Goal: Task Accomplishment & Management: Use online tool/utility

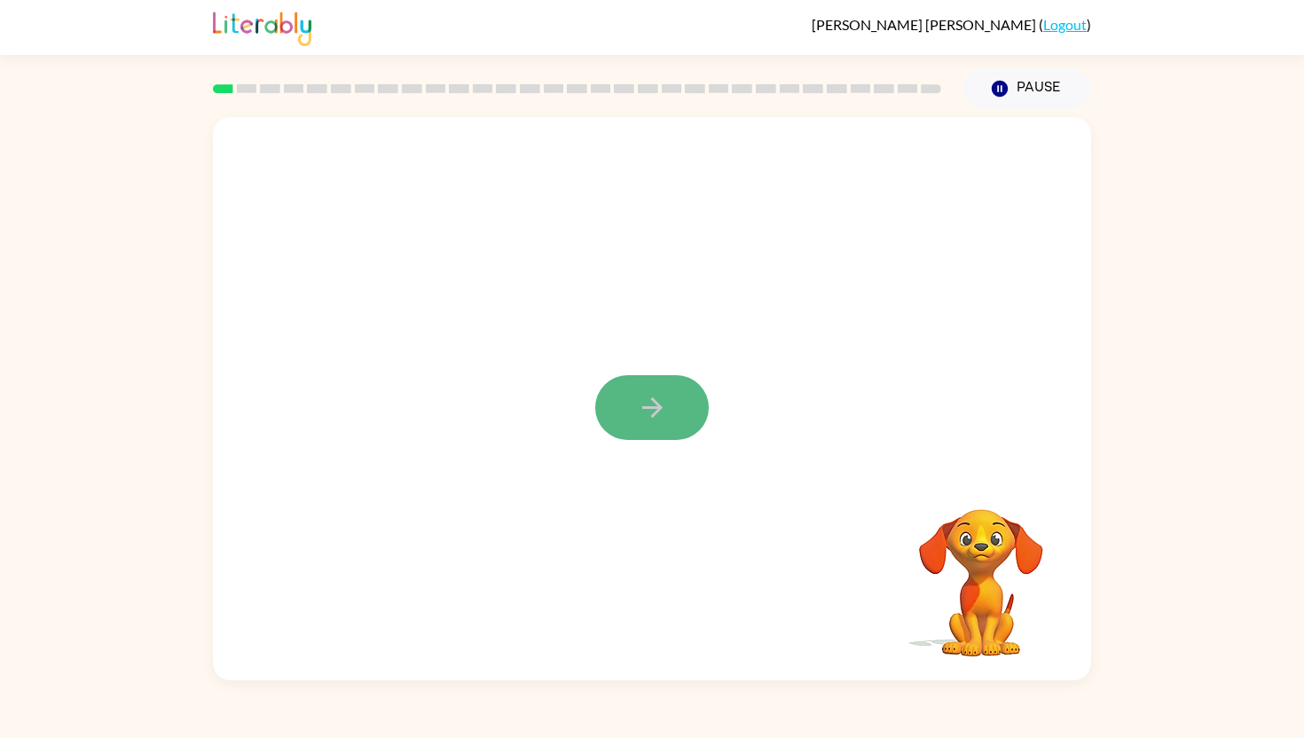
click at [658, 401] on icon "button" at bounding box center [652, 407] width 31 height 31
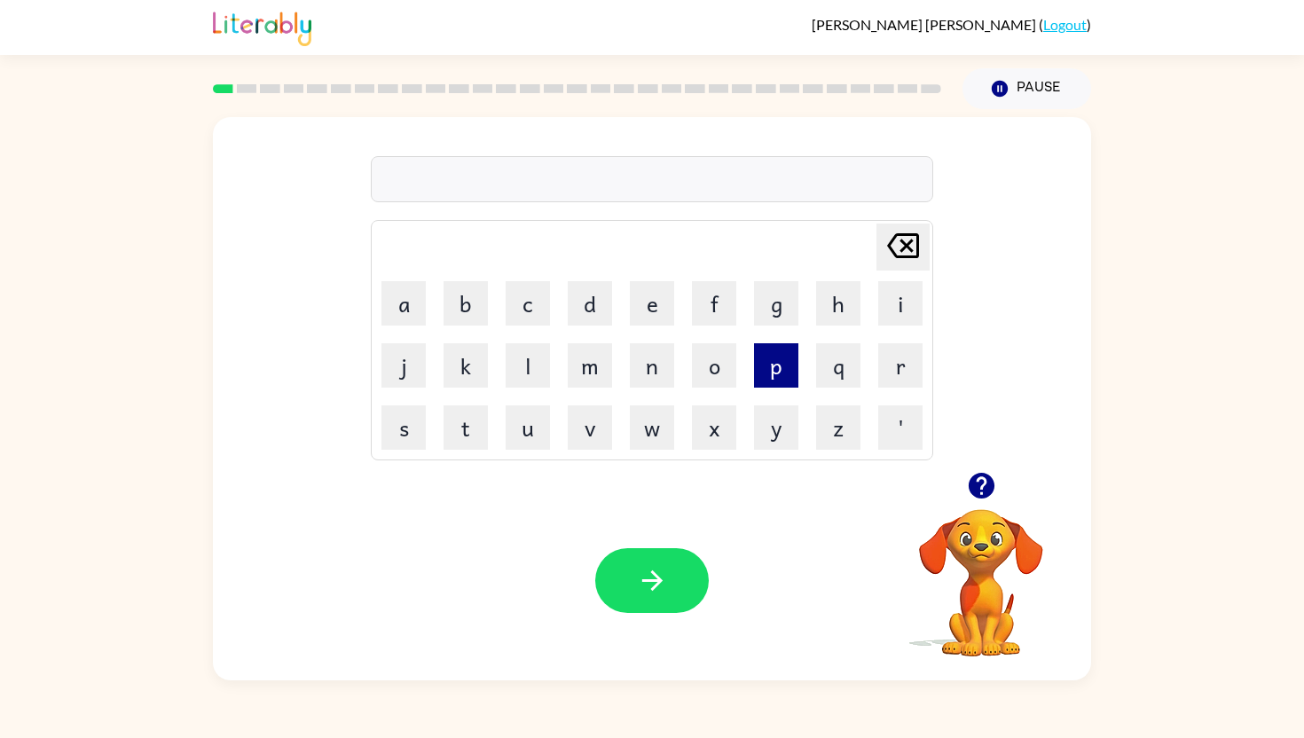
click at [770, 351] on button "p" at bounding box center [776, 365] width 44 height 44
click at [655, 306] on button "e" at bounding box center [652, 303] width 44 height 44
click at [905, 358] on button "r" at bounding box center [900, 365] width 44 height 44
click at [705, 294] on button "f" at bounding box center [714, 303] width 44 height 44
click at [713, 356] on button "o" at bounding box center [714, 365] width 44 height 44
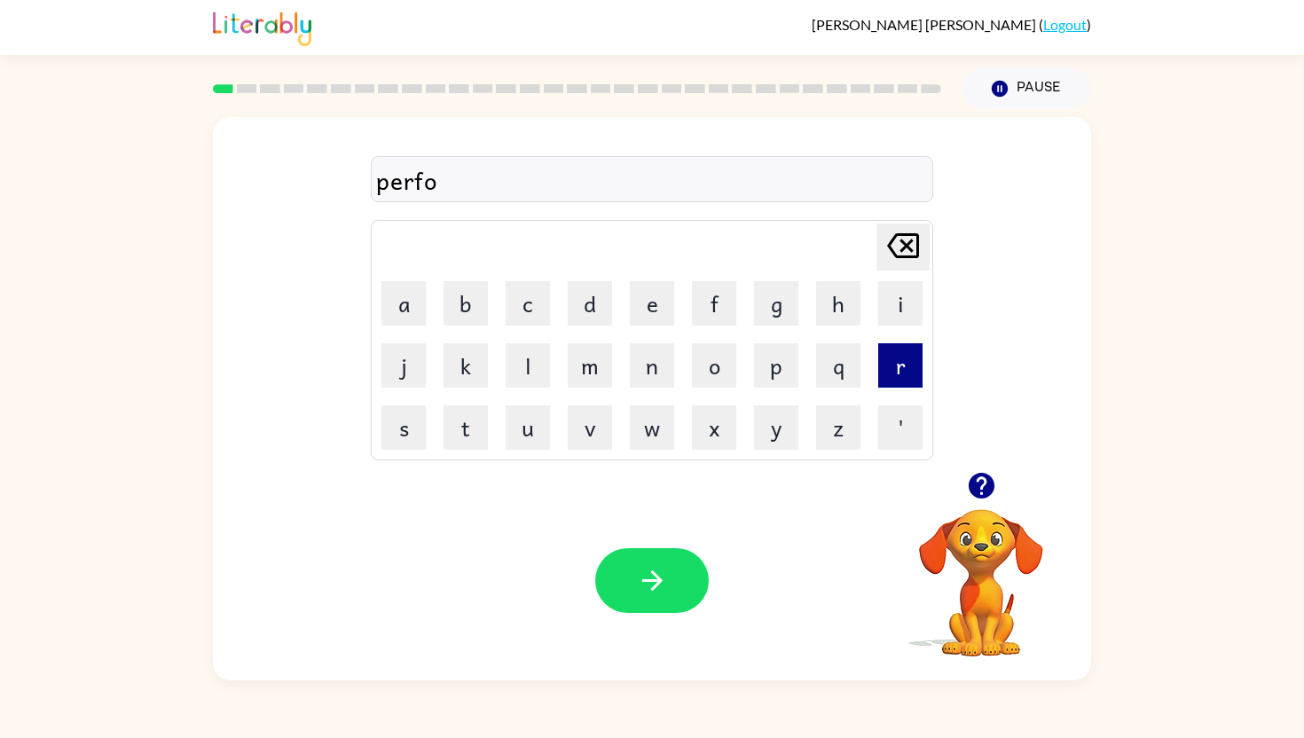
click at [900, 366] on button "r" at bounding box center [900, 365] width 44 height 44
click at [591, 352] on button "m" at bounding box center [590, 365] width 44 height 44
click at [635, 579] on button "button" at bounding box center [652, 580] width 114 height 65
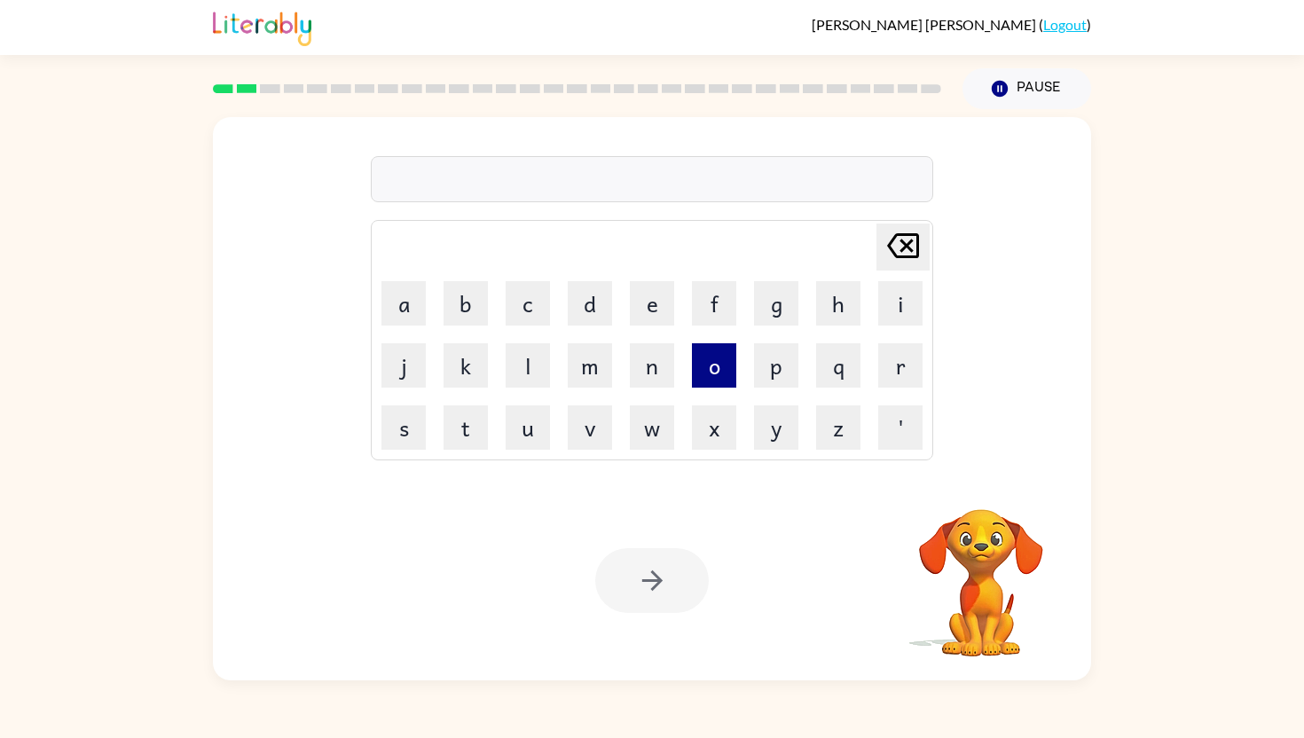
drag, startPoint x: 534, startPoint y: 373, endPoint x: 709, endPoint y: 363, distance: 175.1
click at [713, 363] on tr "j k l m n o p q r" at bounding box center [652, 365] width 557 height 60
click at [709, 362] on button "o" at bounding box center [714, 365] width 44 height 44
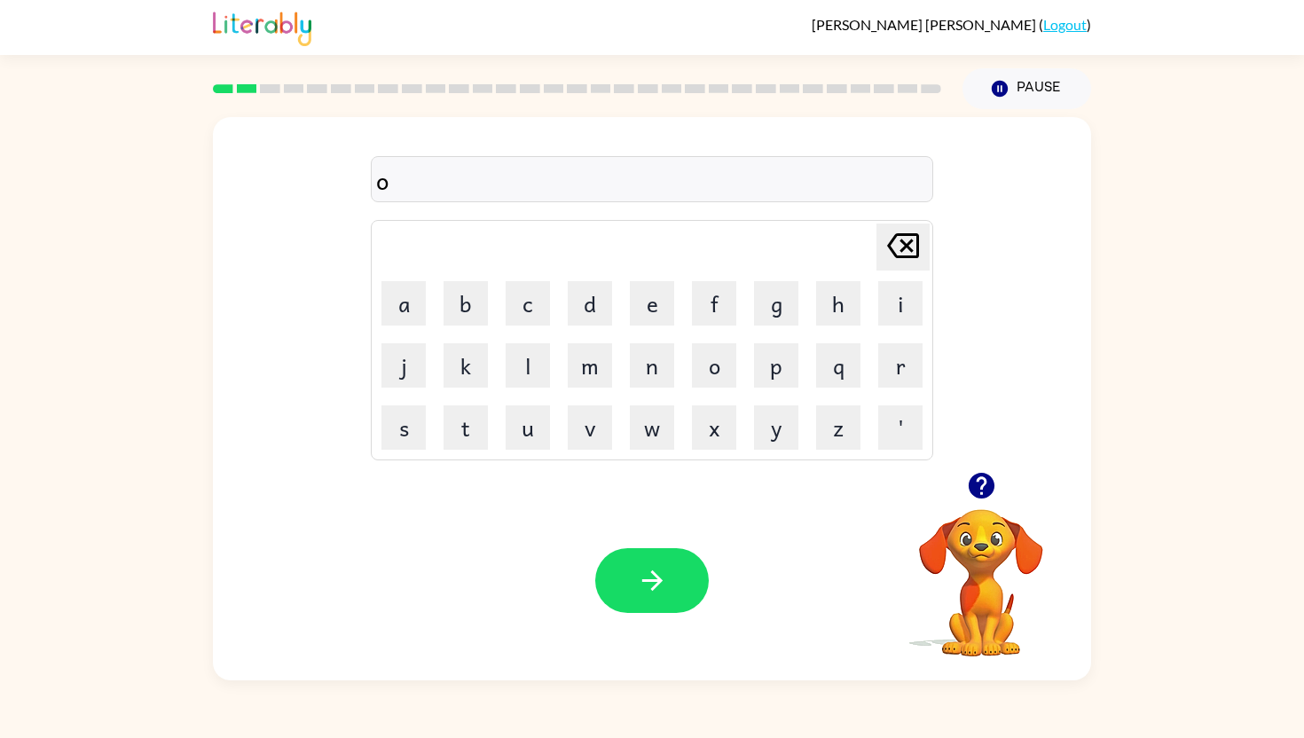
click at [907, 233] on icon at bounding box center [903, 245] width 32 height 25
click at [539, 366] on button "l" at bounding box center [528, 365] width 44 height 44
click at [715, 350] on button "o" at bounding box center [714, 365] width 44 height 44
click at [1021, 297] on div "lo Delete Delete last character input a b c d e f g h i j k l m n o p q r s t u…" at bounding box center [652, 294] width 878 height 355
click at [539, 430] on button "u" at bounding box center [528, 428] width 44 height 44
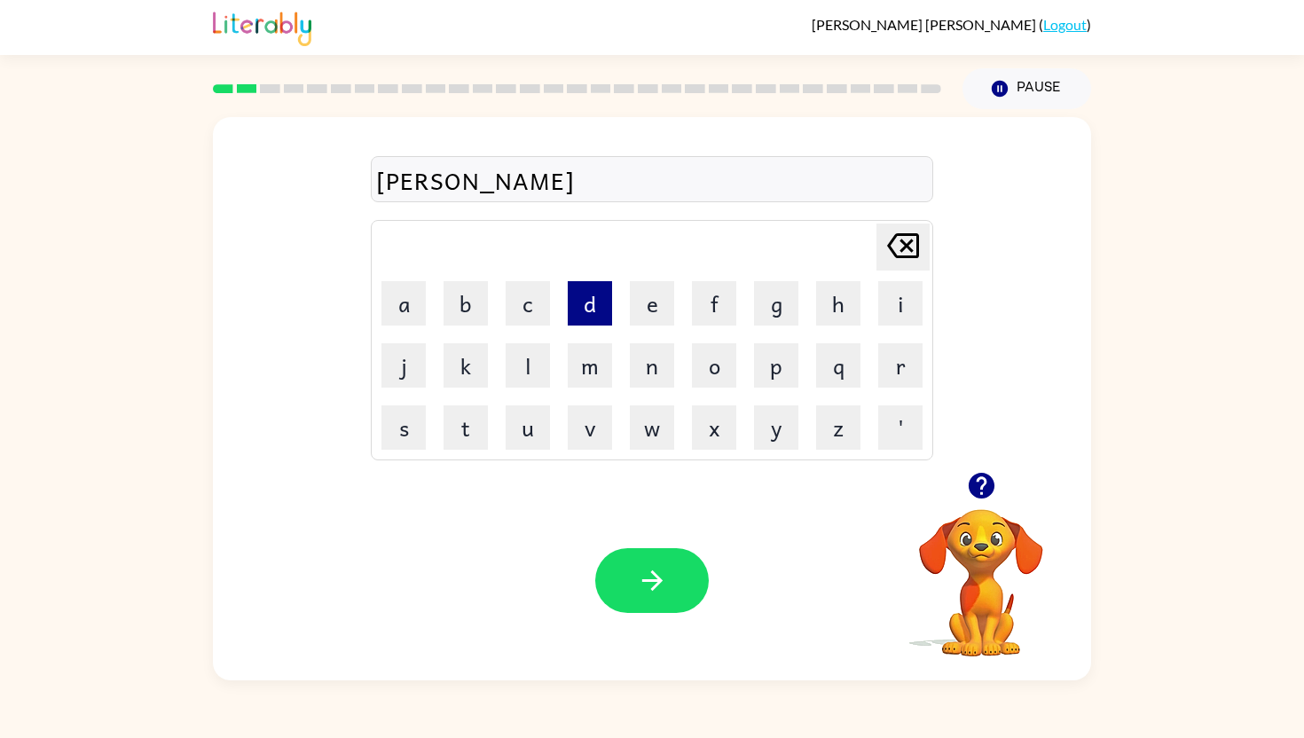
click at [589, 297] on button "d" at bounding box center [590, 303] width 44 height 44
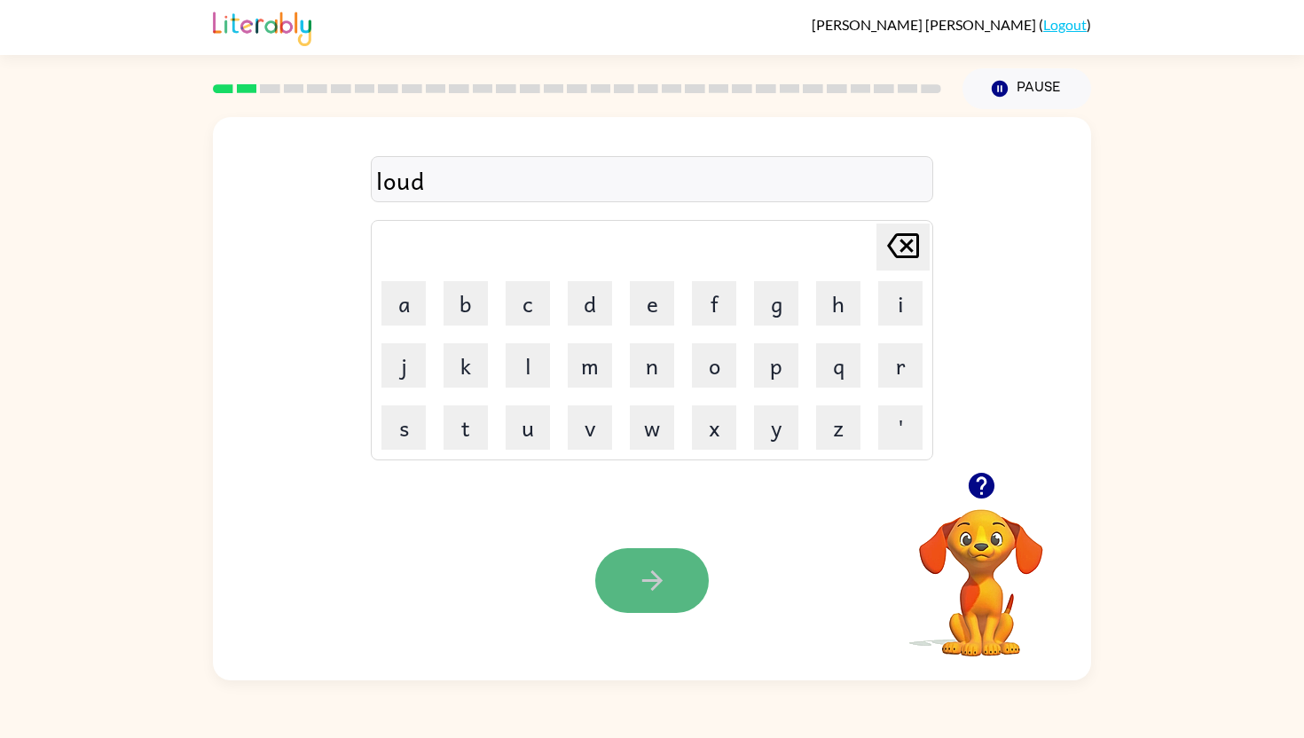
click at [663, 584] on icon "button" at bounding box center [652, 580] width 31 height 31
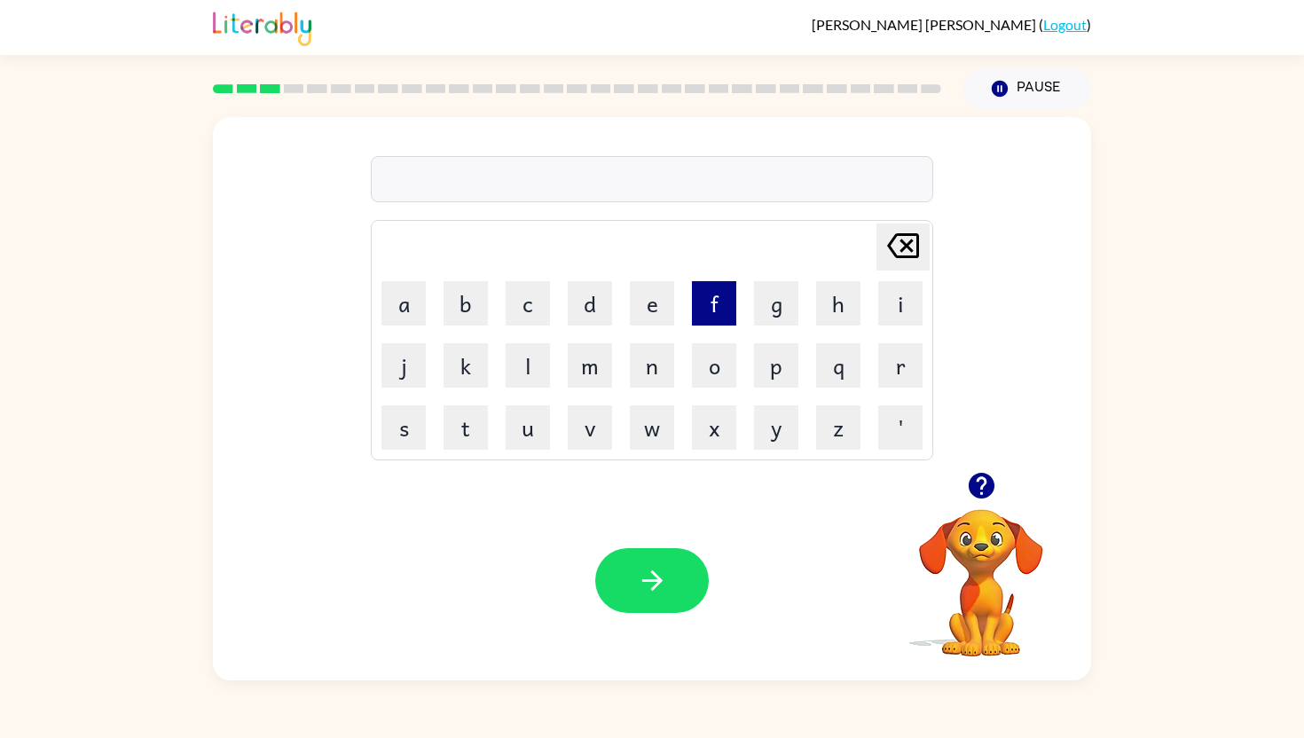
drag, startPoint x: 697, startPoint y: 317, endPoint x: 706, endPoint y: 299, distance: 19.8
click at [705, 299] on button "f" at bounding box center [714, 303] width 44 height 44
drag, startPoint x: 910, startPoint y: 288, endPoint x: 910, endPoint y: 331, distance: 42.6
click at [910, 323] on button "i" at bounding box center [900, 303] width 44 height 44
click at [905, 346] on button "r" at bounding box center [900, 365] width 44 height 44
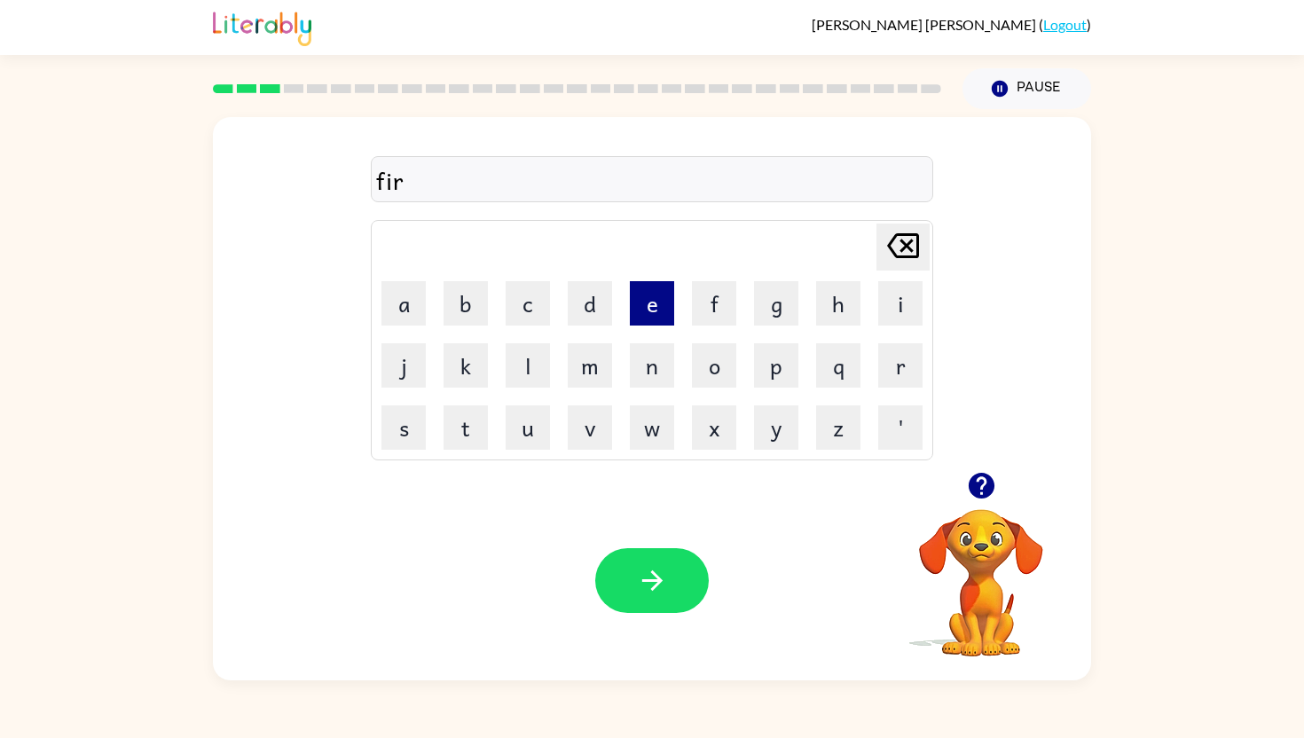
click at [654, 306] on button "e" at bounding box center [652, 303] width 44 height 44
click at [766, 360] on button "p" at bounding box center [776, 365] width 44 height 44
click at [902, 359] on button "r" at bounding box center [900, 365] width 44 height 44
click at [719, 368] on button "o" at bounding box center [714, 365] width 44 height 44
click at [710, 306] on button "f" at bounding box center [714, 303] width 44 height 44
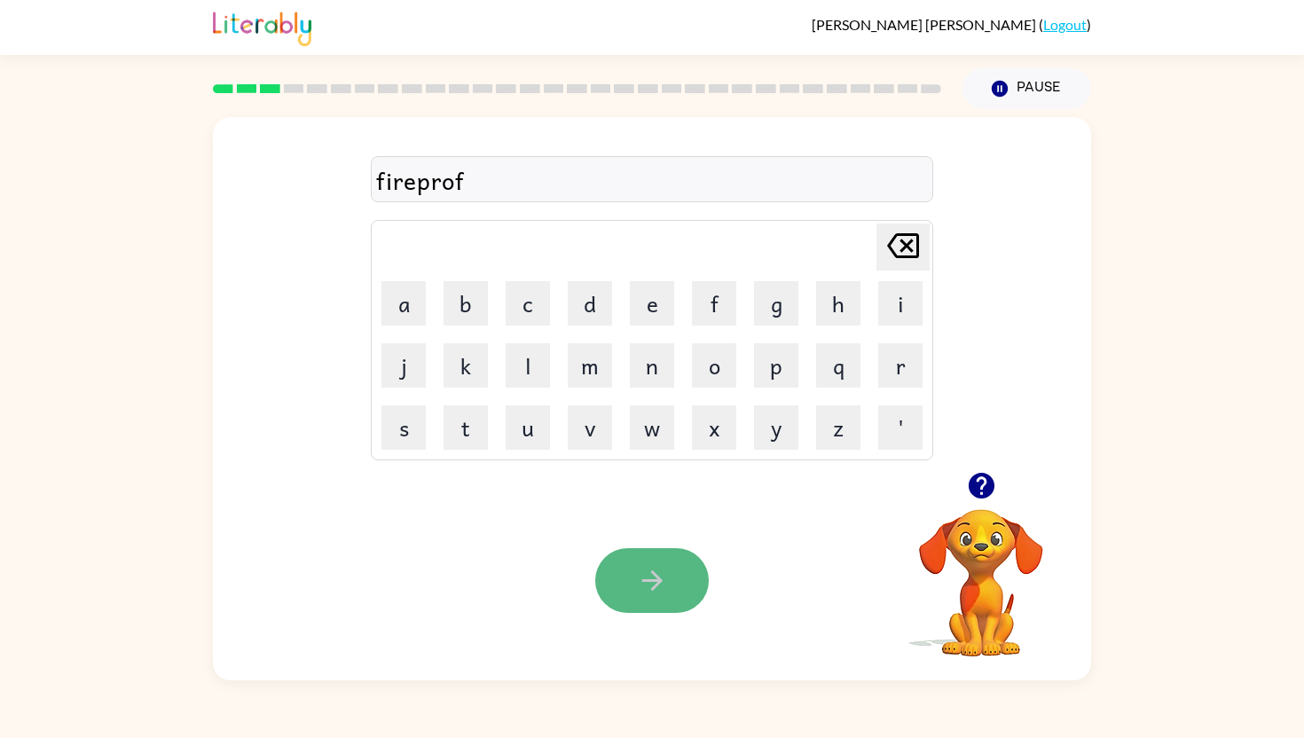
click at [665, 561] on button "button" at bounding box center [652, 580] width 114 height 65
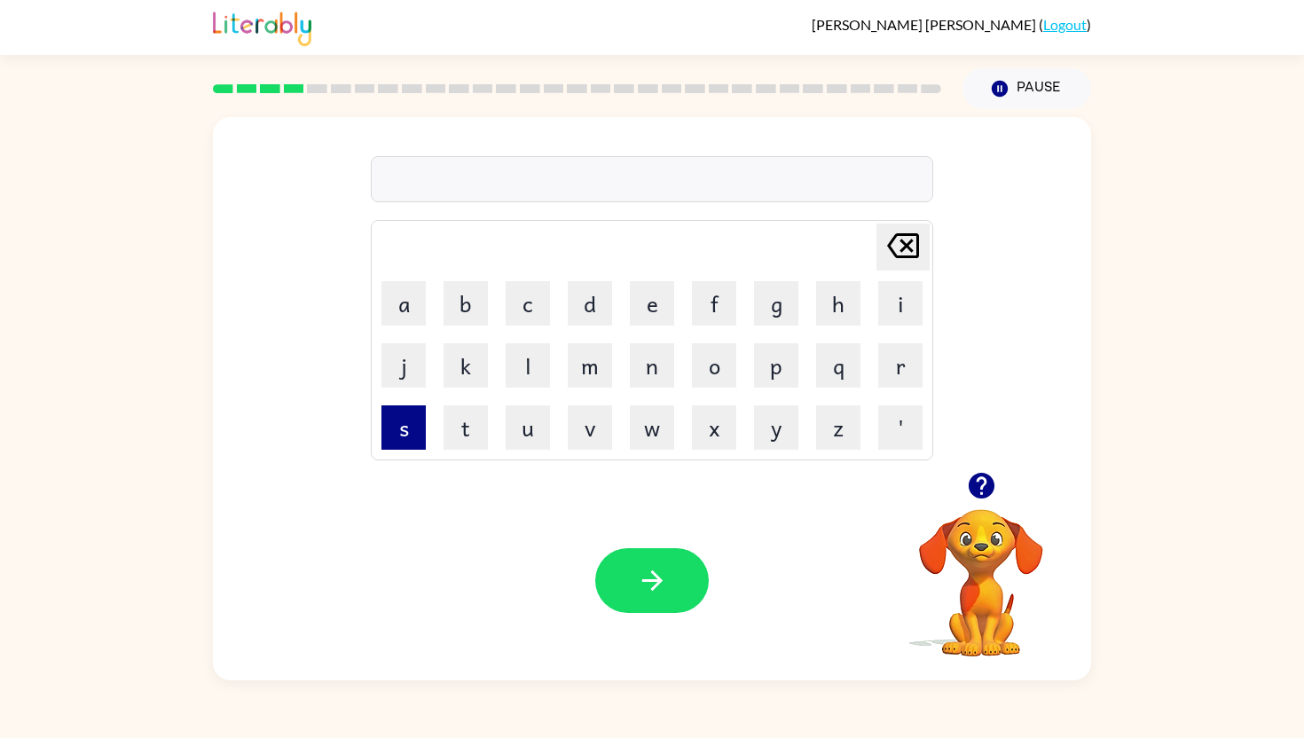
click at [390, 417] on button "s" at bounding box center [404, 428] width 44 height 44
click at [518, 284] on button "c" at bounding box center [528, 303] width 44 height 44
click at [902, 360] on button "r" at bounding box center [900, 365] width 44 height 44
click at [711, 363] on button "o" at bounding box center [714, 365] width 44 height 44
click at [717, 362] on button "o" at bounding box center [714, 365] width 44 height 44
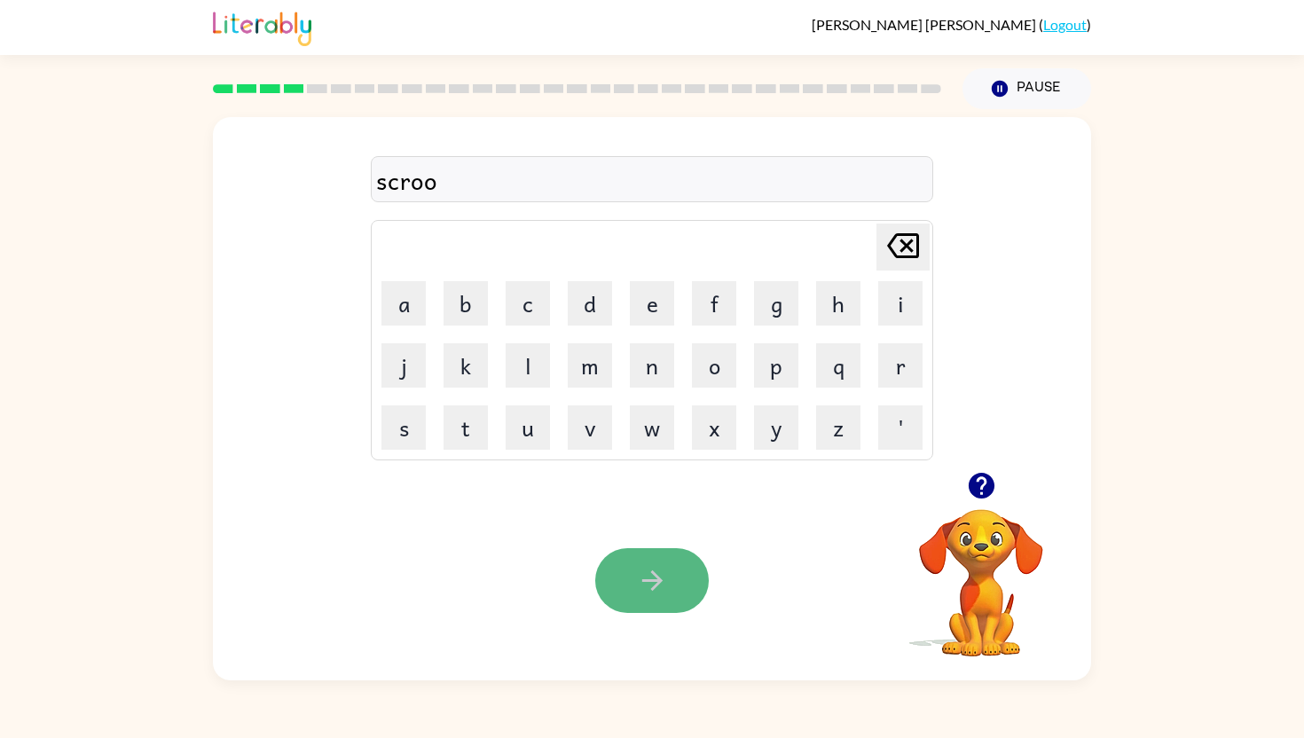
click at [667, 590] on icon "button" at bounding box center [652, 580] width 31 height 31
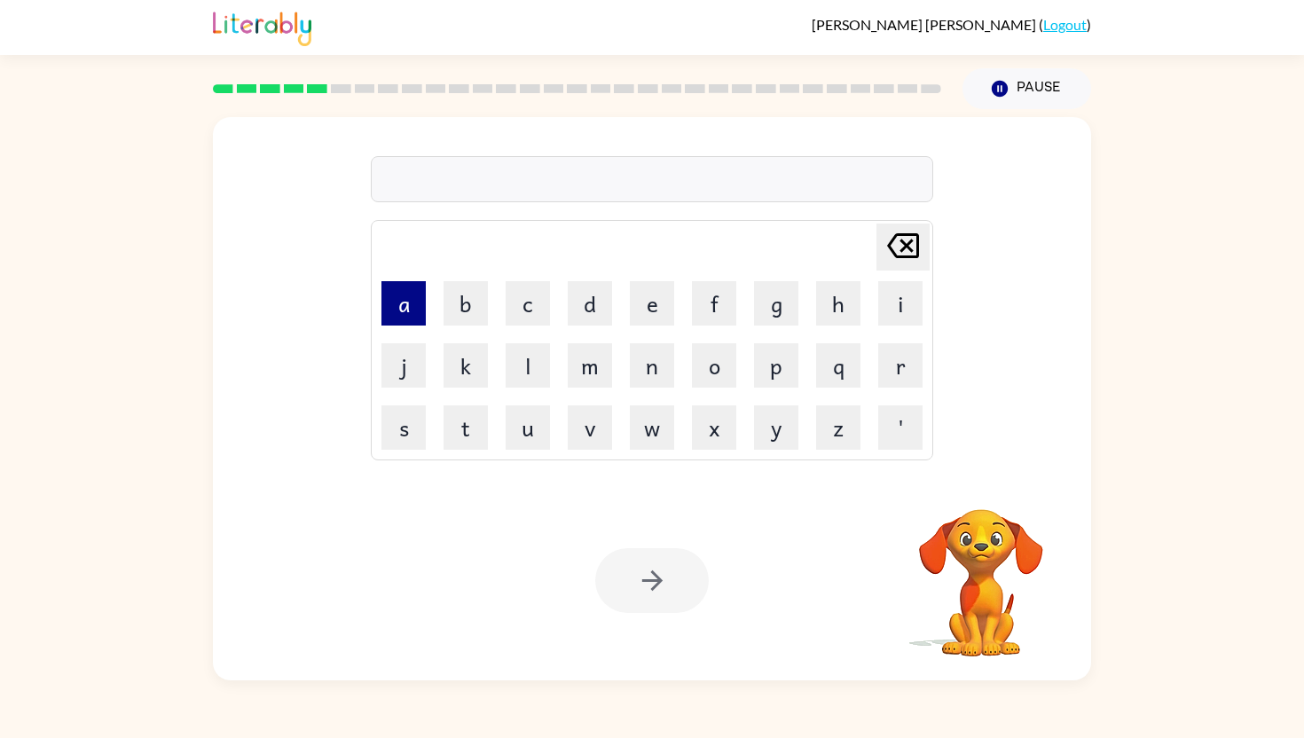
click at [396, 303] on button "a" at bounding box center [404, 303] width 44 height 44
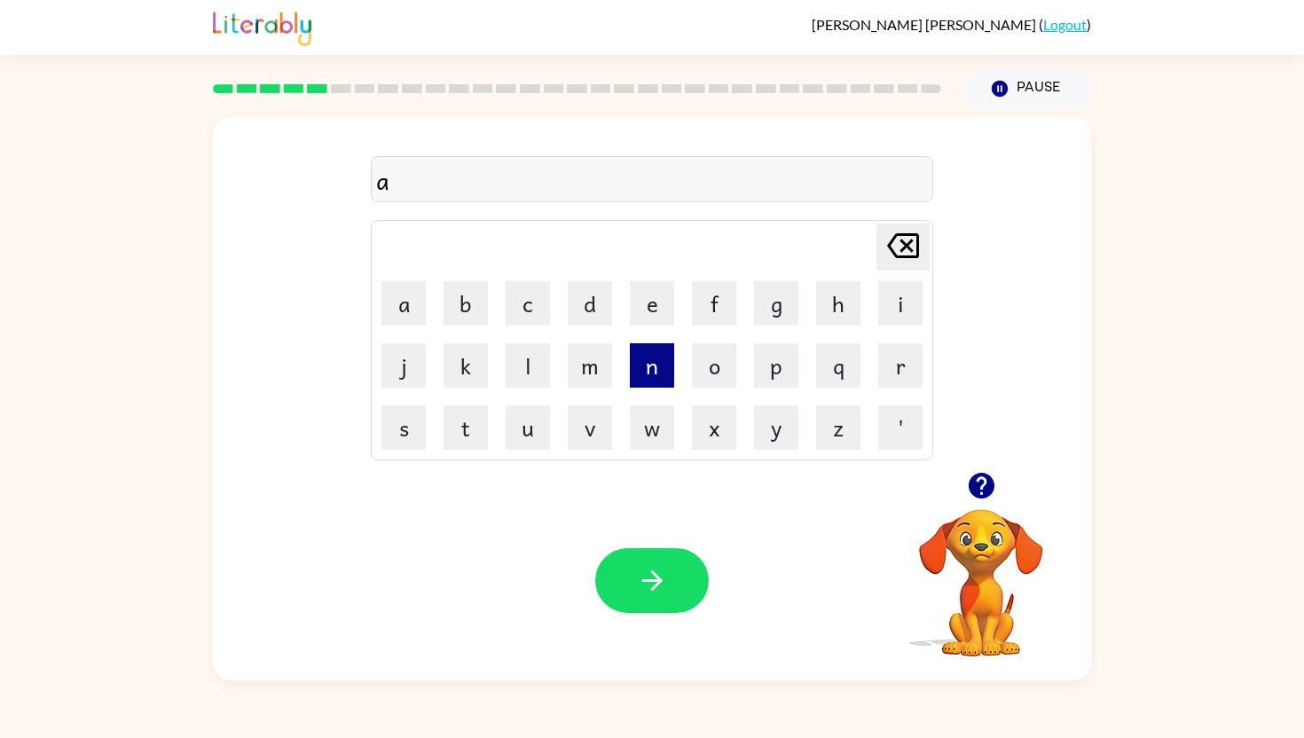
click at [643, 369] on button "n" at bounding box center [652, 365] width 44 height 44
click at [713, 374] on button "o" at bounding box center [714, 365] width 44 height 44
click at [906, 362] on button "r" at bounding box center [900, 365] width 44 height 44
click at [584, 353] on button "m" at bounding box center [590, 365] width 44 height 44
click at [409, 289] on button "a" at bounding box center [404, 303] width 44 height 44
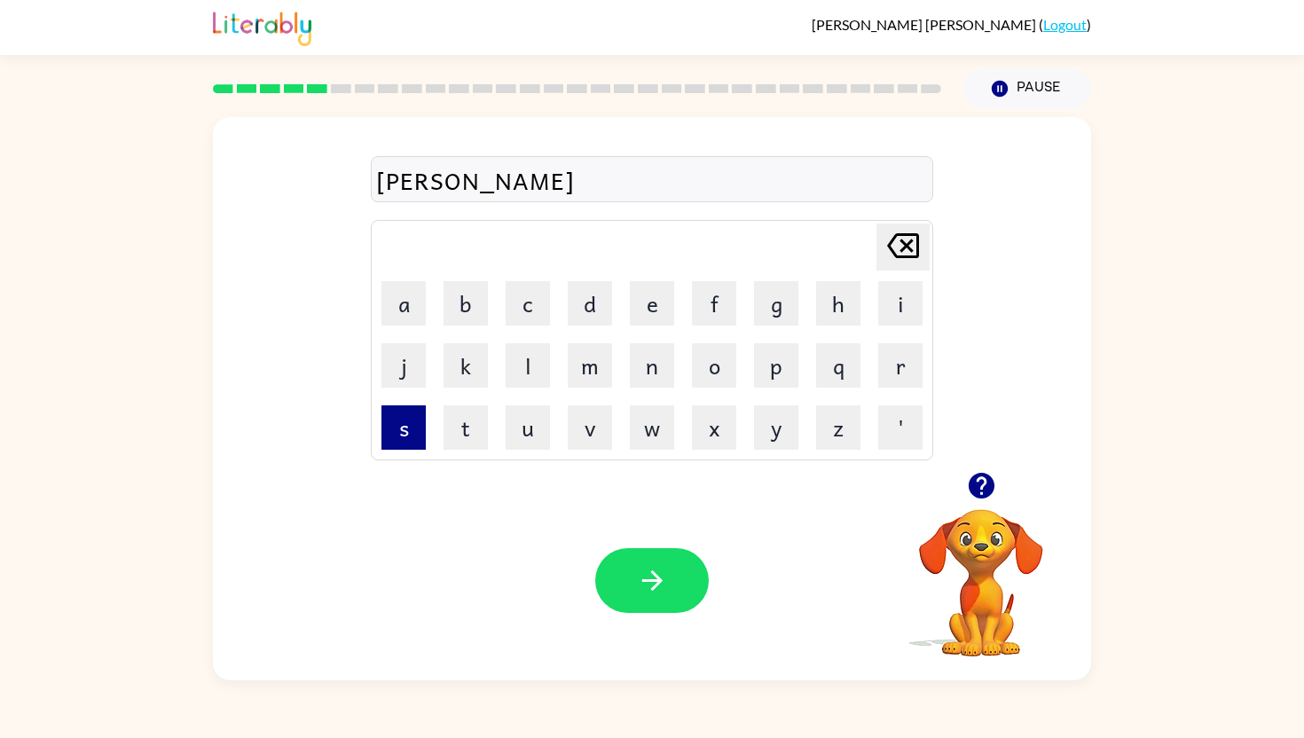
click at [383, 413] on button "s" at bounding box center [404, 428] width 44 height 44
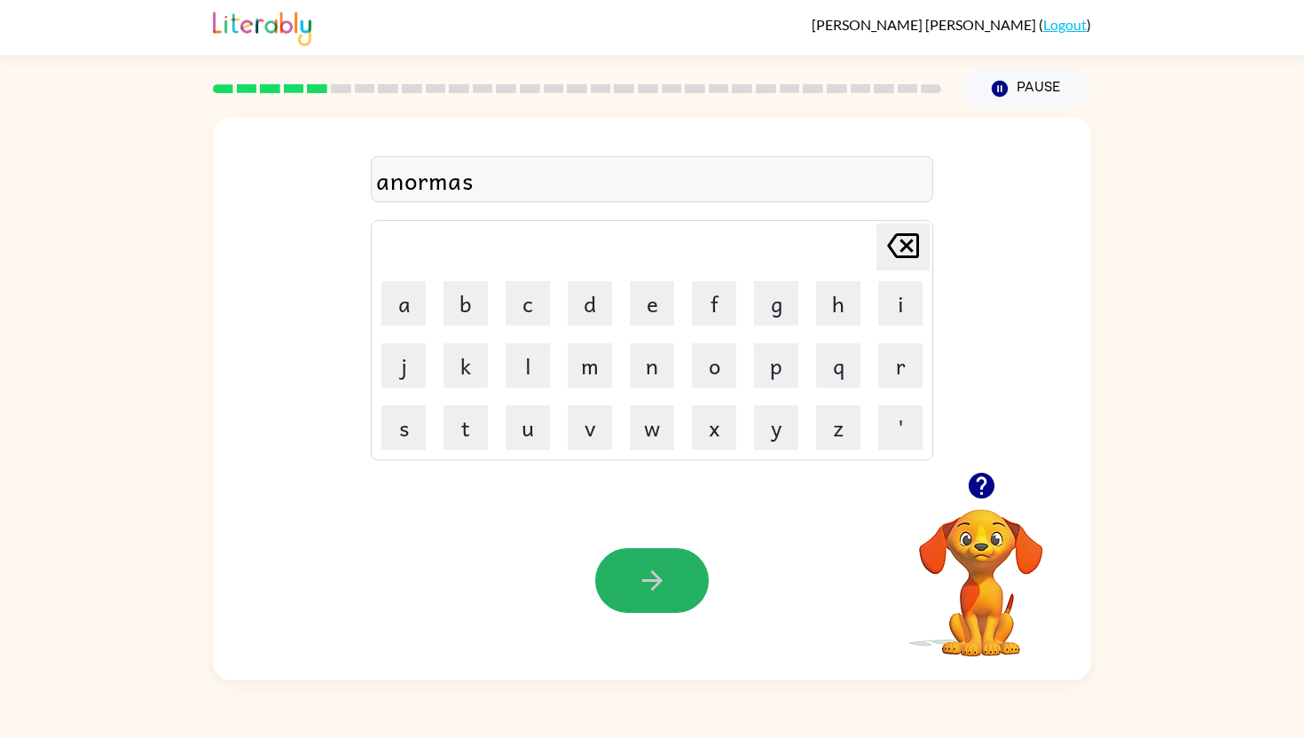
click at [663, 584] on icon "button" at bounding box center [652, 580] width 31 height 31
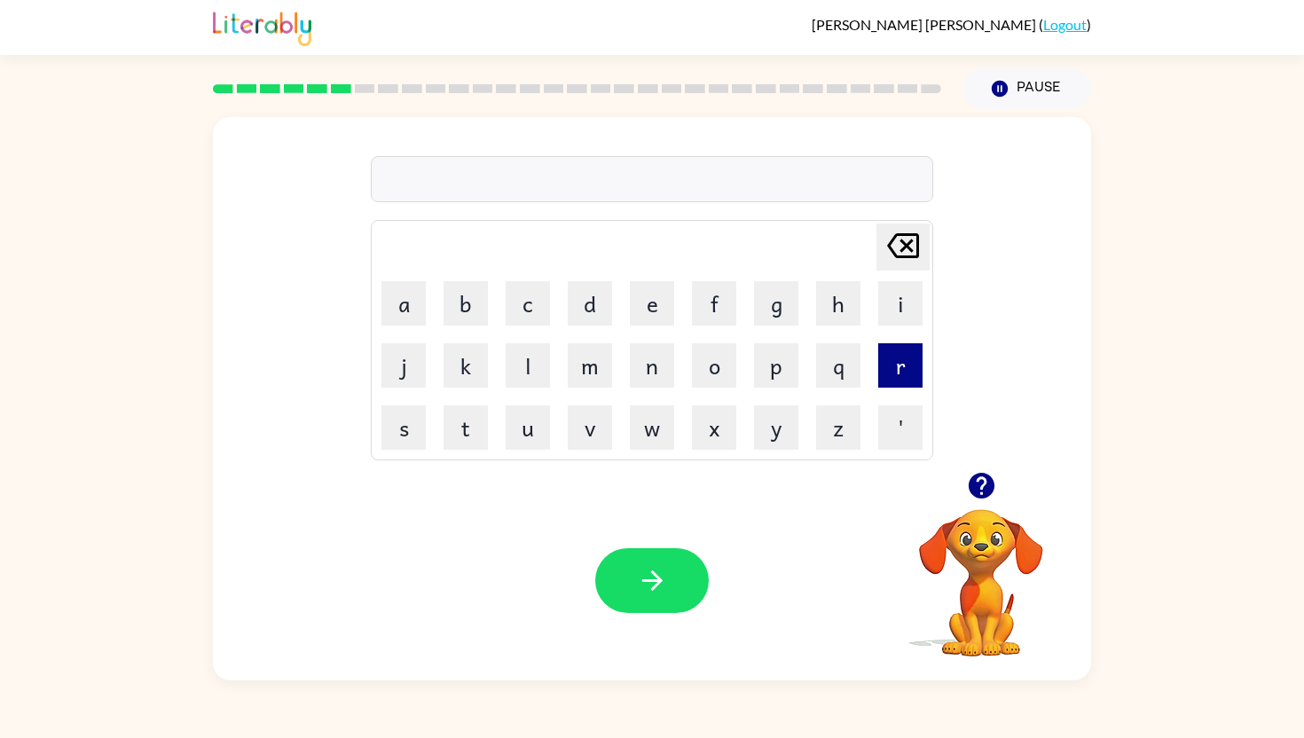
click at [907, 358] on button "r" at bounding box center [900, 365] width 44 height 44
click at [650, 300] on button "e" at bounding box center [652, 303] width 44 height 44
click at [584, 372] on button "m" at bounding box center [590, 365] width 44 height 44
click at [897, 303] on button "i" at bounding box center [900, 303] width 44 height 44
click at [649, 351] on button "n" at bounding box center [652, 365] width 44 height 44
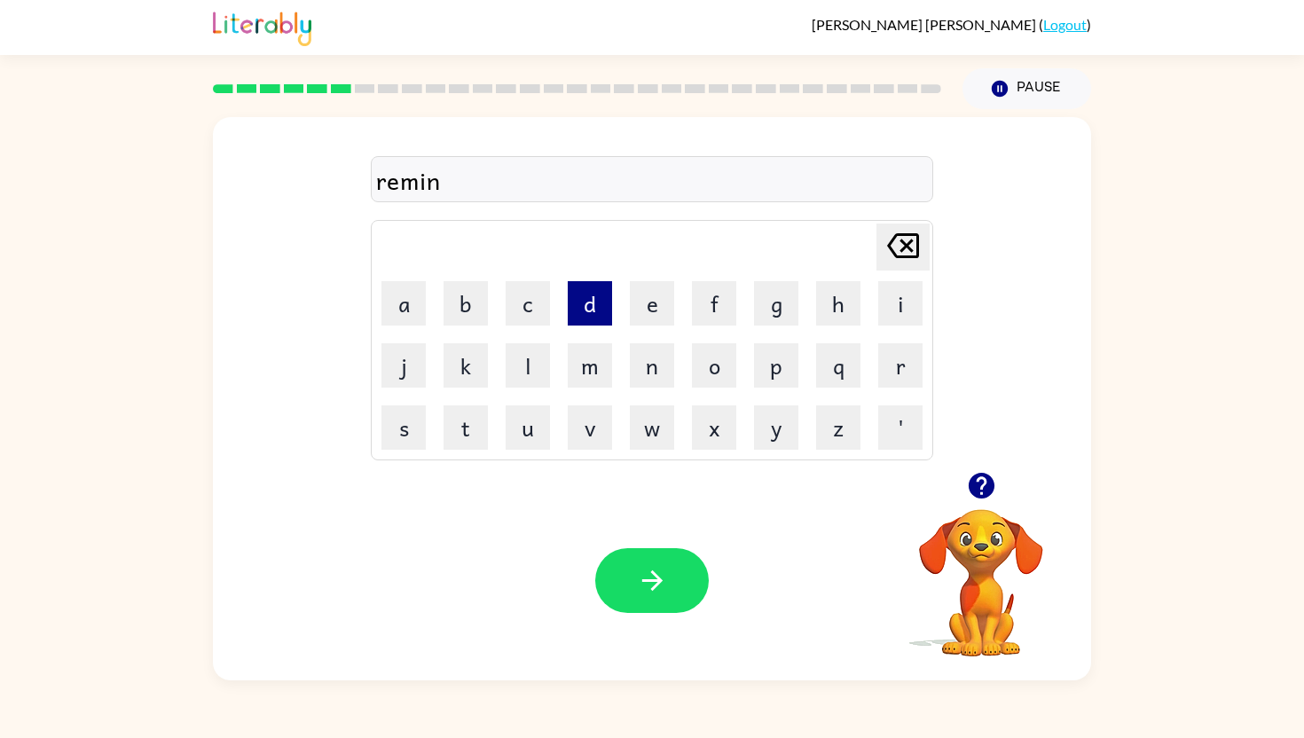
click at [594, 303] on button "d" at bounding box center [590, 303] width 44 height 44
click at [631, 564] on button "button" at bounding box center [652, 580] width 114 height 65
drag, startPoint x: 589, startPoint y: 367, endPoint x: 537, endPoint y: 348, distance: 55.9
click at [572, 365] on button "m" at bounding box center [590, 365] width 44 height 44
click at [383, 281] on button "a" at bounding box center [404, 303] width 44 height 44
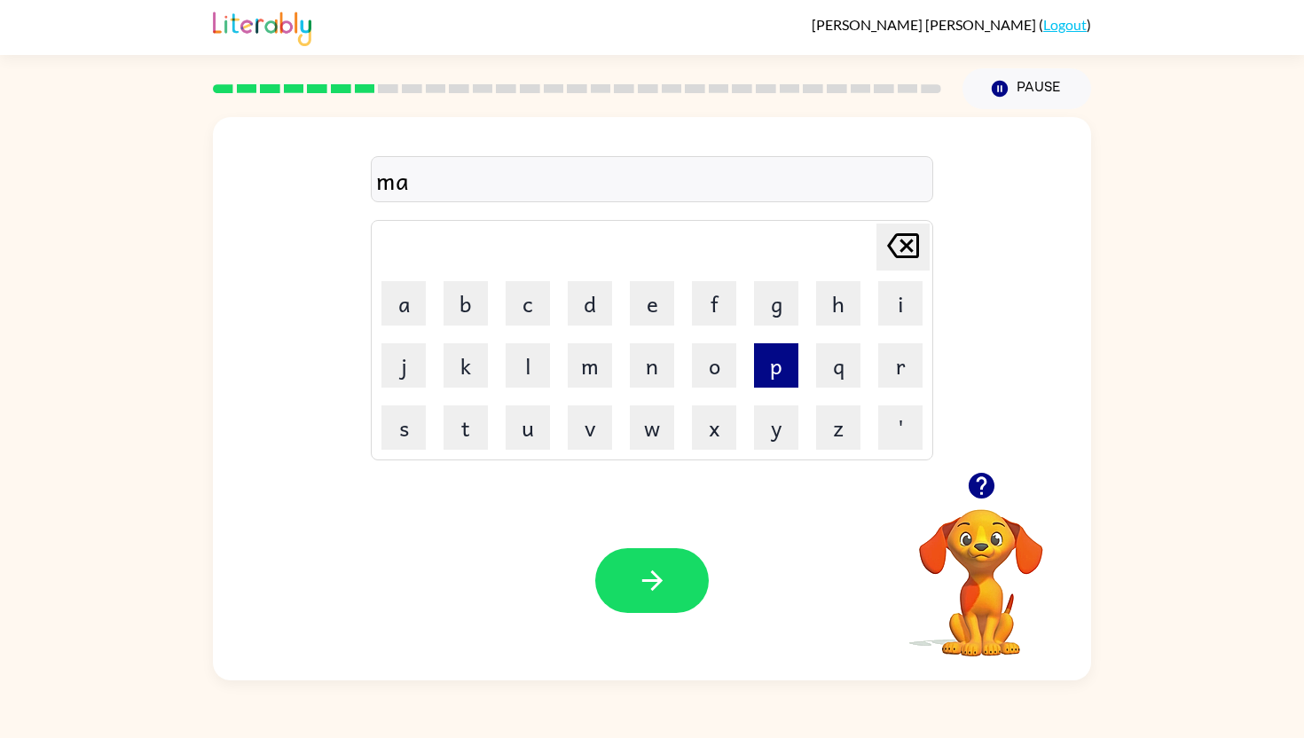
click at [768, 366] on button "p" at bounding box center [776, 365] width 44 height 44
click at [528, 354] on button "l" at bounding box center [528, 365] width 44 height 44
click at [661, 289] on button "e" at bounding box center [652, 303] width 44 height 44
click at [661, 588] on icon "button" at bounding box center [652, 580] width 31 height 31
click at [650, 559] on button "button" at bounding box center [652, 580] width 114 height 65
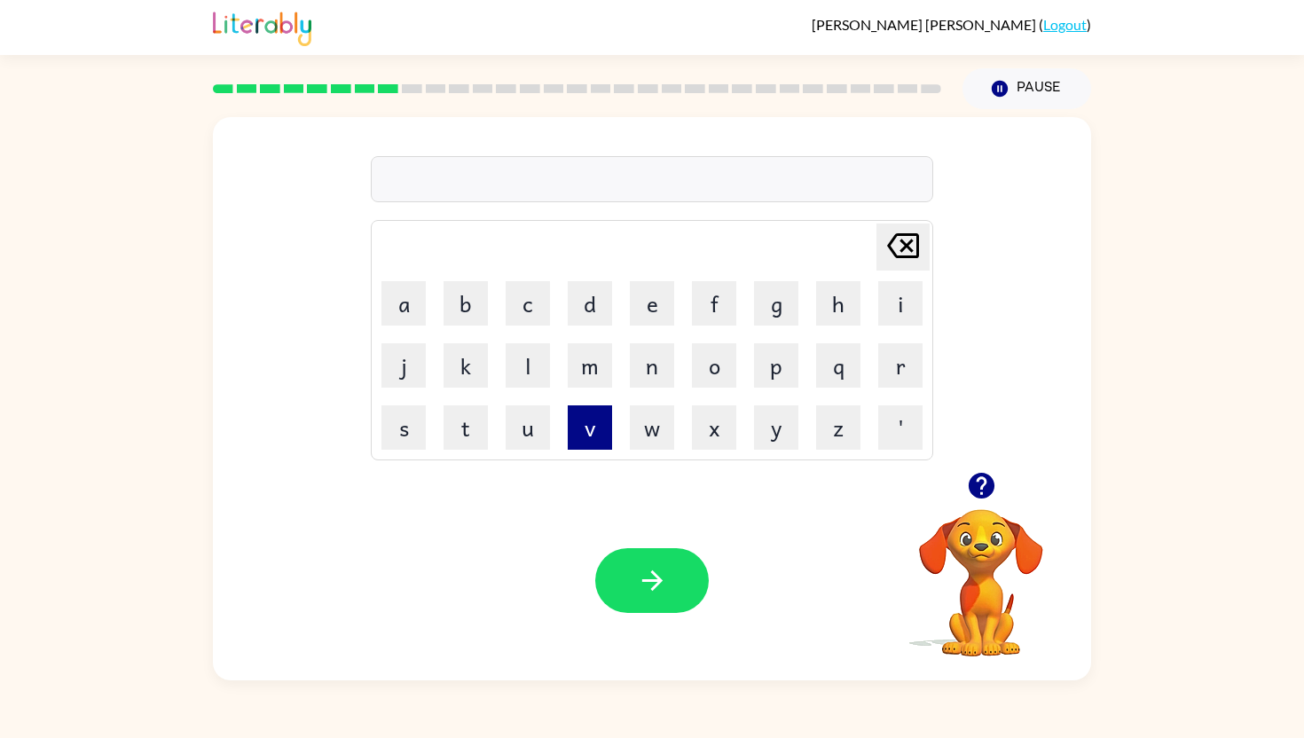
click at [587, 432] on button "v" at bounding box center [590, 428] width 44 height 44
click at [894, 288] on button "i" at bounding box center [900, 303] width 44 height 44
click at [400, 441] on button "s" at bounding box center [404, 428] width 44 height 44
drag, startPoint x: 399, startPoint y: 302, endPoint x: 459, endPoint y: 293, distance: 60.1
click at [401, 302] on button "a" at bounding box center [404, 303] width 44 height 44
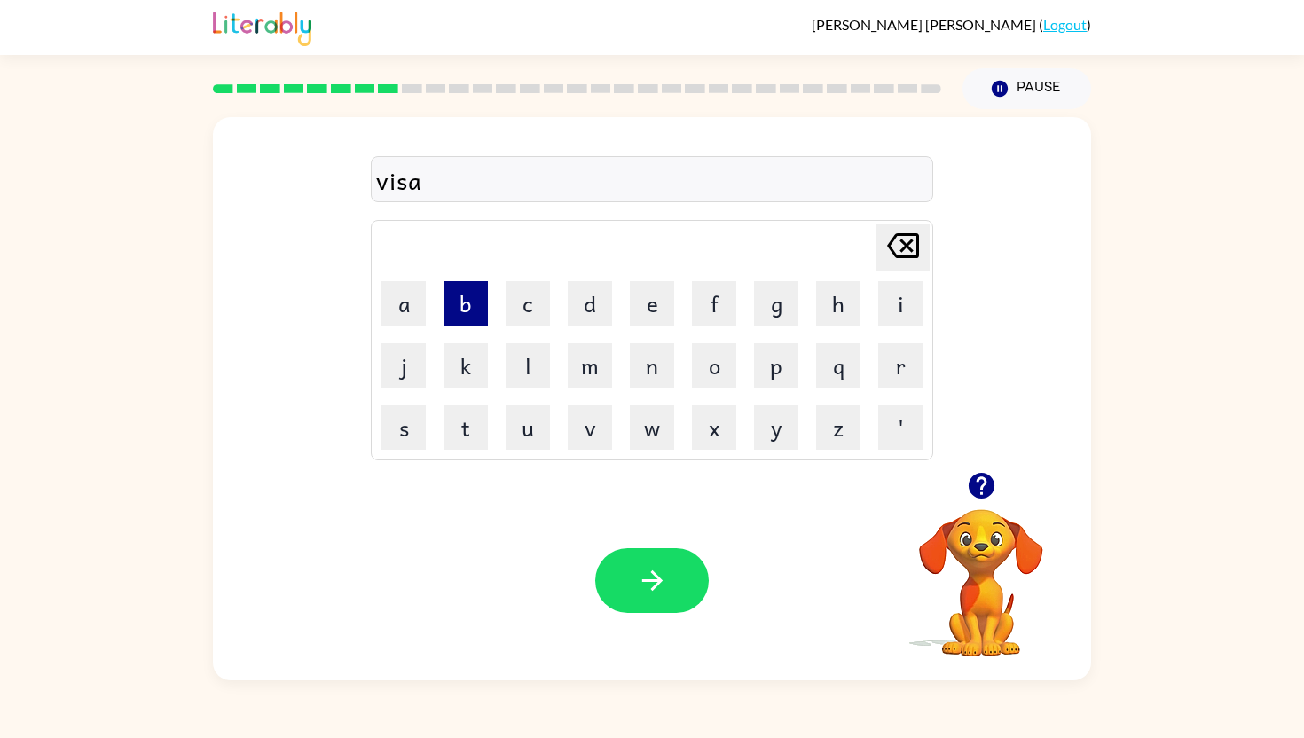
click at [459, 293] on button "b" at bounding box center [466, 303] width 44 height 44
click at [528, 349] on button "l" at bounding box center [528, 365] width 44 height 44
drag, startPoint x: 659, startPoint y: 290, endPoint x: 657, endPoint y: 394, distance: 103.9
click at [659, 306] on button "e" at bounding box center [652, 303] width 44 height 44
click at [627, 553] on button "button" at bounding box center [652, 580] width 114 height 65
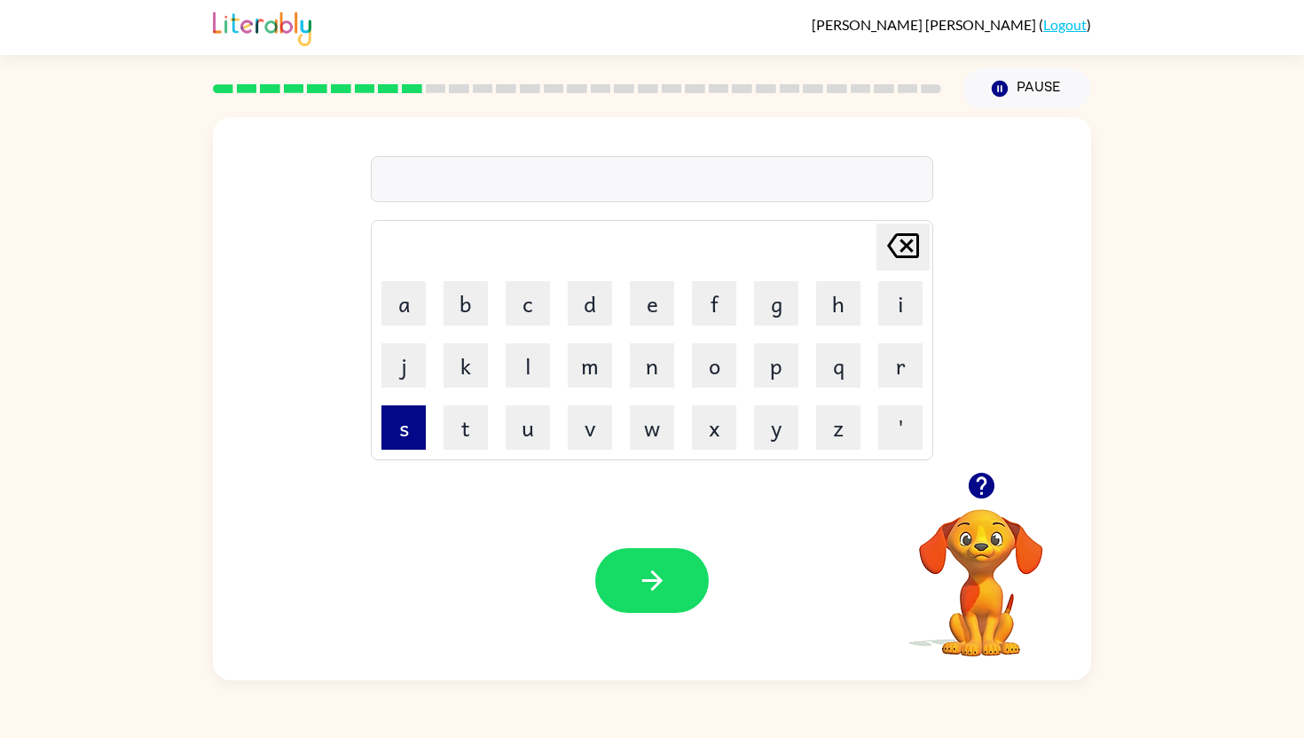
click at [413, 428] on button "s" at bounding box center [404, 428] width 44 height 44
drag, startPoint x: 460, startPoint y: 428, endPoint x: 443, endPoint y: 382, distance: 48.3
click at [444, 389] on tbody "[PERSON_NAME] last character input a b c d e f g h i j k l m n o p q r s t u v …" at bounding box center [652, 340] width 557 height 235
drag, startPoint x: 462, startPoint y: 421, endPoint x: 381, endPoint y: 255, distance: 185.7
click at [381, 255] on tbody "[PERSON_NAME] last character input a b c d e f g h i j k l m n o p q r s t u v …" at bounding box center [652, 340] width 557 height 235
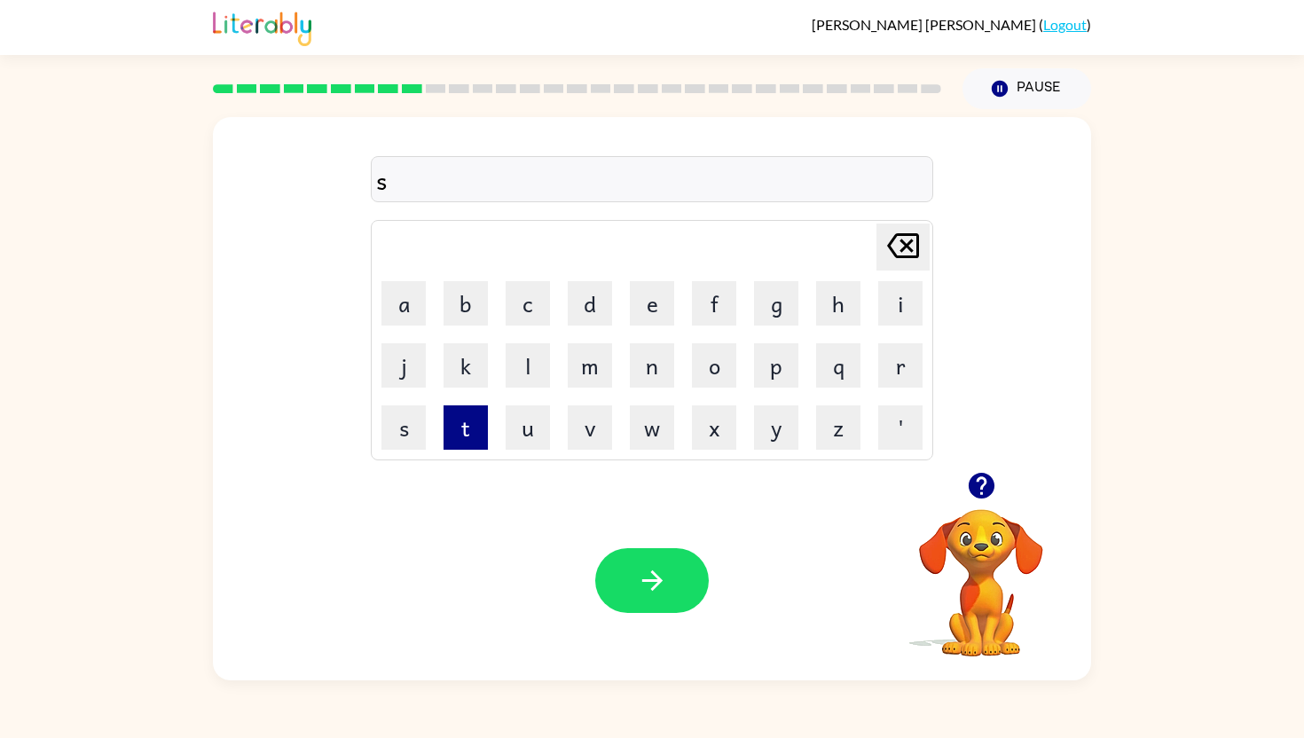
click at [461, 420] on button "t" at bounding box center [466, 428] width 44 height 44
drag, startPoint x: 352, startPoint y: 535, endPoint x: 421, endPoint y: 461, distance: 100.5
click at [355, 532] on div "Your browser must support playing .mp4 files to use Literably. Please try using…" at bounding box center [652, 581] width 878 height 200
click at [403, 296] on button "a" at bounding box center [404, 303] width 44 height 44
click at [449, 299] on button "b" at bounding box center [466, 303] width 44 height 44
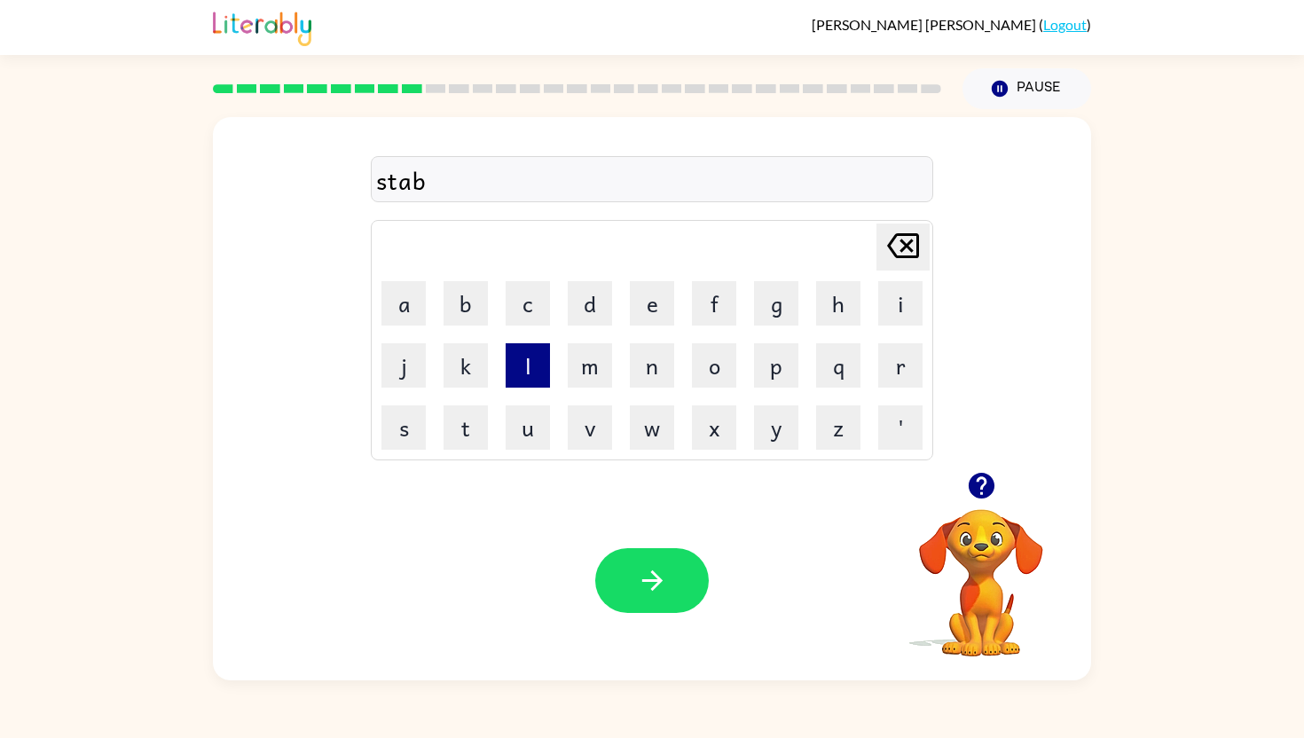
click at [525, 358] on button "l" at bounding box center [528, 365] width 44 height 44
click at [645, 307] on button "e" at bounding box center [652, 303] width 44 height 44
click at [633, 572] on button "button" at bounding box center [652, 580] width 114 height 65
click at [890, 314] on button "i" at bounding box center [900, 303] width 44 height 44
click at [657, 373] on button "n" at bounding box center [652, 365] width 44 height 44
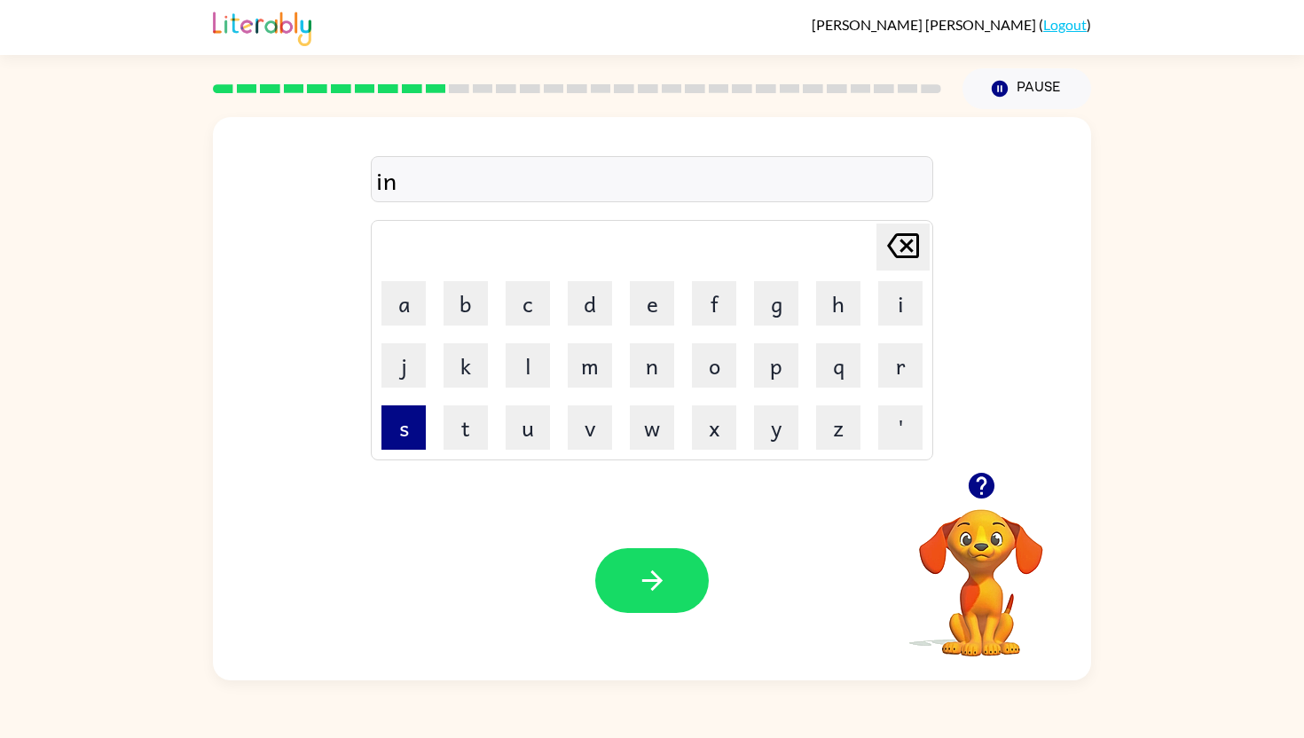
click at [399, 420] on button "s" at bounding box center [404, 428] width 44 height 44
click at [645, 303] on button "e" at bounding box center [652, 303] width 44 height 44
drag, startPoint x: 903, startPoint y: 366, endPoint x: 876, endPoint y: 366, distance: 27.5
click at [897, 366] on button "r" at bounding box center [900, 365] width 44 height 44
click at [465, 429] on button "t" at bounding box center [466, 428] width 44 height 44
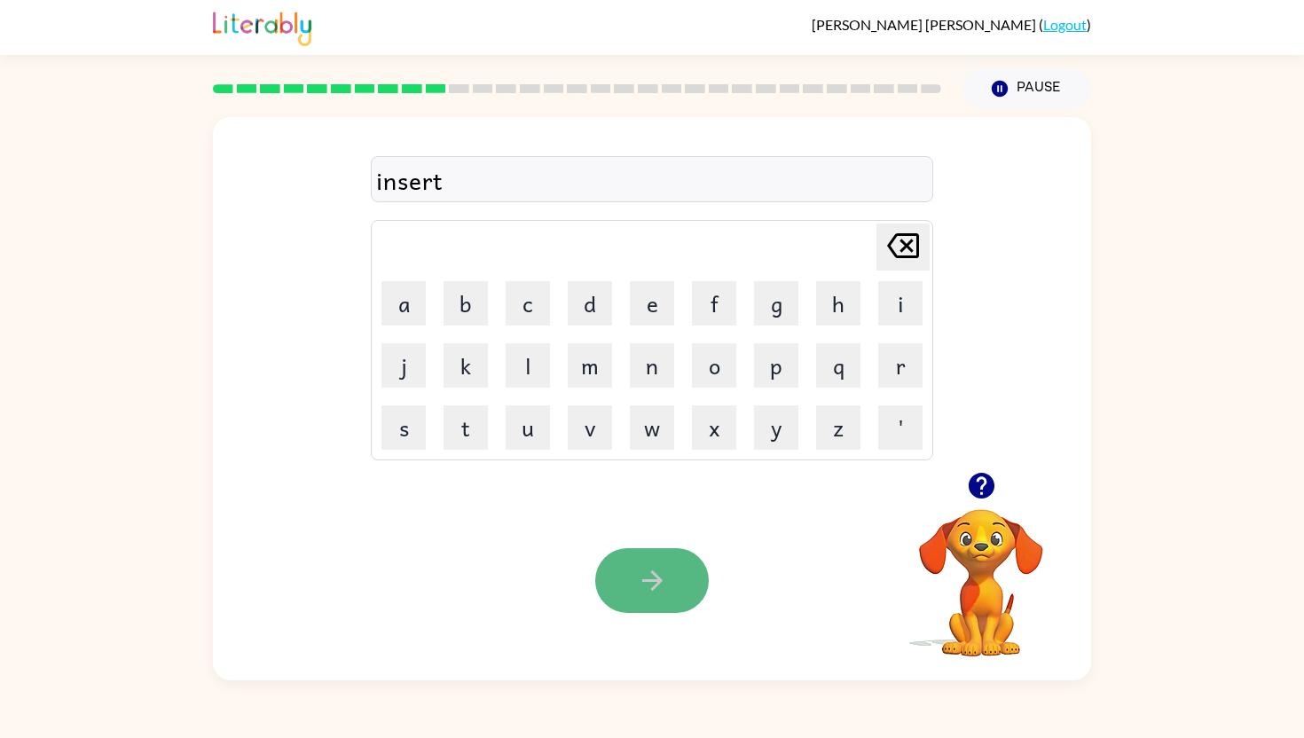
click at [672, 604] on button "button" at bounding box center [652, 580] width 114 height 65
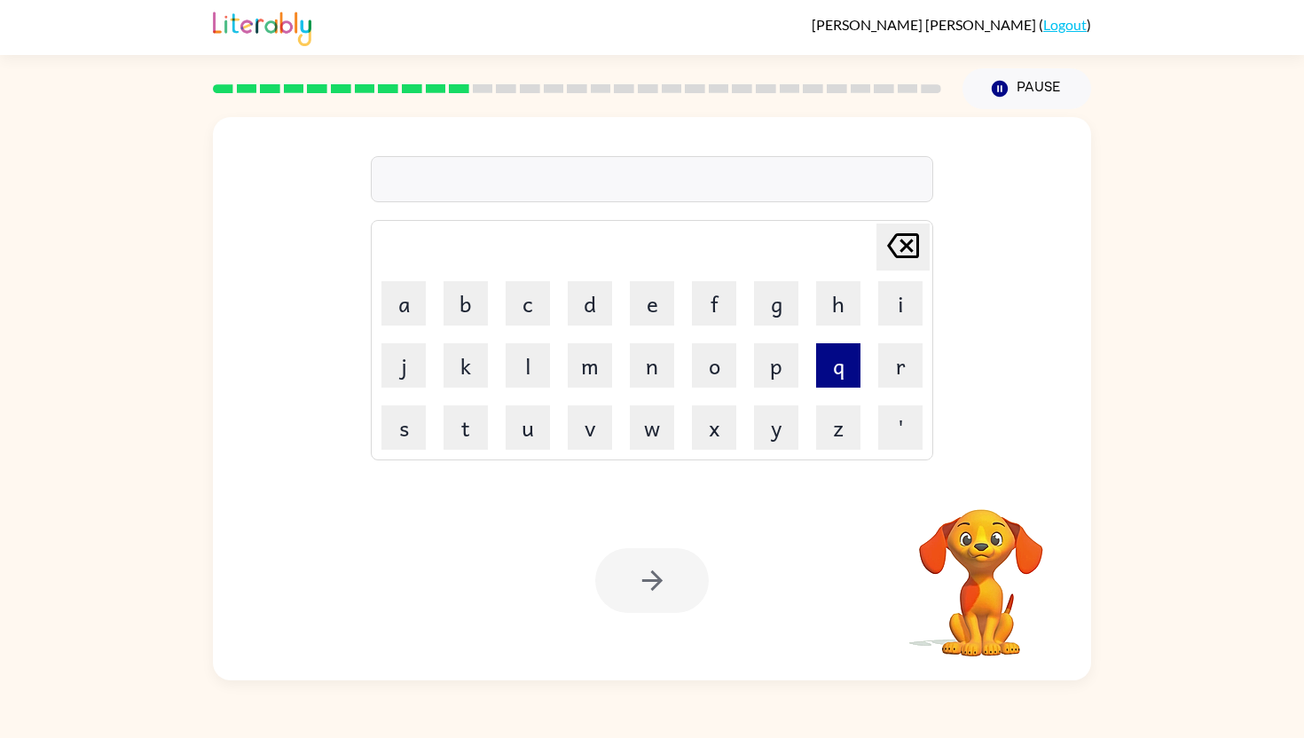
drag, startPoint x: 903, startPoint y: 366, endPoint x: 822, endPoint y: 369, distance: 81.7
click at [897, 367] on button "r" at bounding box center [900, 365] width 44 height 44
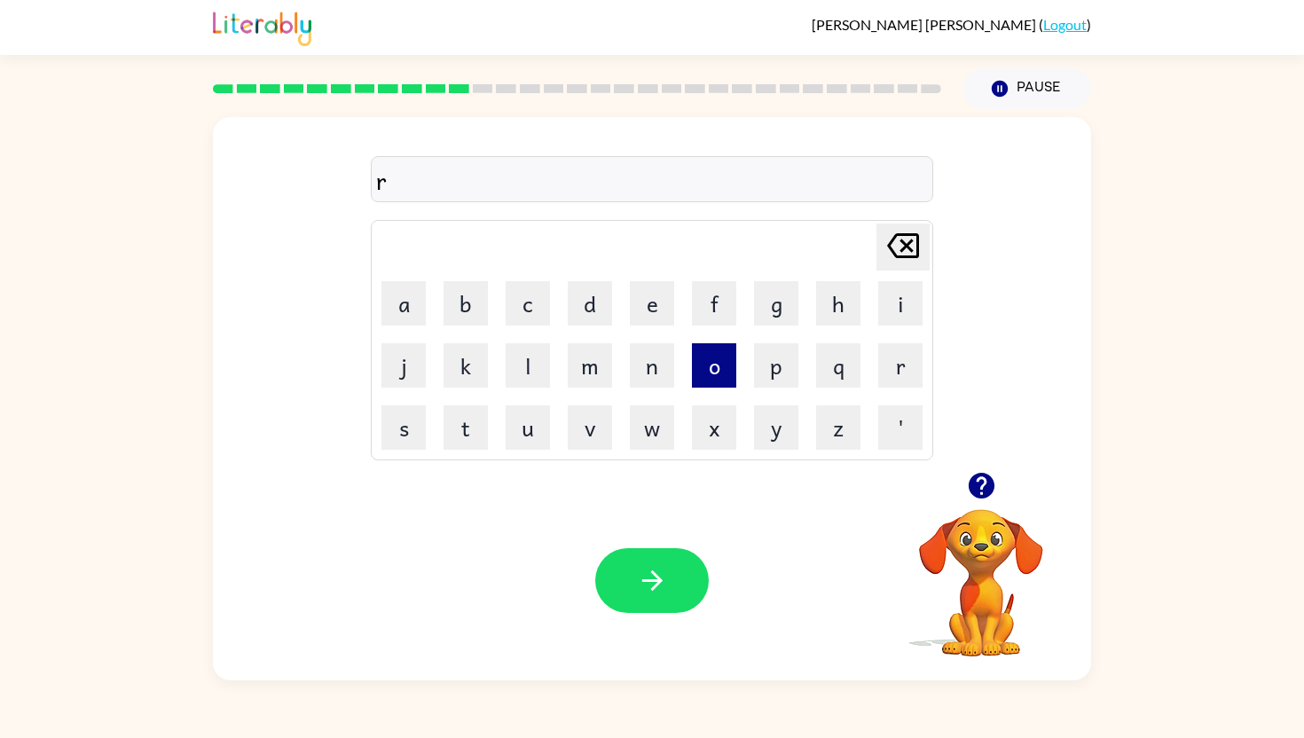
click at [719, 363] on button "o" at bounding box center [714, 365] width 44 height 44
click at [470, 306] on button "b" at bounding box center [466, 303] width 44 height 44
click at [646, 308] on button "e" at bounding box center [652, 303] width 44 height 44
click at [651, 552] on button "button" at bounding box center [652, 580] width 114 height 65
click at [597, 430] on button "v" at bounding box center [590, 428] width 44 height 44
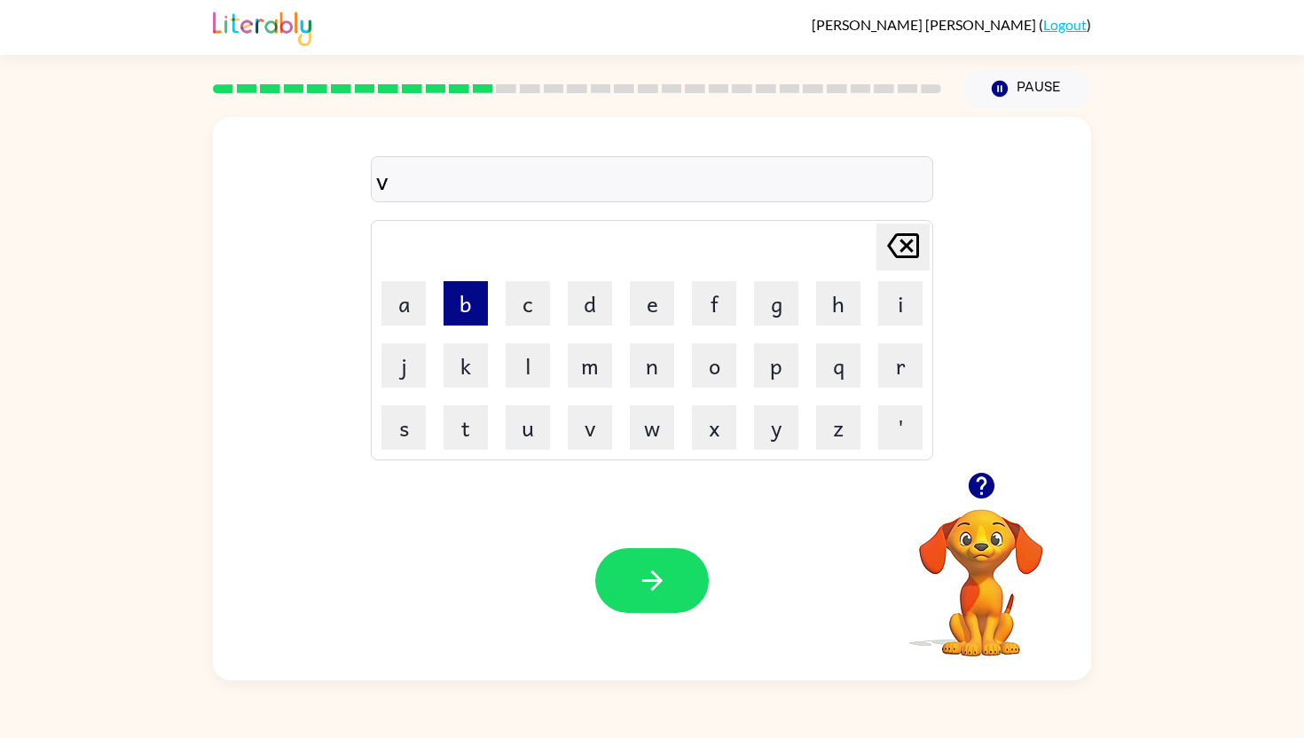
drag, startPoint x: 404, startPoint y: 302, endPoint x: 456, endPoint y: 322, distance: 56.2
click at [445, 316] on tr "a b c d e f g h i" at bounding box center [652, 303] width 557 height 60
click at [376, 292] on td "a" at bounding box center [404, 303] width 60 height 60
click at [389, 293] on button "a" at bounding box center [404, 303] width 44 height 44
click at [515, 352] on button "l" at bounding box center [528, 365] width 44 height 44
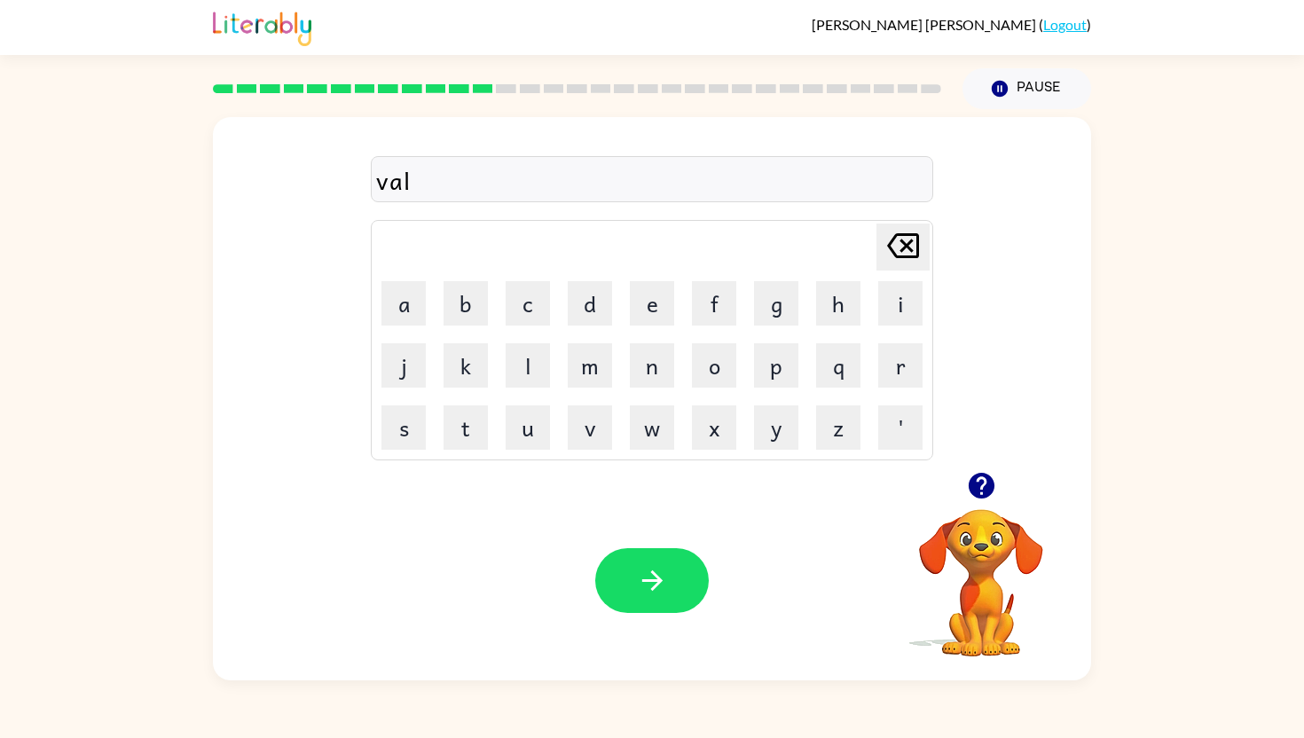
click at [952, 233] on div "val Delete Delete last character input a b c d e f g h i j k l m n o p q r s t …" at bounding box center [652, 294] width 878 height 355
click at [900, 246] on icon "[PERSON_NAME] last character input" at bounding box center [903, 245] width 43 height 43
click at [901, 246] on icon "[PERSON_NAME] last character input" at bounding box center [903, 245] width 43 height 43
click at [707, 371] on button "o" at bounding box center [714, 365] width 44 height 44
click at [526, 353] on button "l" at bounding box center [528, 365] width 44 height 44
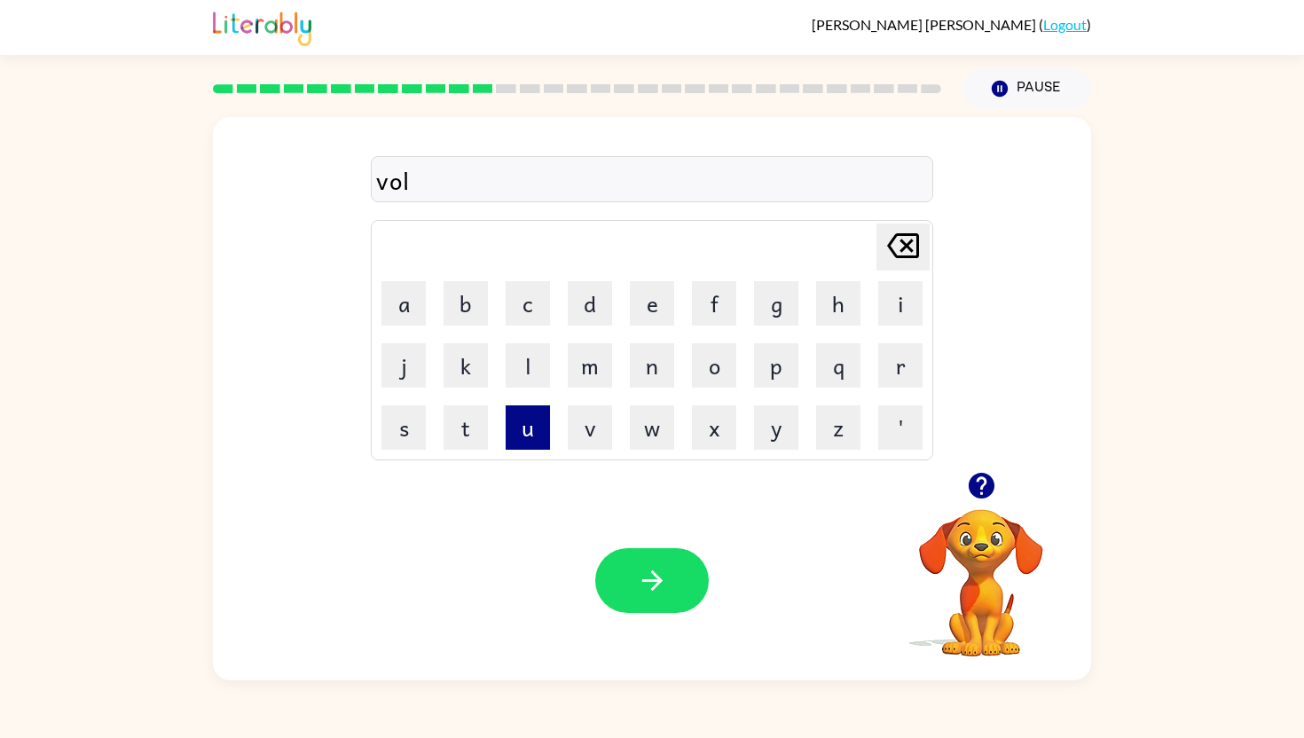
click at [532, 417] on button "u" at bounding box center [528, 428] width 44 height 44
click at [585, 366] on button "m" at bounding box center [590, 365] width 44 height 44
click at [640, 298] on button "e" at bounding box center [652, 303] width 44 height 44
click at [634, 539] on div "Your browser must support playing .mp4 files to use Literably. Please try using…" at bounding box center [652, 581] width 878 height 200
click at [651, 587] on icon "button" at bounding box center [652, 580] width 31 height 31
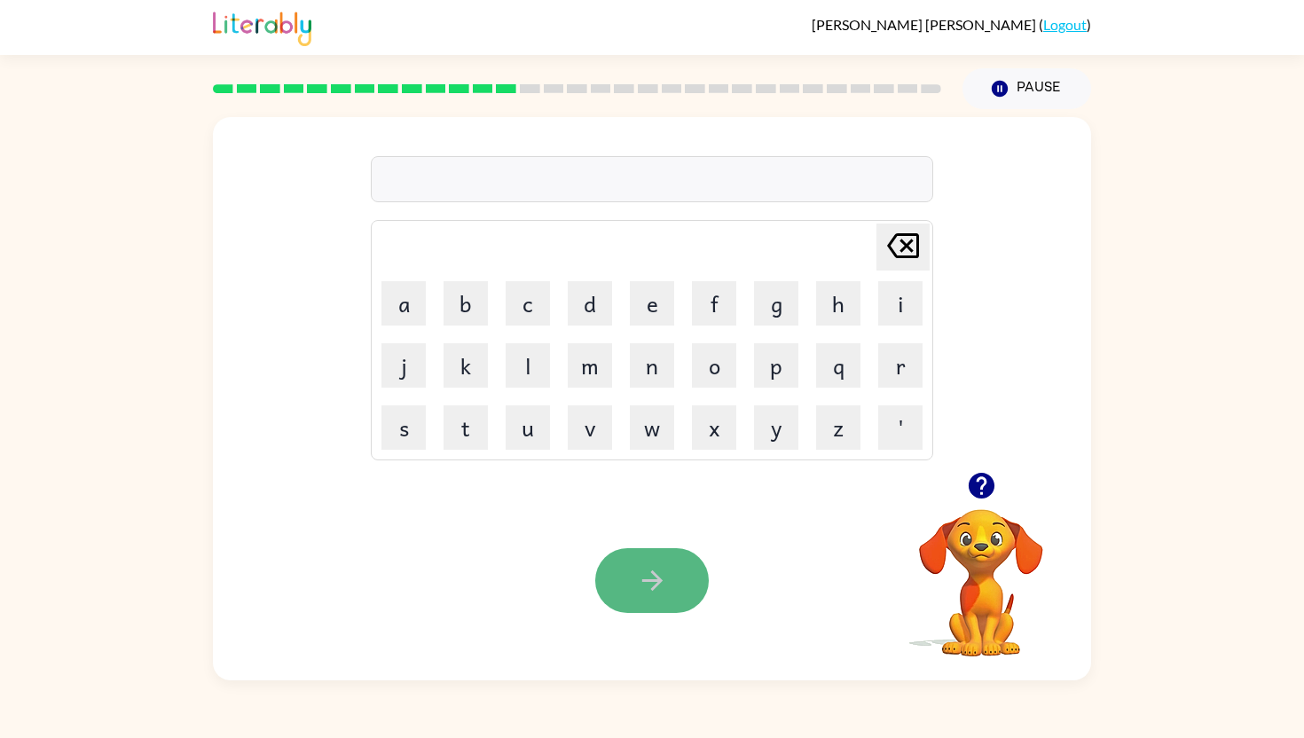
click at [650, 563] on button "button" at bounding box center [652, 580] width 114 height 65
click at [406, 421] on button "s" at bounding box center [404, 428] width 44 height 44
click at [640, 412] on button "w" at bounding box center [652, 428] width 44 height 44
click at [649, 309] on button "e" at bounding box center [652, 303] width 44 height 44
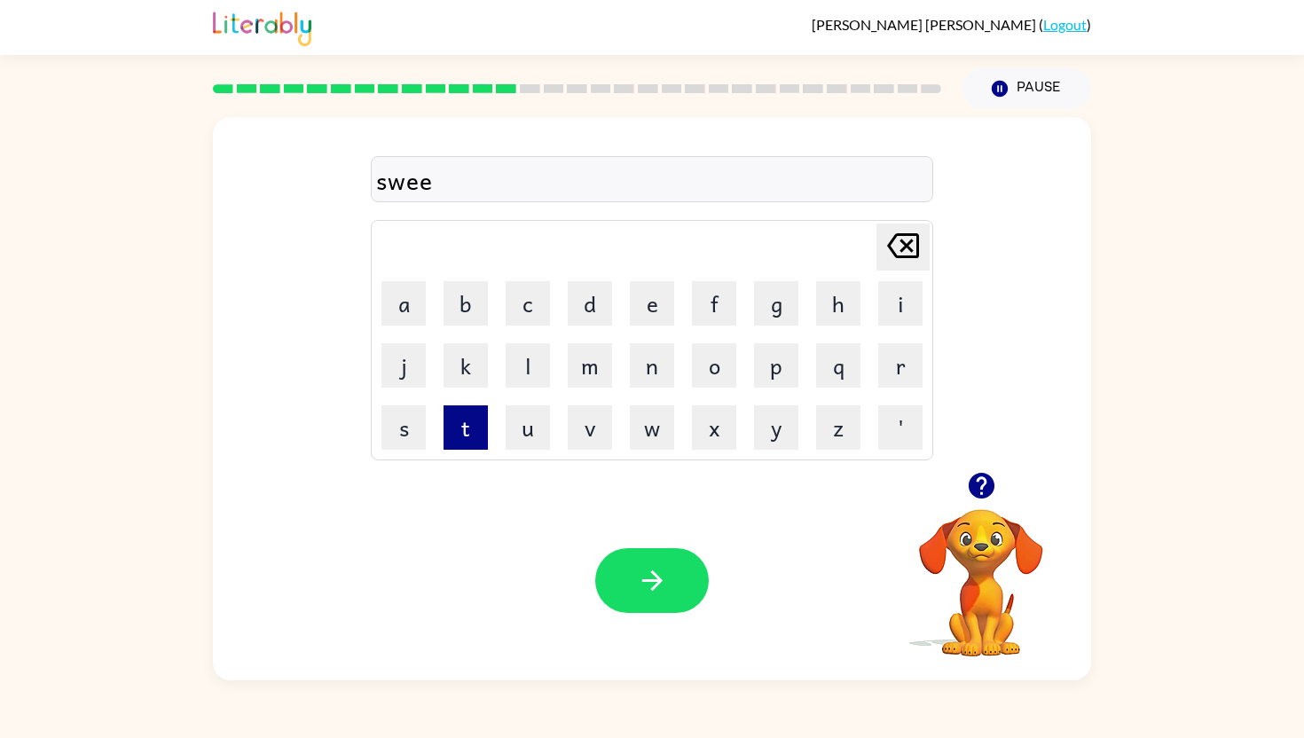
click at [458, 418] on button "t" at bounding box center [466, 428] width 44 height 44
drag, startPoint x: 644, startPoint y: 374, endPoint x: 650, endPoint y: 314, distance: 59.8
click at [650, 312] on tbody "[PERSON_NAME] last character input a b c d e f g h i j k l m n o p q r s t u v …" at bounding box center [652, 340] width 557 height 235
click at [530, 416] on button "u" at bounding box center [528, 428] width 44 height 44
click at [650, 301] on button "e" at bounding box center [652, 303] width 44 height 44
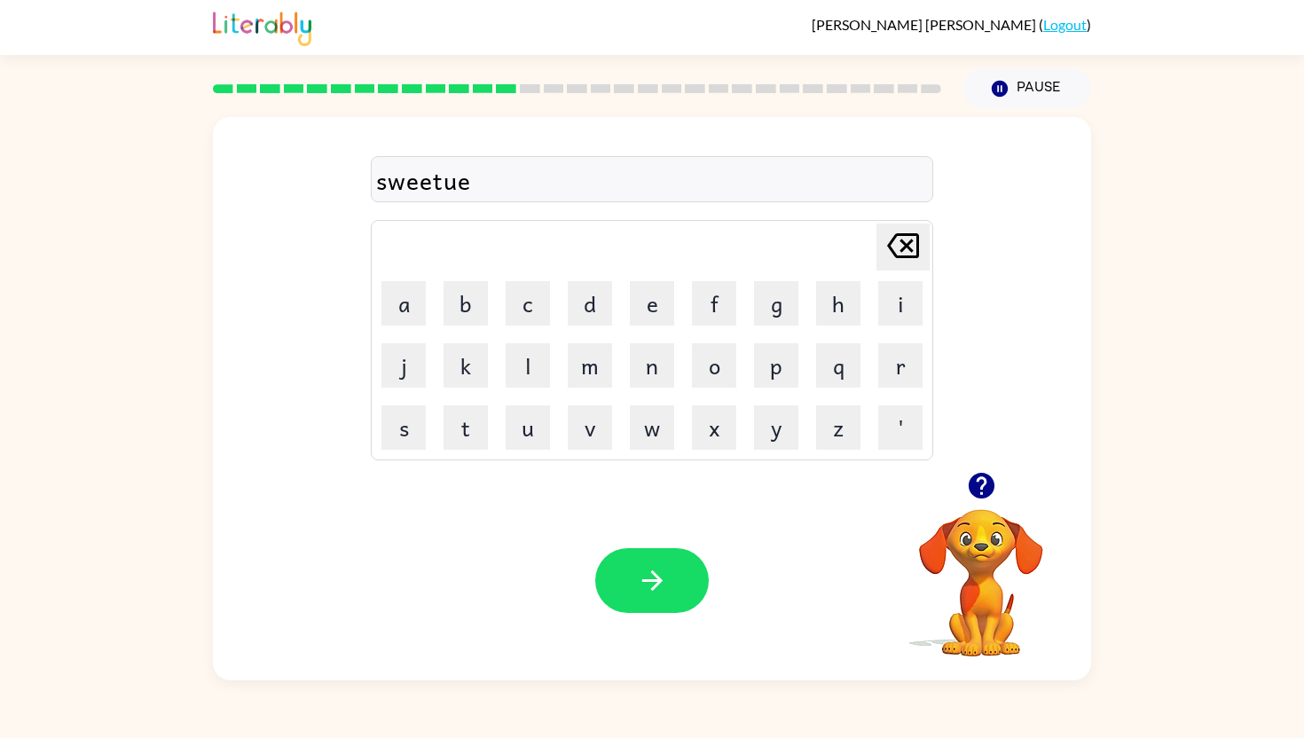
click at [913, 226] on icon "[PERSON_NAME] last character input" at bounding box center [903, 245] width 43 height 43
click at [658, 367] on button "n" at bounding box center [652, 365] width 44 height 44
click at [658, 306] on button "e" at bounding box center [652, 303] width 44 height 44
click at [396, 437] on button "s" at bounding box center [404, 428] width 44 height 44
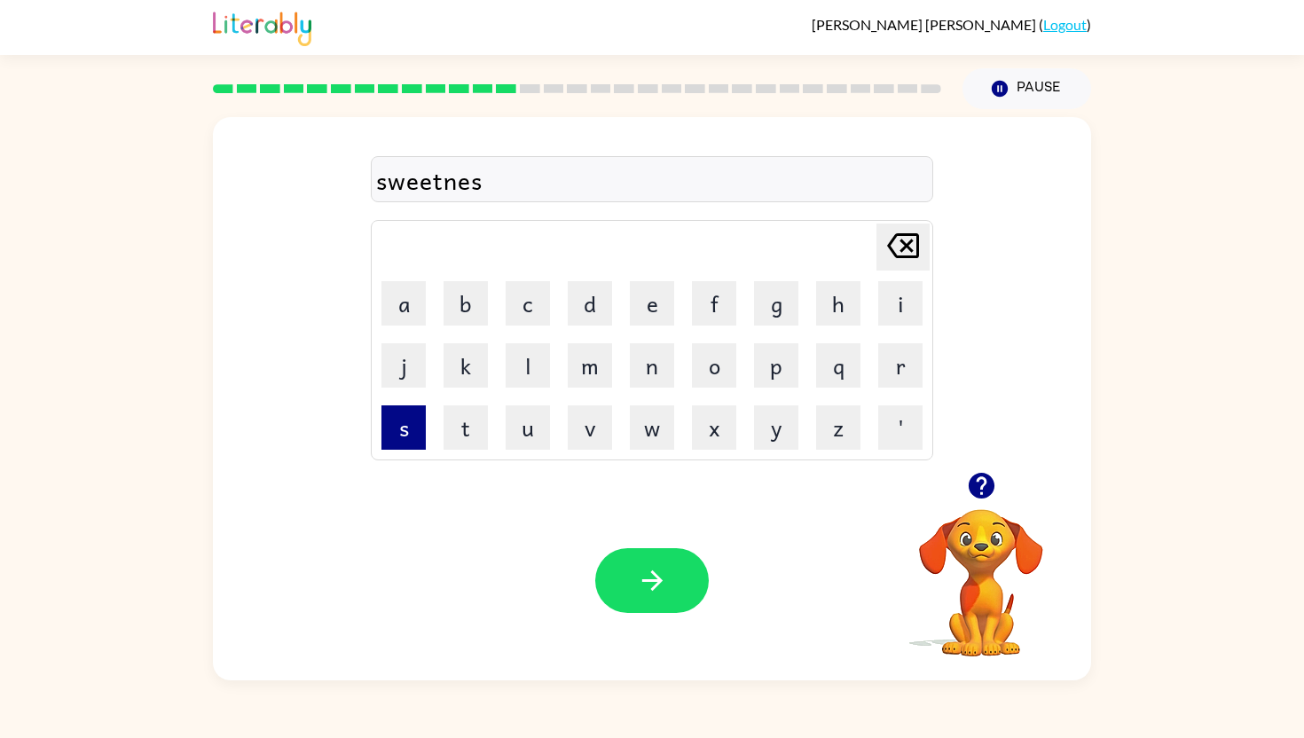
click at [396, 437] on button "s" at bounding box center [404, 428] width 44 height 44
click at [641, 560] on button "button" at bounding box center [652, 580] width 114 height 65
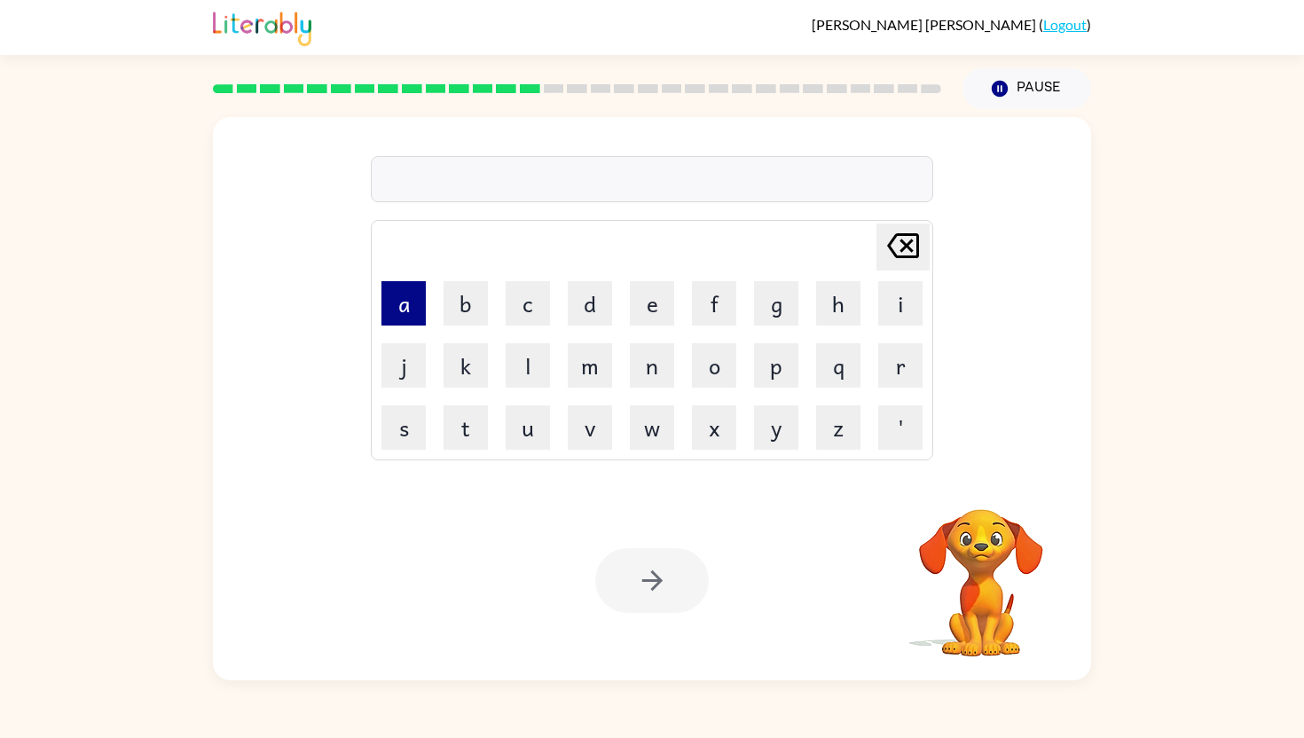
click at [418, 311] on button "a" at bounding box center [404, 303] width 44 height 44
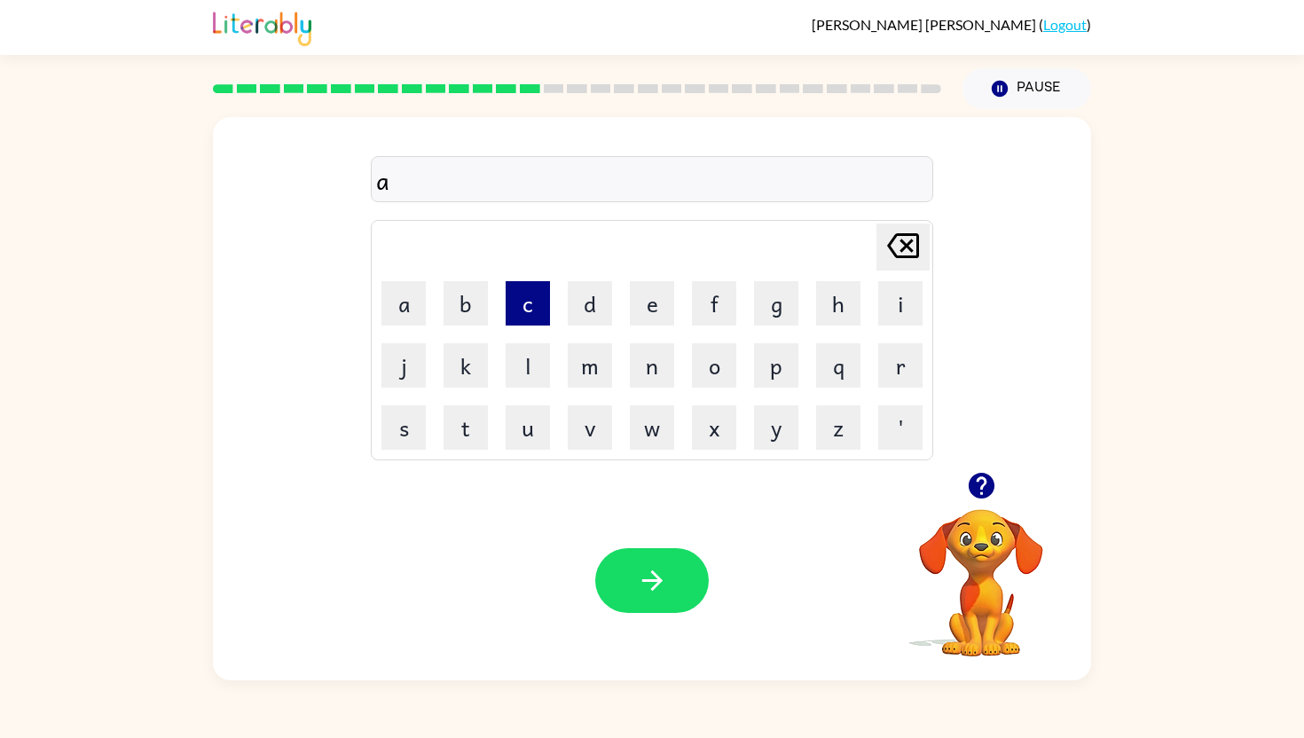
click at [530, 309] on button "c" at bounding box center [528, 303] width 44 height 44
drag, startPoint x: 703, startPoint y: 358, endPoint x: 722, endPoint y: 351, distance: 20.8
click at [722, 351] on button "o" at bounding box center [714, 365] width 44 height 44
click at [912, 363] on button "r" at bounding box center [900, 365] width 44 height 44
click at [647, 369] on button "n" at bounding box center [652, 365] width 44 height 44
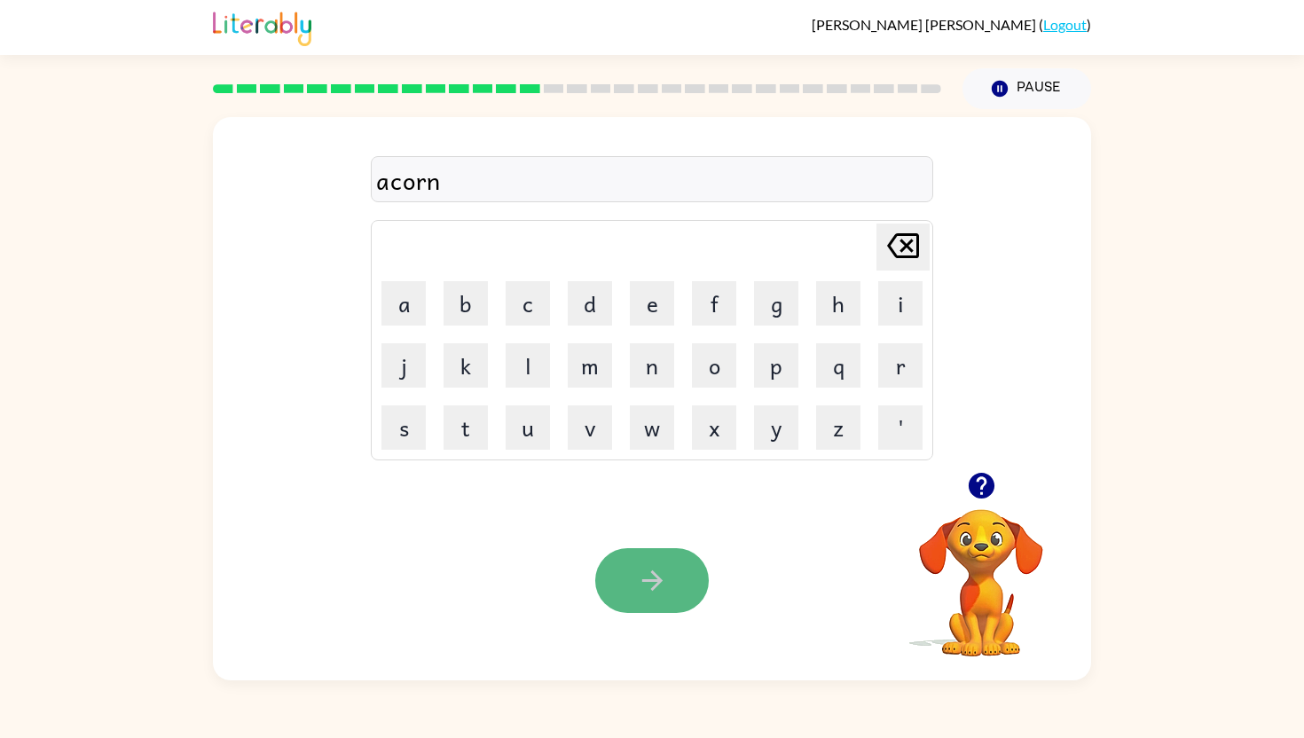
click at [660, 581] on icon "button" at bounding box center [652, 580] width 31 height 31
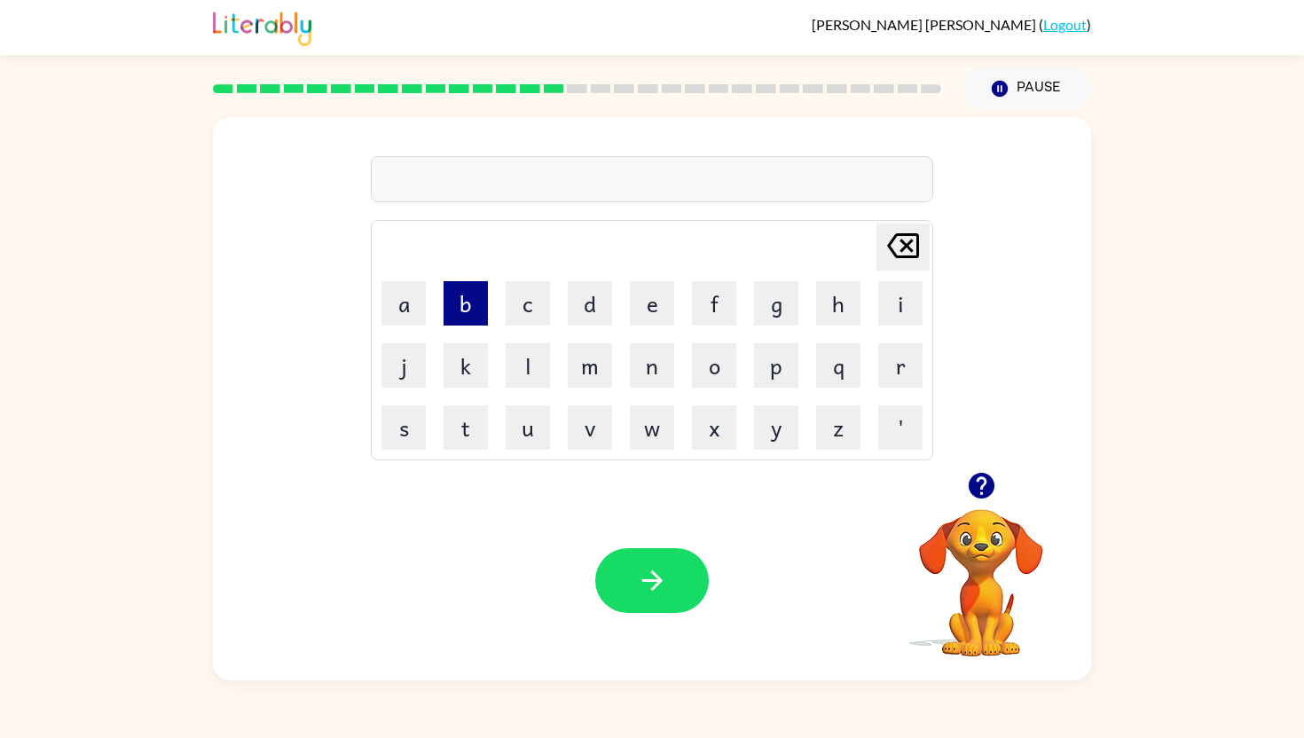
click at [464, 305] on button "b" at bounding box center [466, 303] width 44 height 44
click at [525, 366] on button "l" at bounding box center [528, 365] width 44 height 44
click at [652, 310] on button "e" at bounding box center [652, 303] width 44 height 44
click at [906, 371] on button "r" at bounding box center [900, 365] width 44 height 44
click at [475, 429] on button "t" at bounding box center [466, 428] width 44 height 44
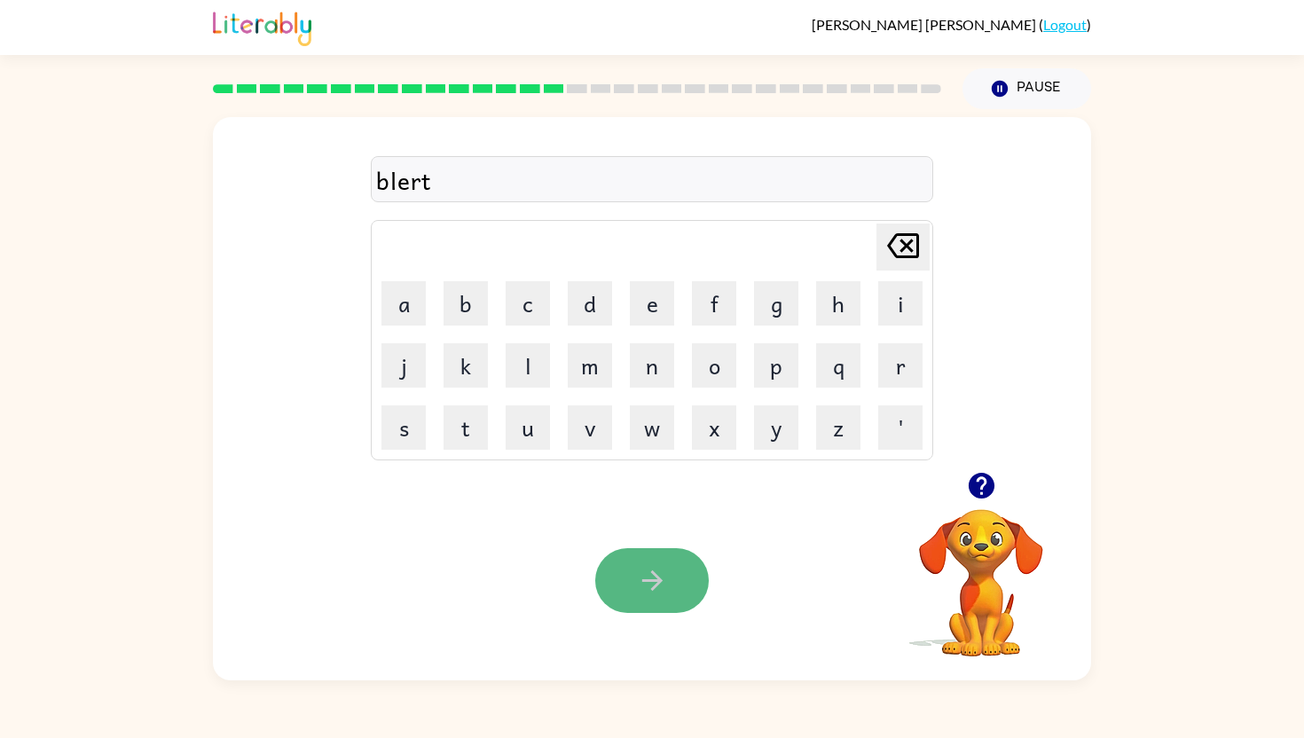
click at [617, 571] on button "button" at bounding box center [652, 580] width 114 height 65
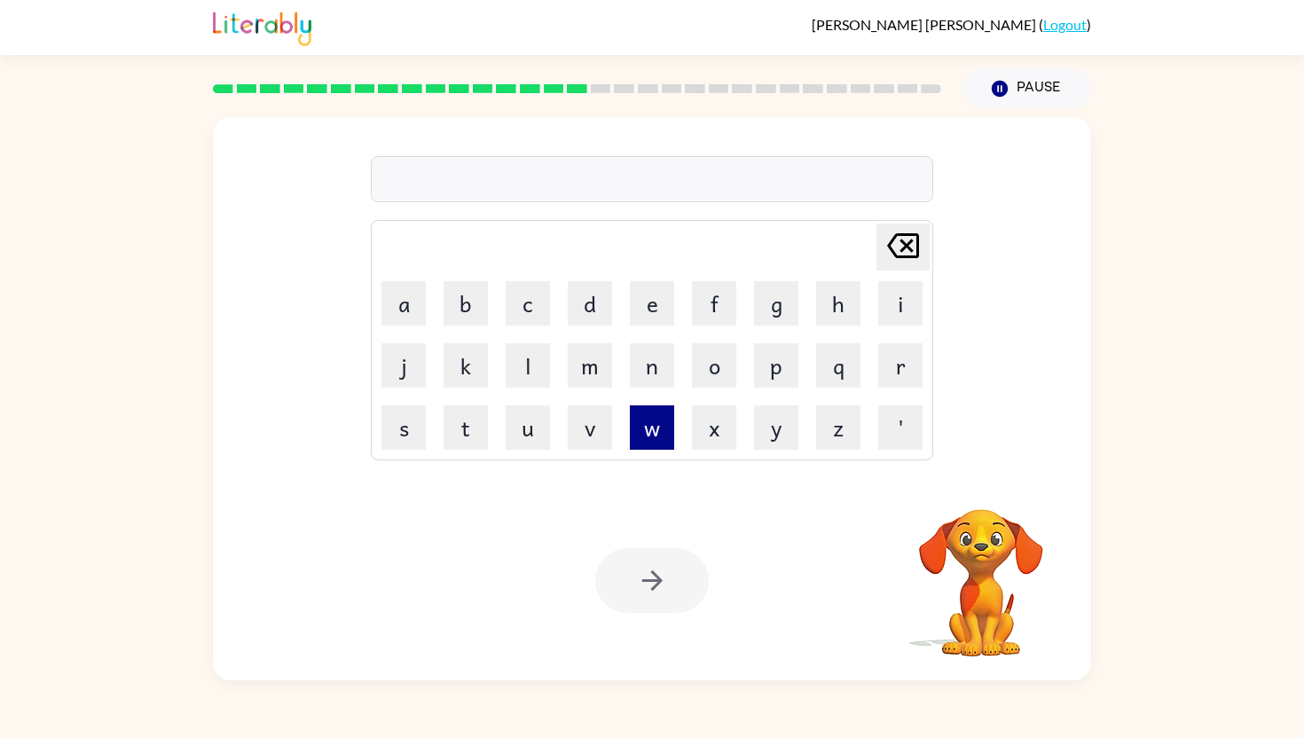
click at [663, 424] on button "w" at bounding box center [652, 428] width 44 height 44
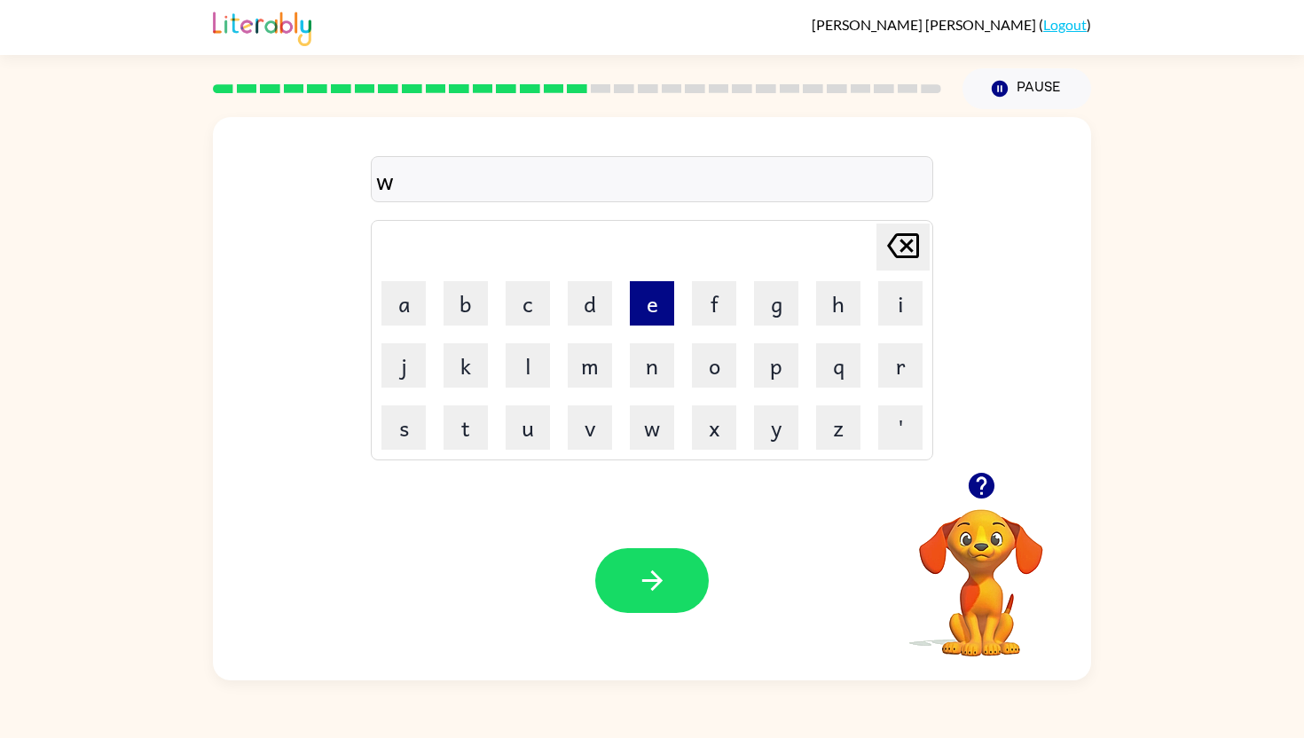
click at [652, 295] on button "e" at bounding box center [652, 303] width 44 height 44
click at [467, 298] on button "b" at bounding box center [466, 303] width 44 height 44
click at [661, 552] on button "button" at bounding box center [652, 580] width 114 height 65
click at [699, 301] on button "f" at bounding box center [714, 303] width 44 height 44
click at [518, 360] on button "l" at bounding box center [528, 365] width 44 height 44
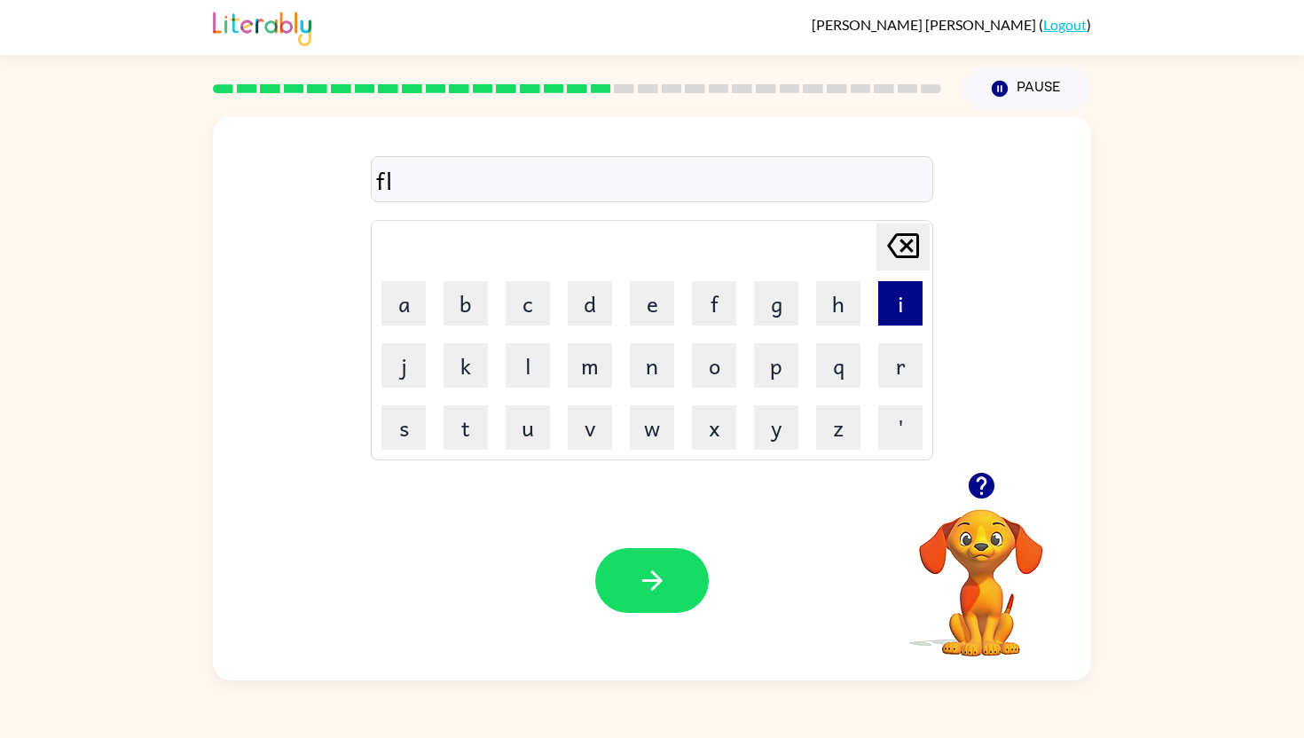
click at [888, 302] on button "i" at bounding box center [900, 303] width 44 height 44
click at [780, 369] on button "p" at bounding box center [776, 365] width 44 height 44
click at [904, 290] on button "i" at bounding box center [900, 303] width 44 height 44
click at [655, 373] on button "n" at bounding box center [652, 365] width 44 height 44
click at [575, 588] on div "Your browser must support playing .mp4 files to use Literably. Please try using…" at bounding box center [652, 581] width 878 height 200
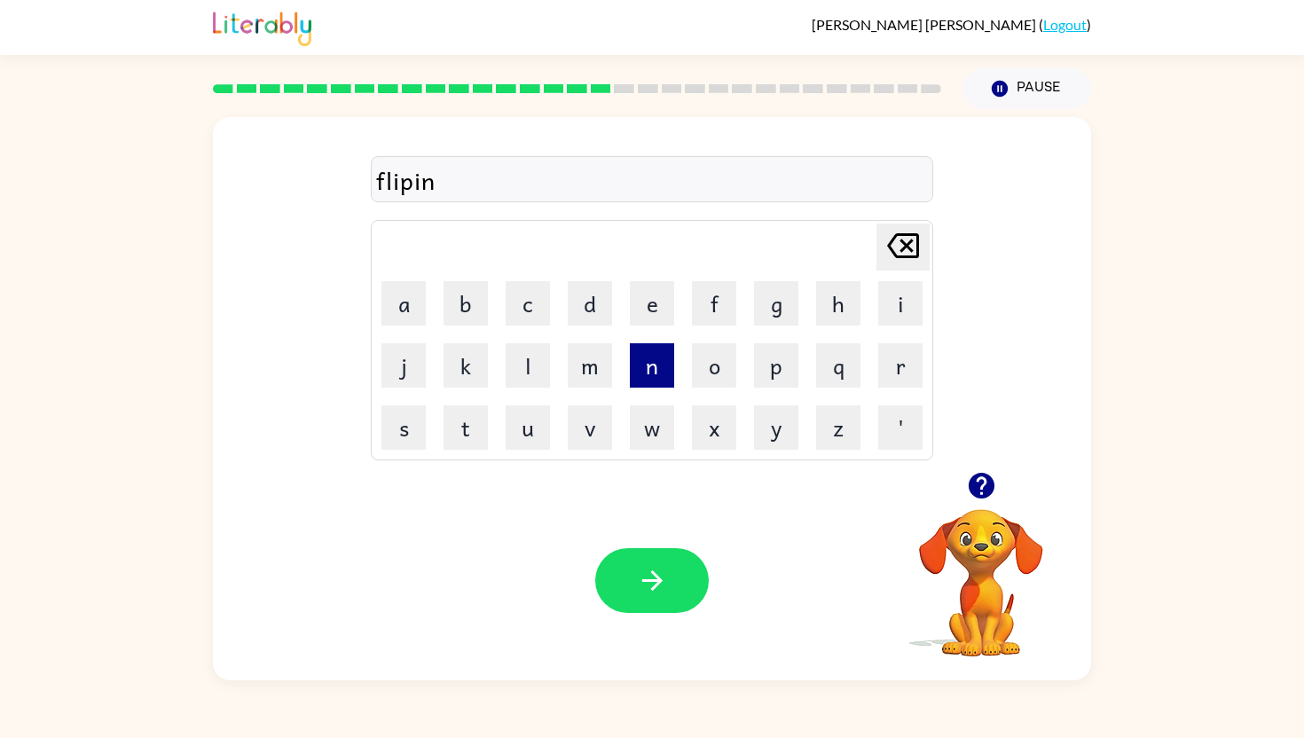
click at [644, 367] on button "n" at bounding box center [652, 365] width 44 height 44
click at [914, 235] on icon at bounding box center [903, 245] width 32 height 25
click at [781, 304] on button "g" at bounding box center [776, 303] width 44 height 44
click at [646, 589] on icon "button" at bounding box center [652, 580] width 31 height 31
drag, startPoint x: 466, startPoint y: 354, endPoint x: 505, endPoint y: 354, distance: 39.0
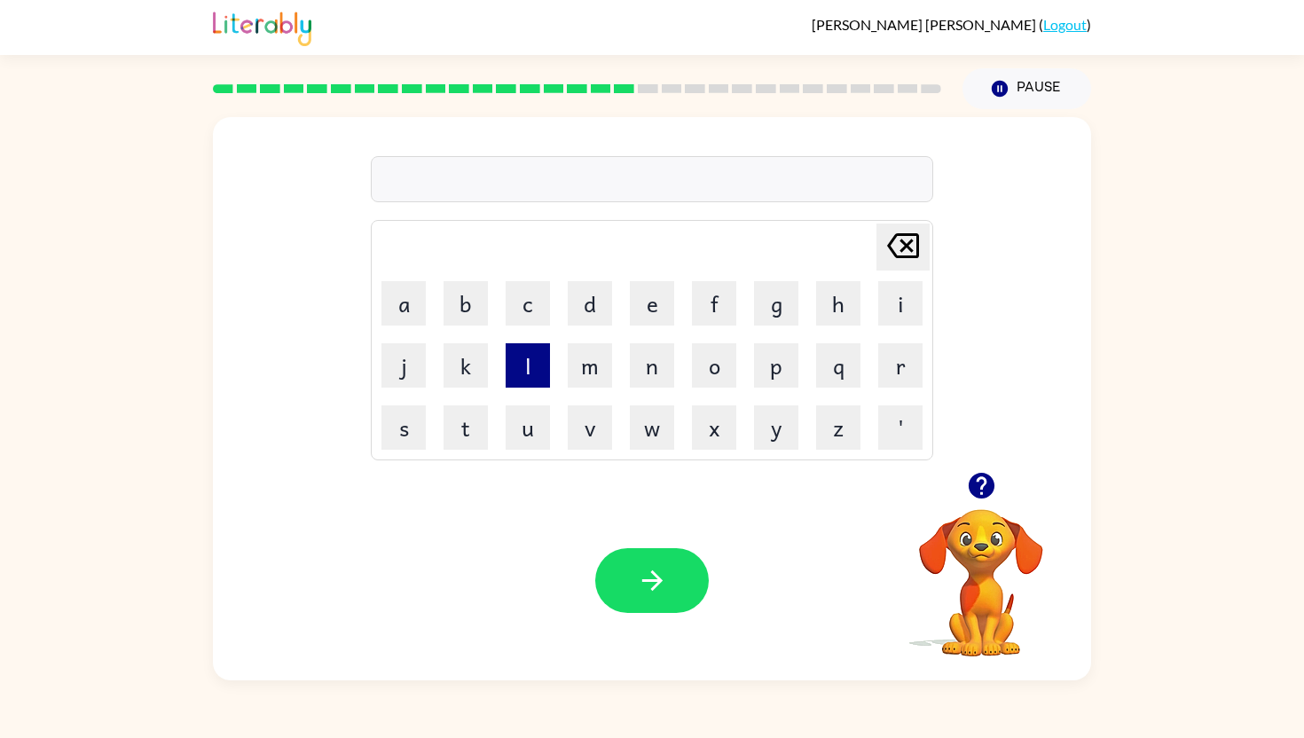
click at [467, 354] on button "k" at bounding box center [466, 365] width 44 height 44
click at [895, 293] on button "i" at bounding box center [900, 303] width 44 height 44
click at [513, 301] on button "c" at bounding box center [528, 303] width 44 height 44
click at [828, 305] on button "h" at bounding box center [838, 303] width 44 height 44
click at [664, 303] on button "e" at bounding box center [652, 303] width 44 height 44
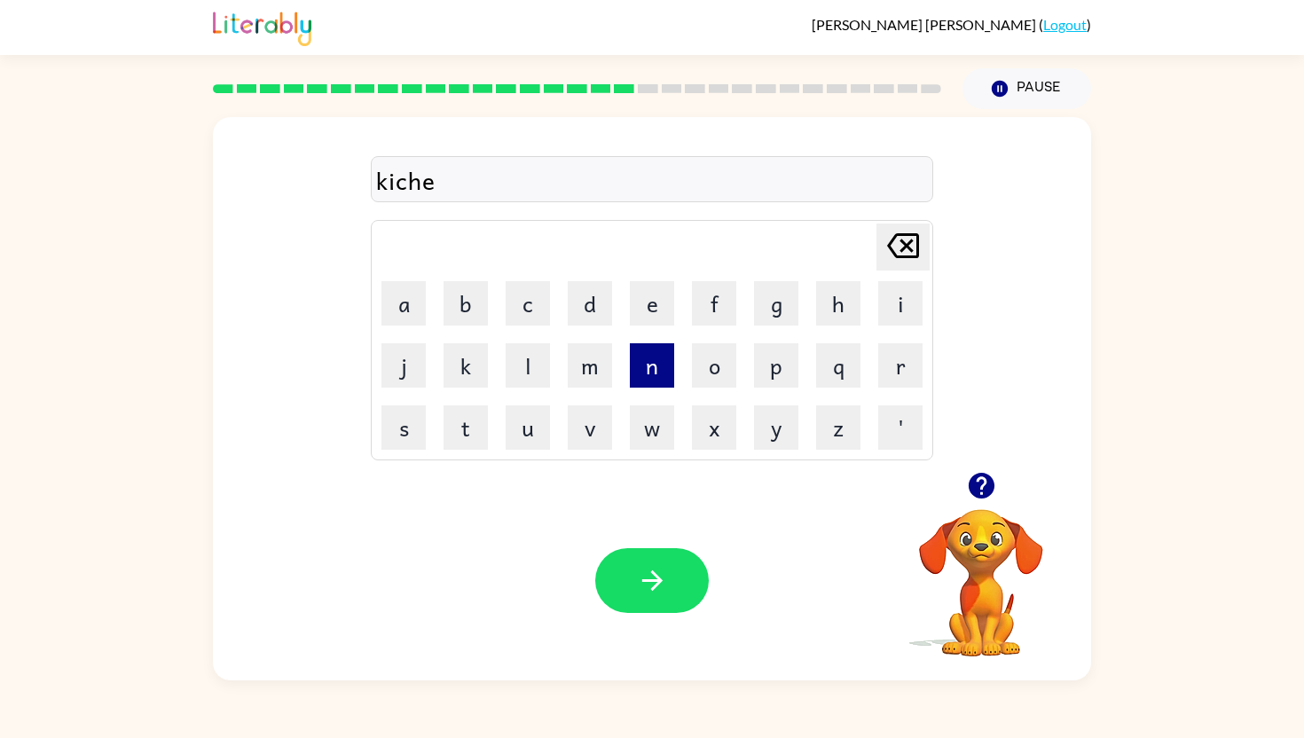
click at [643, 359] on button "n" at bounding box center [652, 365] width 44 height 44
click at [642, 569] on icon "button" at bounding box center [652, 580] width 31 height 31
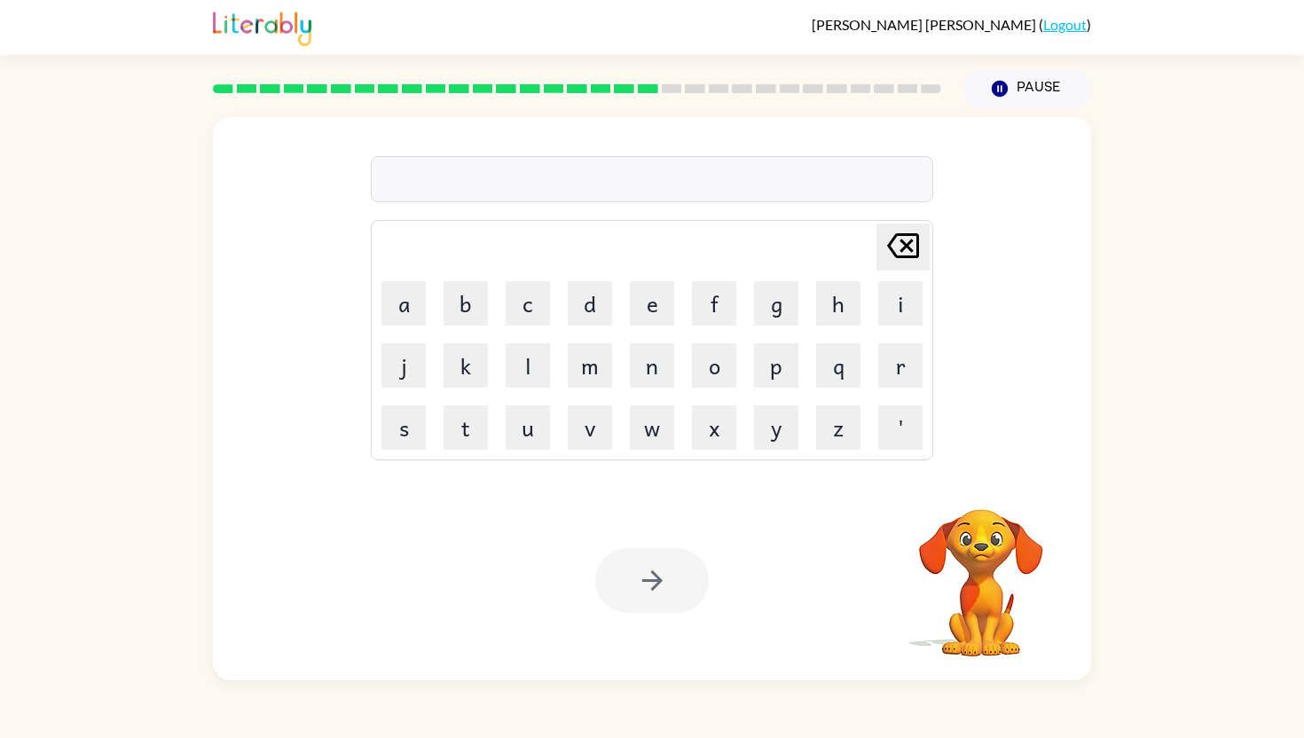
drag, startPoint x: 643, startPoint y: 425, endPoint x: 628, endPoint y: 398, distance: 30.6
click at [643, 424] on button "w" at bounding box center [652, 428] width 44 height 44
click at [902, 304] on button "i" at bounding box center [900, 303] width 44 height 44
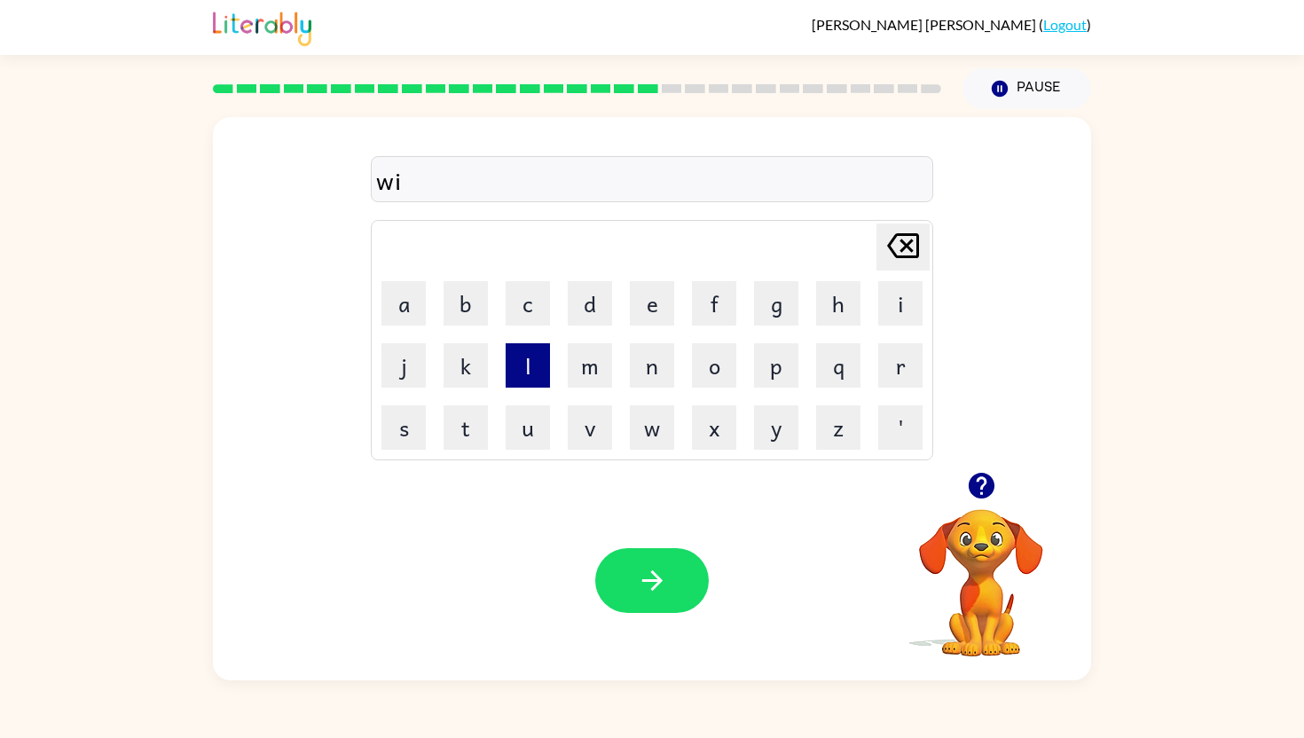
click at [530, 362] on button "l" at bounding box center [528, 365] width 44 height 44
click at [540, 356] on button "l" at bounding box center [528, 365] width 44 height 44
drag, startPoint x: 712, startPoint y: 358, endPoint x: 787, endPoint y: 349, distance: 76.1
click at [712, 358] on button "o" at bounding box center [714, 365] width 44 height 44
click at [644, 433] on button "w" at bounding box center [652, 428] width 44 height 44
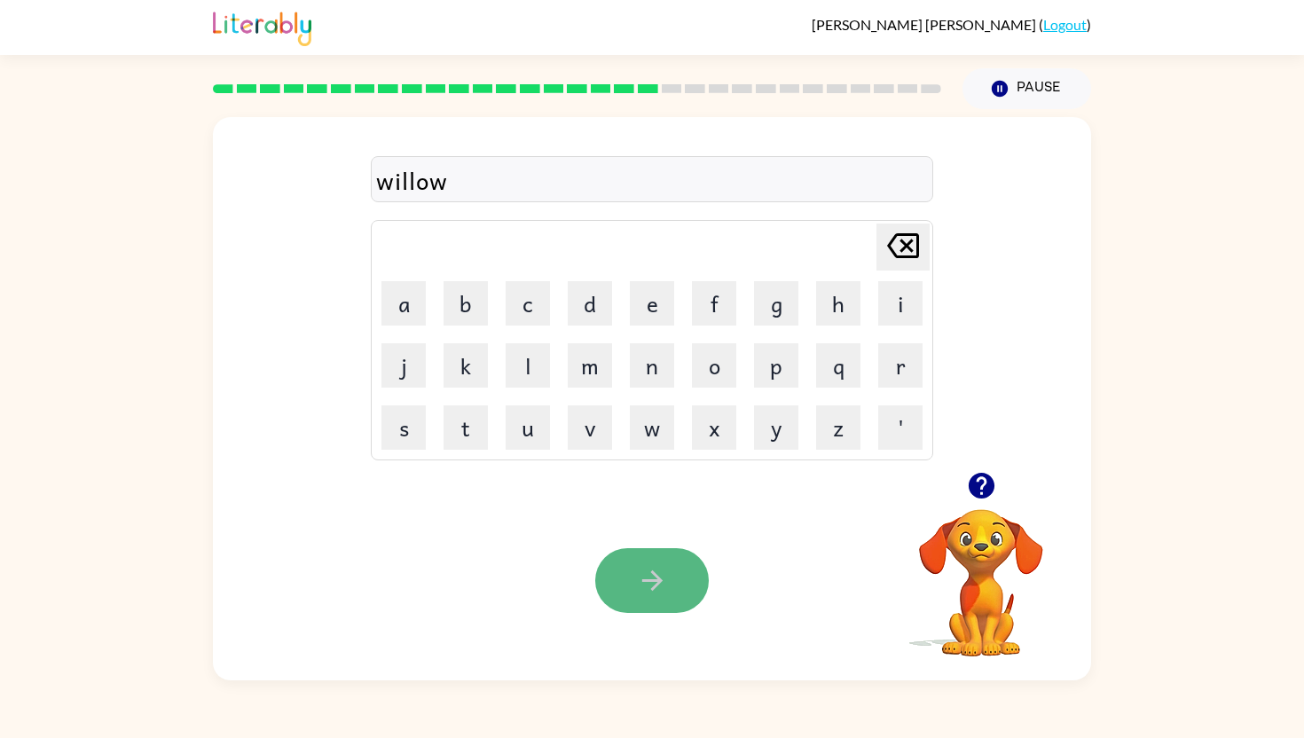
click at [683, 560] on button "button" at bounding box center [652, 580] width 114 height 65
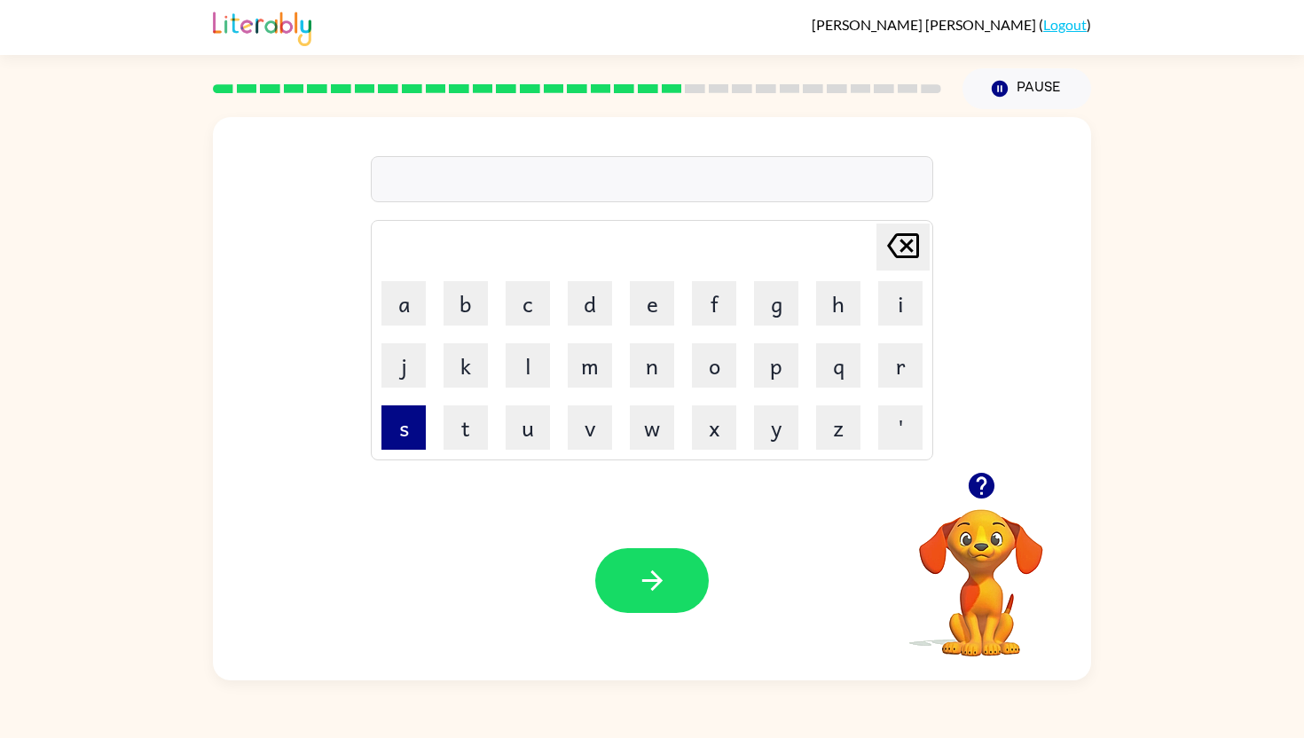
click at [400, 434] on button "s" at bounding box center [404, 428] width 44 height 44
click at [769, 353] on button "p" at bounding box center [776, 365] width 44 height 44
drag, startPoint x: 901, startPoint y: 299, endPoint x: 904, endPoint y: 327, distance: 28.6
click at [902, 320] on button "i" at bounding box center [900, 303] width 44 height 44
click at [901, 341] on td "r" at bounding box center [900, 365] width 60 height 60
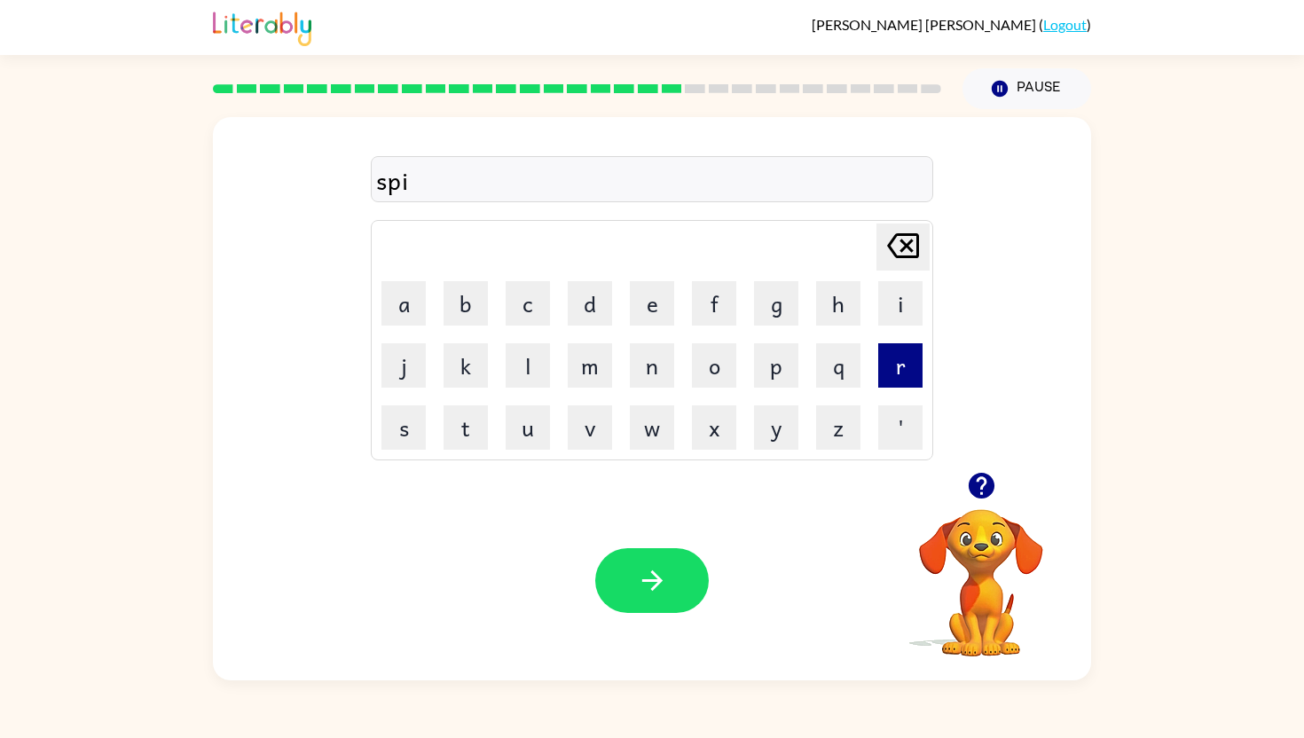
click at [906, 369] on button "r" at bounding box center [900, 365] width 44 height 44
click at [904, 292] on button "i" at bounding box center [900, 303] width 44 height 44
click at [648, 349] on button "n" at bounding box center [652, 365] width 44 height 44
click at [470, 423] on button "t" at bounding box center [466, 428] width 44 height 44
click at [649, 307] on button "e" at bounding box center [652, 303] width 44 height 44
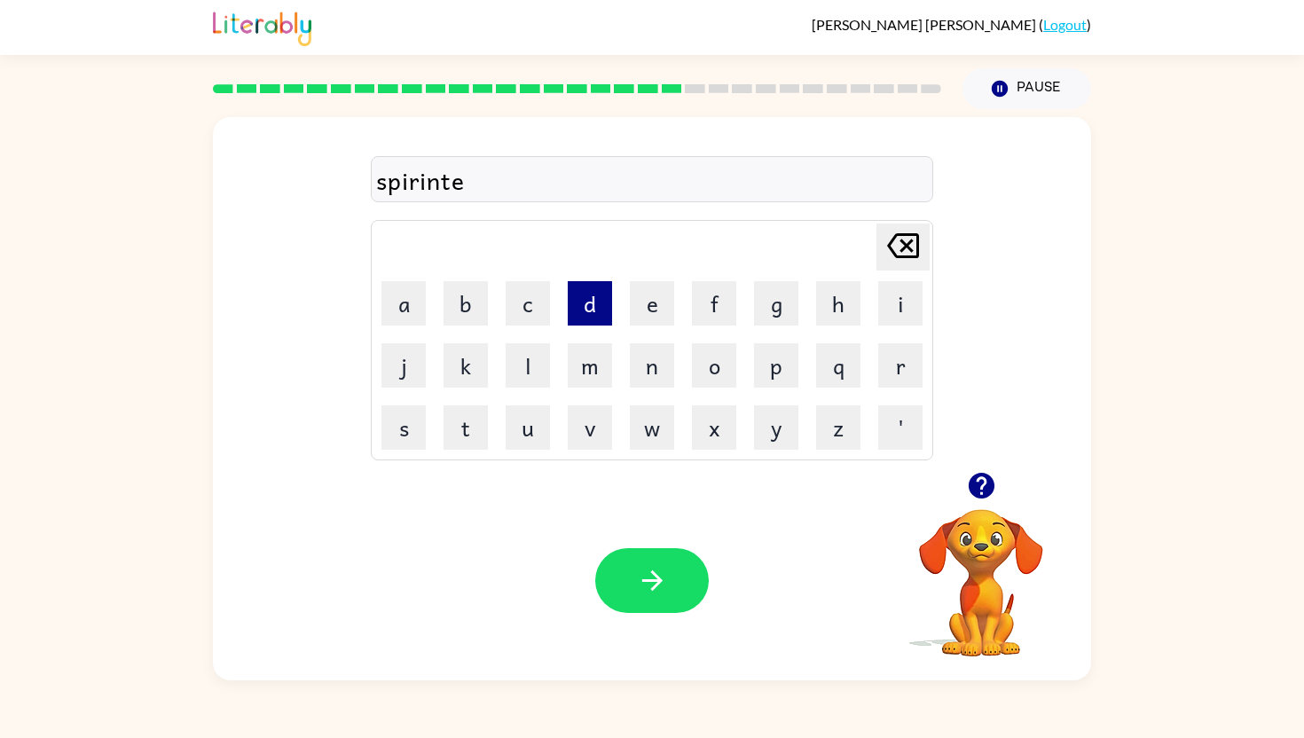
click at [575, 311] on button "d" at bounding box center [590, 303] width 44 height 44
click at [614, 548] on div at bounding box center [652, 580] width 114 height 65
click at [637, 570] on icon "button" at bounding box center [652, 580] width 31 height 31
click at [791, 379] on button "p" at bounding box center [776, 365] width 44 height 44
click at [391, 295] on button "a" at bounding box center [404, 303] width 44 height 44
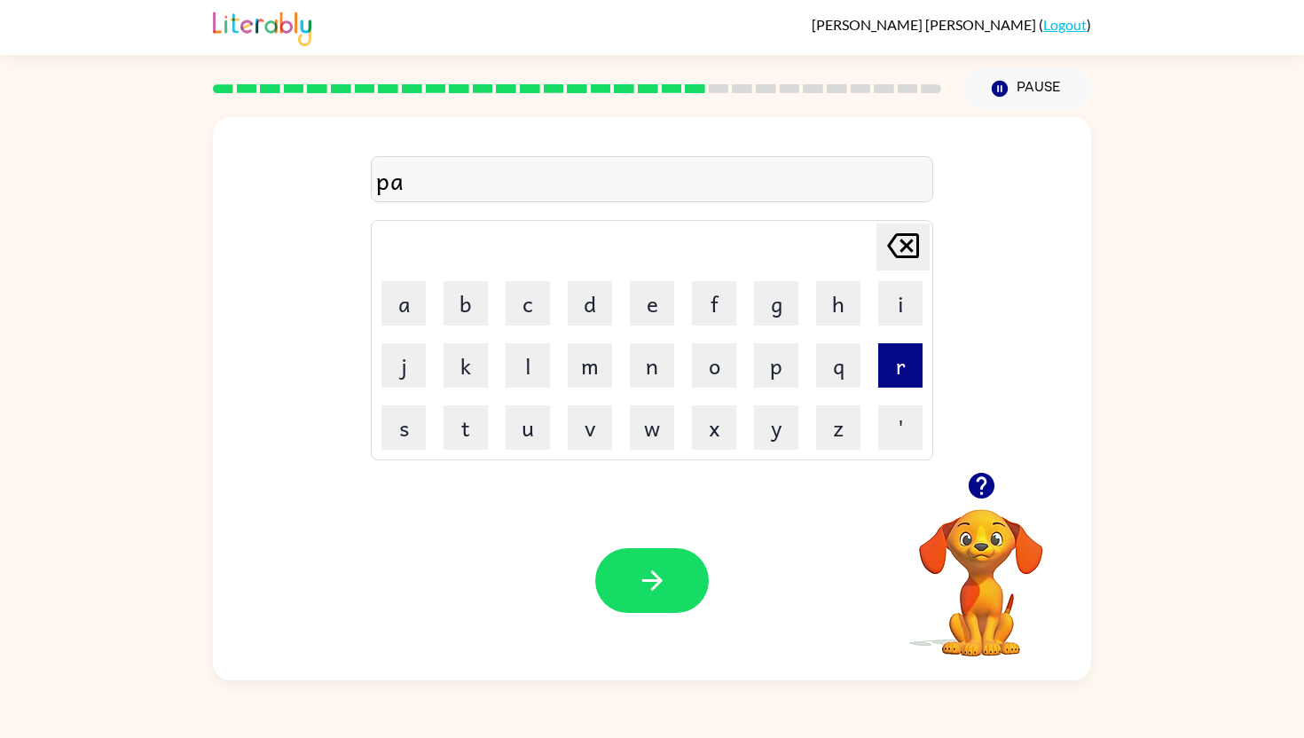
click at [906, 358] on button "r" at bounding box center [900, 365] width 44 height 44
drag, startPoint x: 905, startPoint y: 302, endPoint x: 582, endPoint y: 290, distance: 323.2
click at [582, 290] on tr "a b c d e f g h i" at bounding box center [652, 303] width 557 height 60
click at [582, 290] on button "d" at bounding box center [590, 303] width 44 height 44
click at [902, 303] on button "i" at bounding box center [900, 303] width 44 height 44
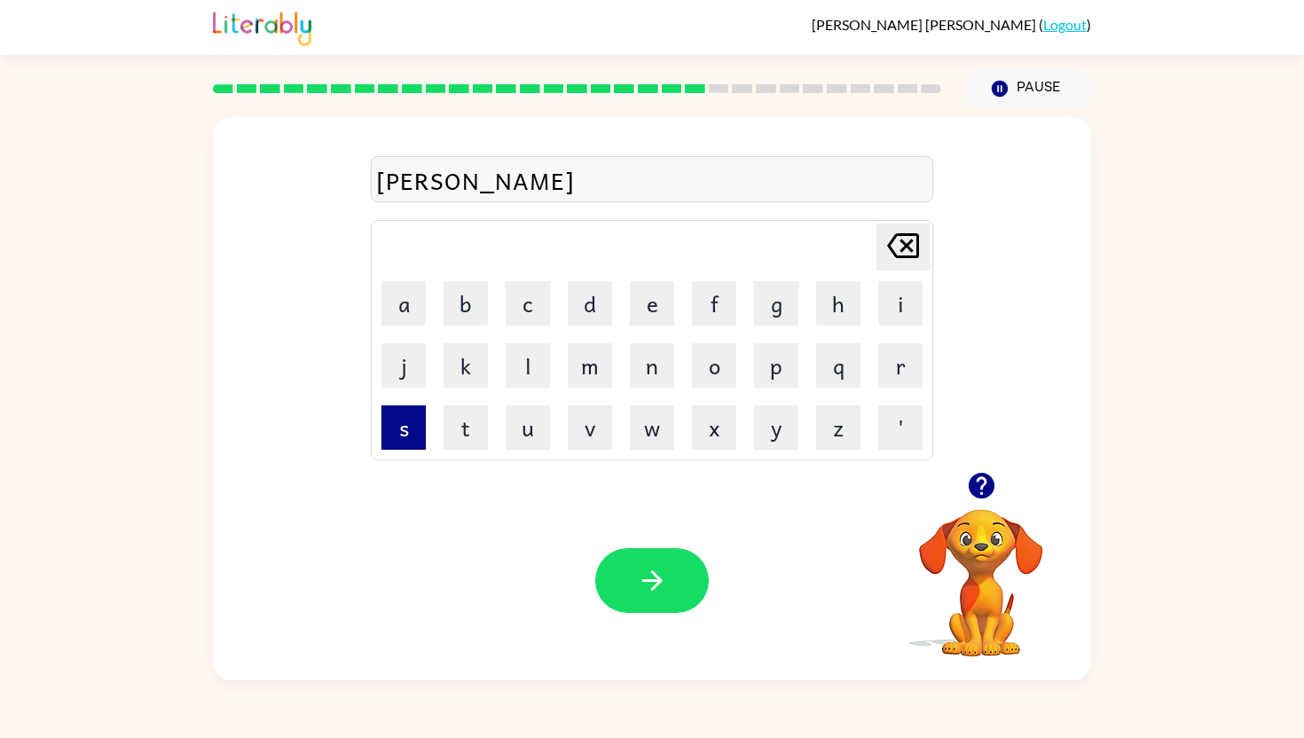
click at [398, 420] on button "s" at bounding box center [404, 428] width 44 height 44
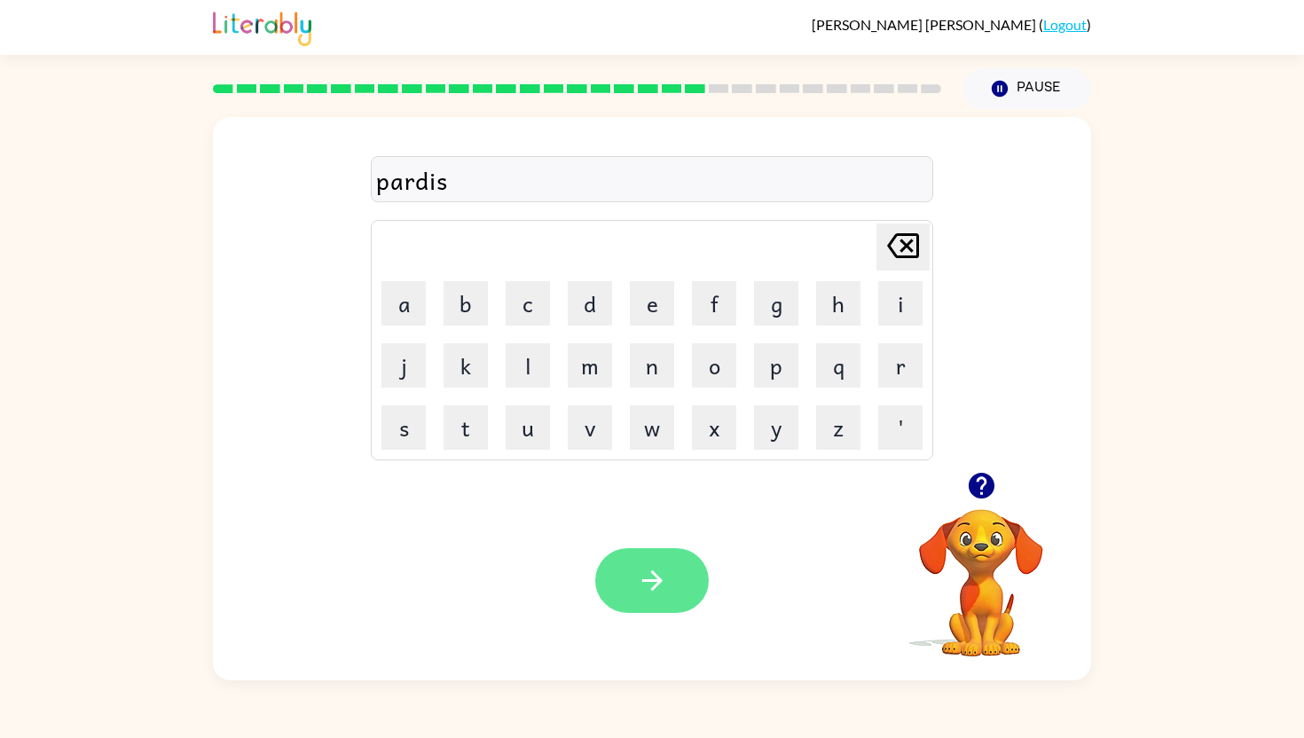
click at [658, 558] on button "button" at bounding box center [652, 580] width 114 height 65
click at [656, 575] on icon "button" at bounding box center [652, 581] width 20 height 20
drag, startPoint x: 461, startPoint y: 303, endPoint x: 499, endPoint y: 303, distance: 37.3
click at [463, 303] on button "b" at bounding box center [466, 303] width 44 height 44
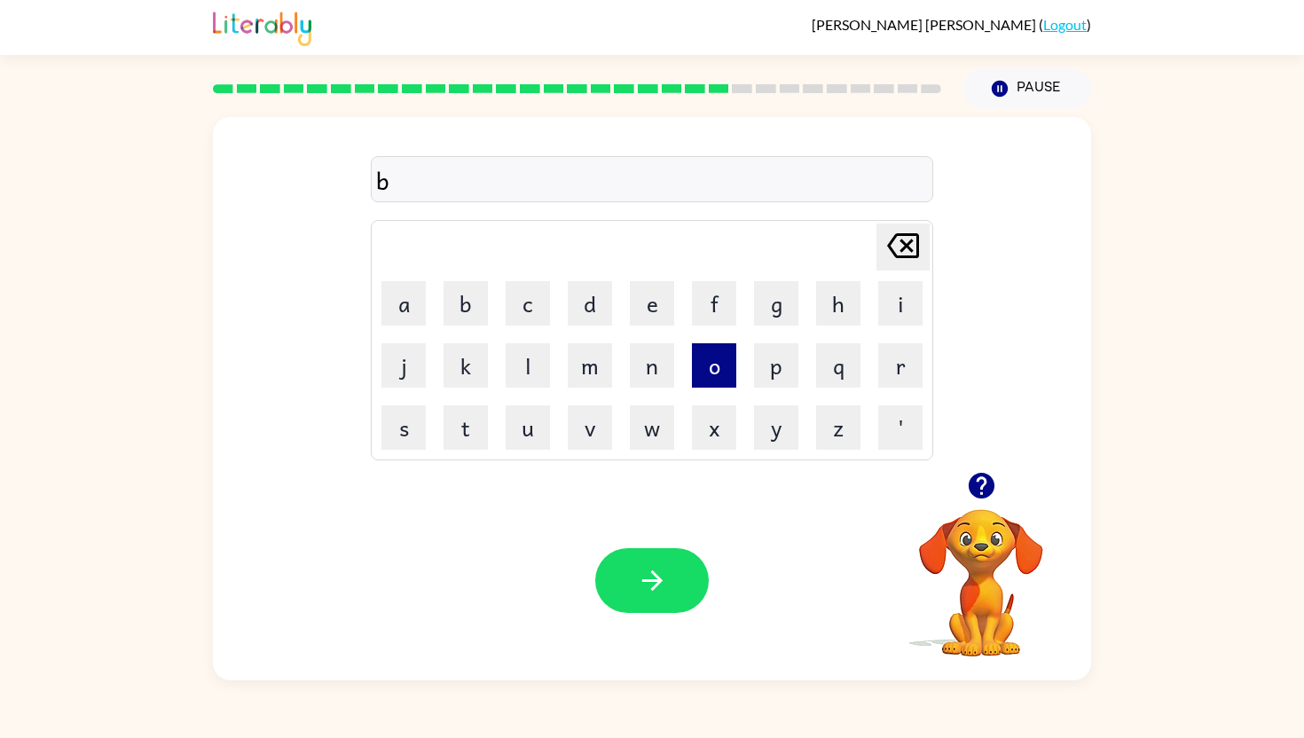
click at [721, 366] on button "o" at bounding box center [714, 365] width 44 height 44
drag, startPoint x: 390, startPoint y: 303, endPoint x: 461, endPoint y: 343, distance: 81.0
click at [395, 306] on button "a" at bounding box center [404, 303] width 44 height 44
click at [461, 435] on button "t" at bounding box center [466, 428] width 44 height 44
click at [835, 298] on button "h" at bounding box center [838, 303] width 44 height 44
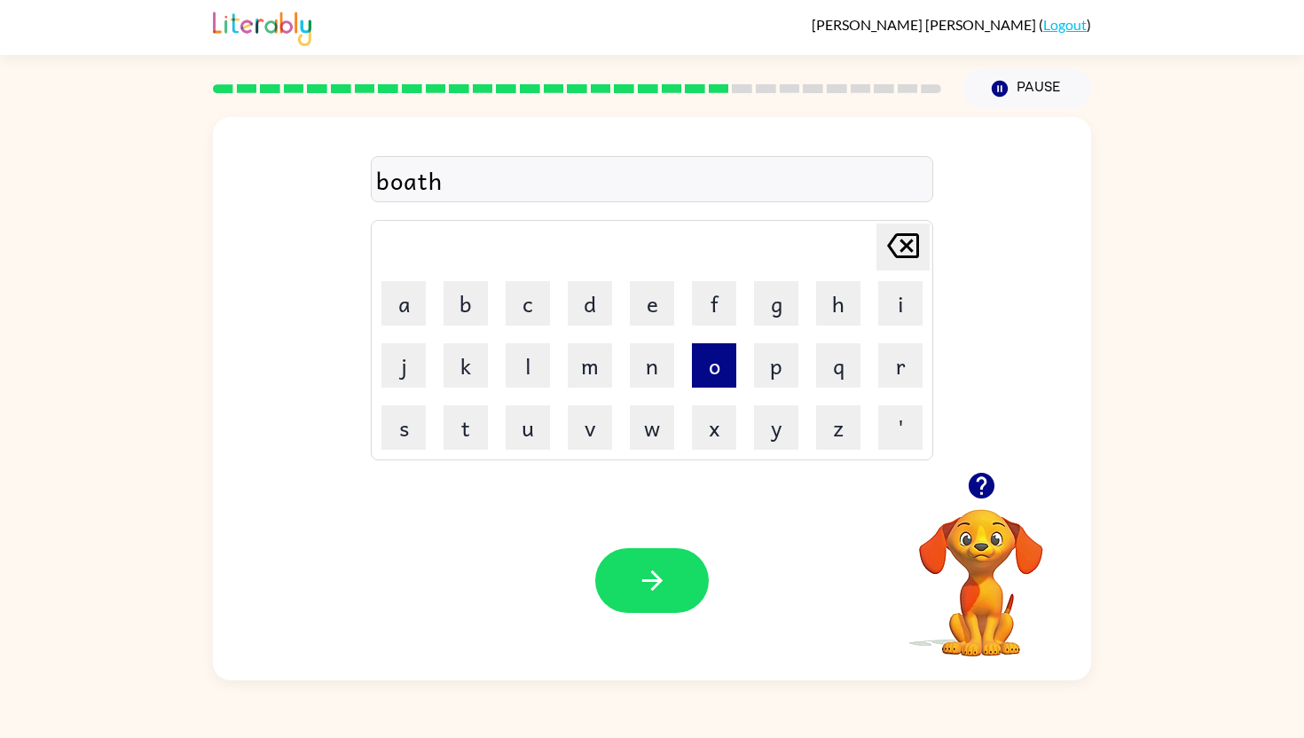
click at [722, 365] on button "o" at bounding box center [714, 365] width 44 height 44
drag, startPoint x: 527, startPoint y: 437, endPoint x: 590, endPoint y: 393, distance: 76.5
click at [527, 436] on button "u" at bounding box center [528, 428] width 44 height 44
click at [414, 423] on button "s" at bounding box center [404, 428] width 44 height 44
click at [631, 295] on button "e" at bounding box center [652, 303] width 44 height 44
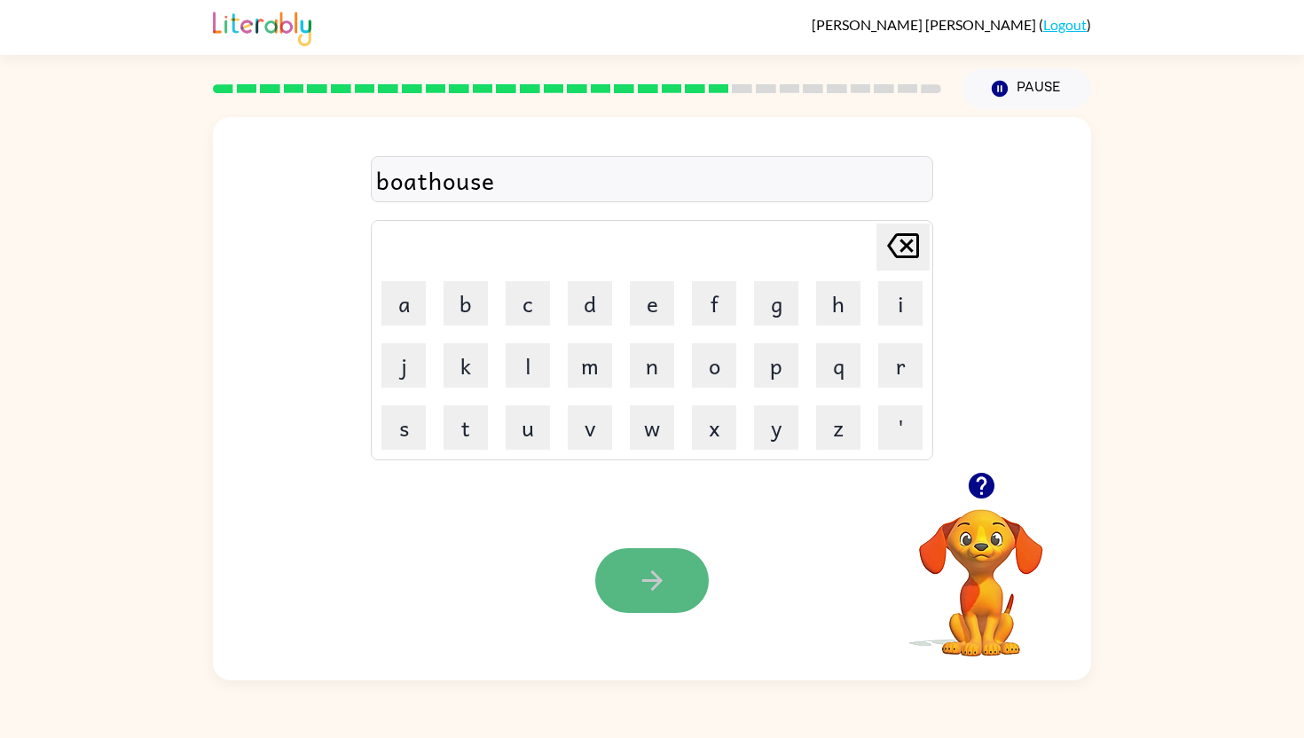
click at [649, 603] on button "button" at bounding box center [652, 580] width 114 height 65
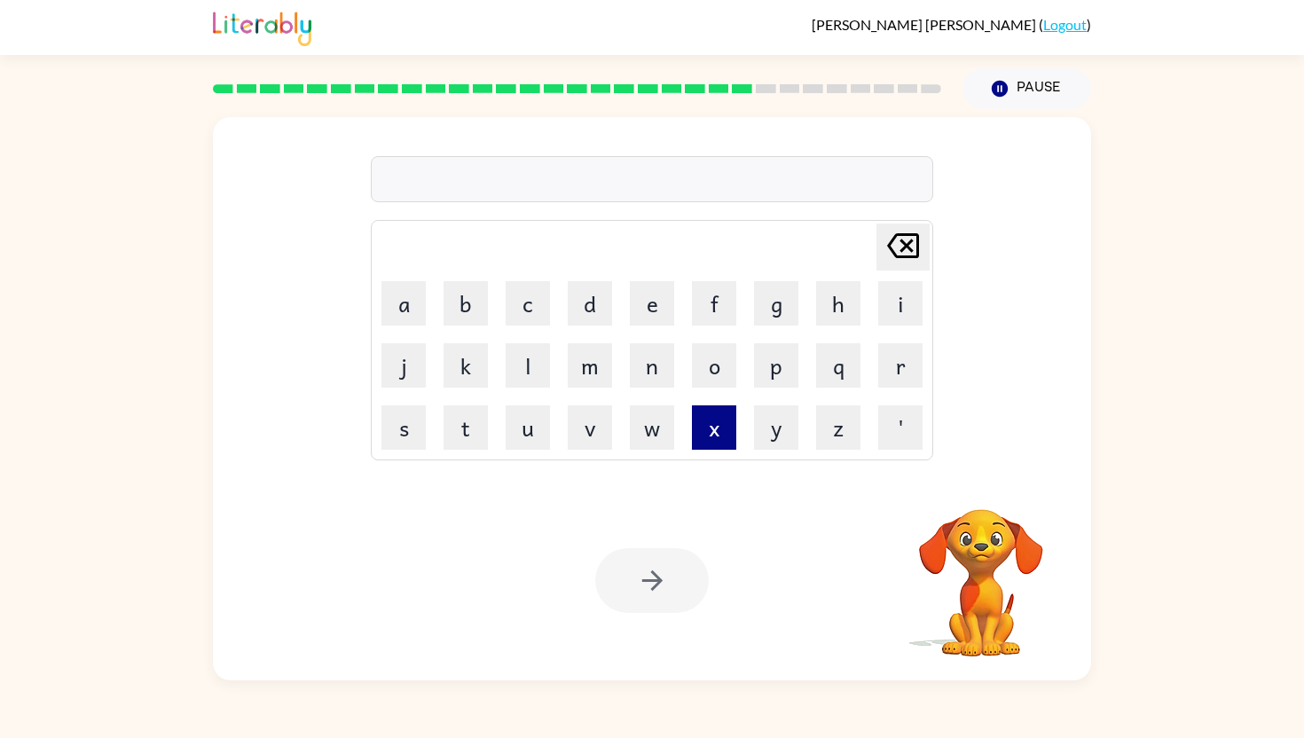
drag, startPoint x: 648, startPoint y: 435, endPoint x: 691, endPoint y: 419, distance: 46.3
click at [648, 435] on button "w" at bounding box center [652, 428] width 44 height 44
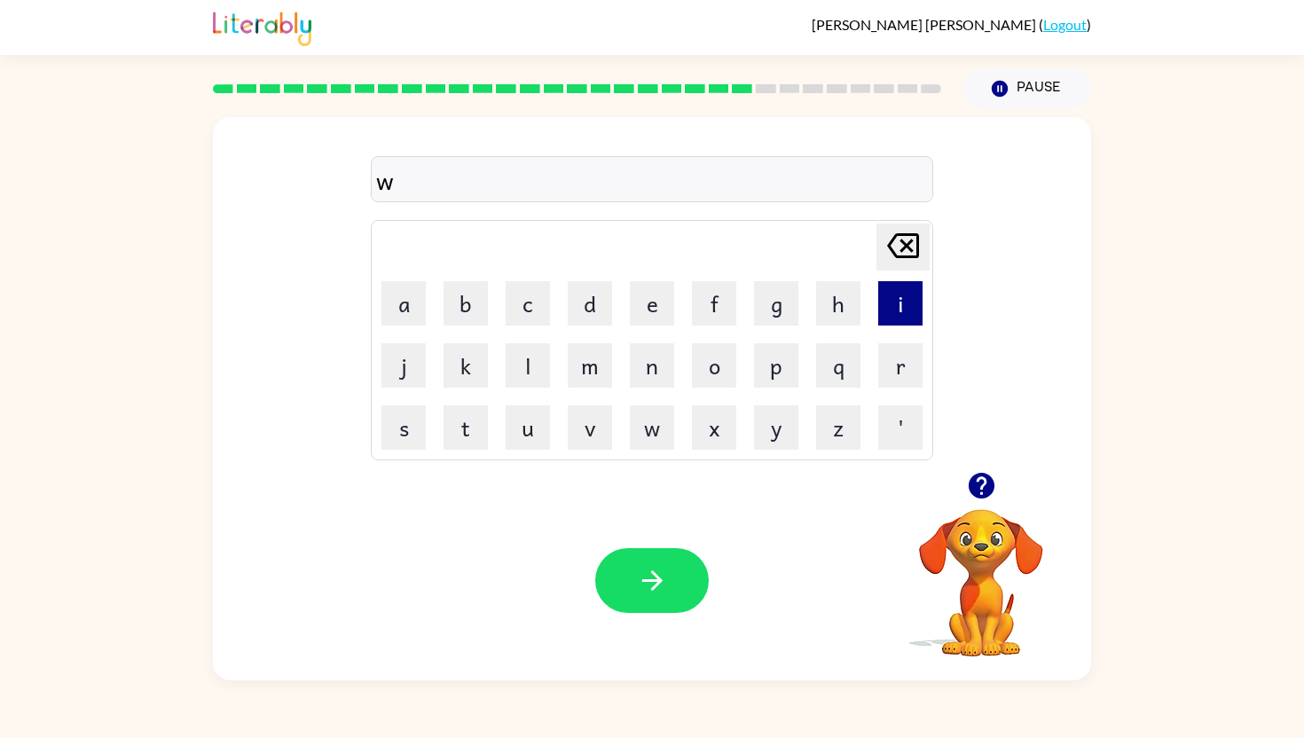
click at [902, 301] on button "i" at bounding box center [900, 303] width 44 height 44
click at [658, 376] on button "n" at bounding box center [652, 365] width 44 height 44
click at [458, 429] on button "t" at bounding box center [466, 428] width 44 height 44
click at [652, 306] on button "e" at bounding box center [652, 303] width 44 height 44
click at [896, 368] on button "r" at bounding box center [900, 365] width 44 height 44
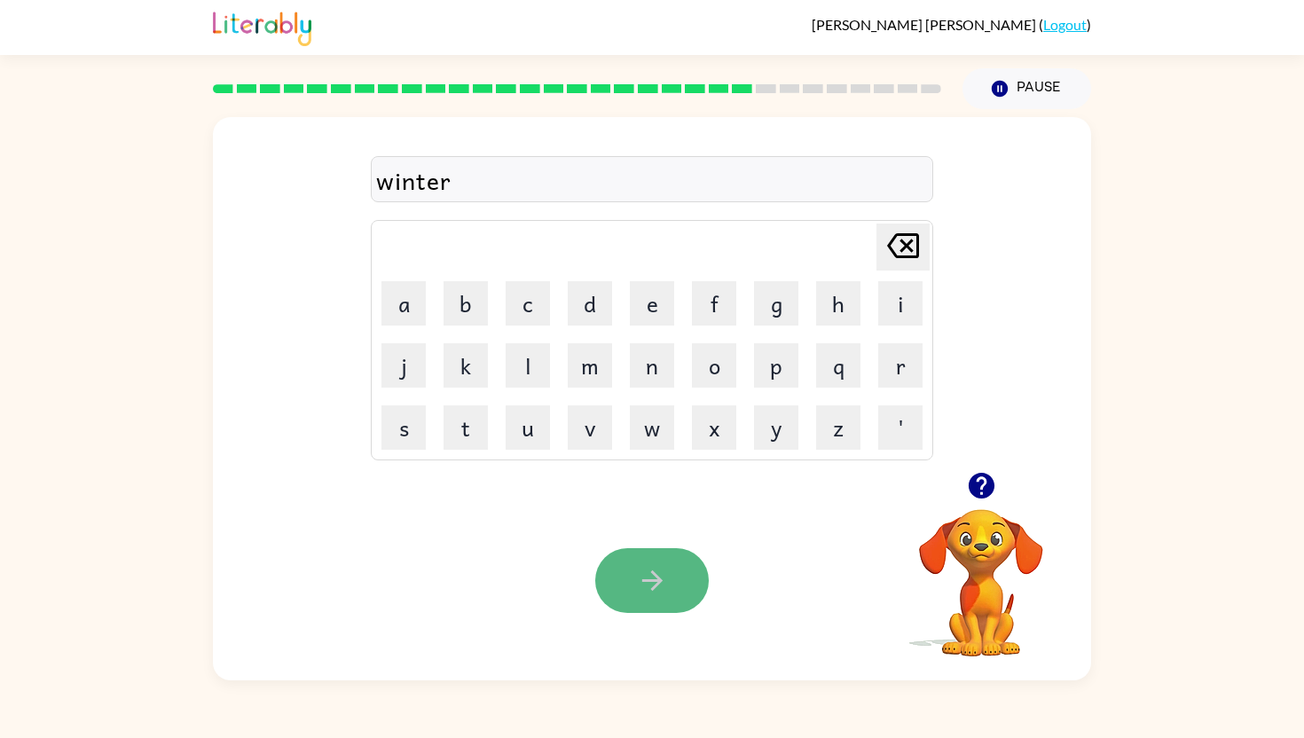
click at [664, 550] on button "button" at bounding box center [652, 580] width 114 height 65
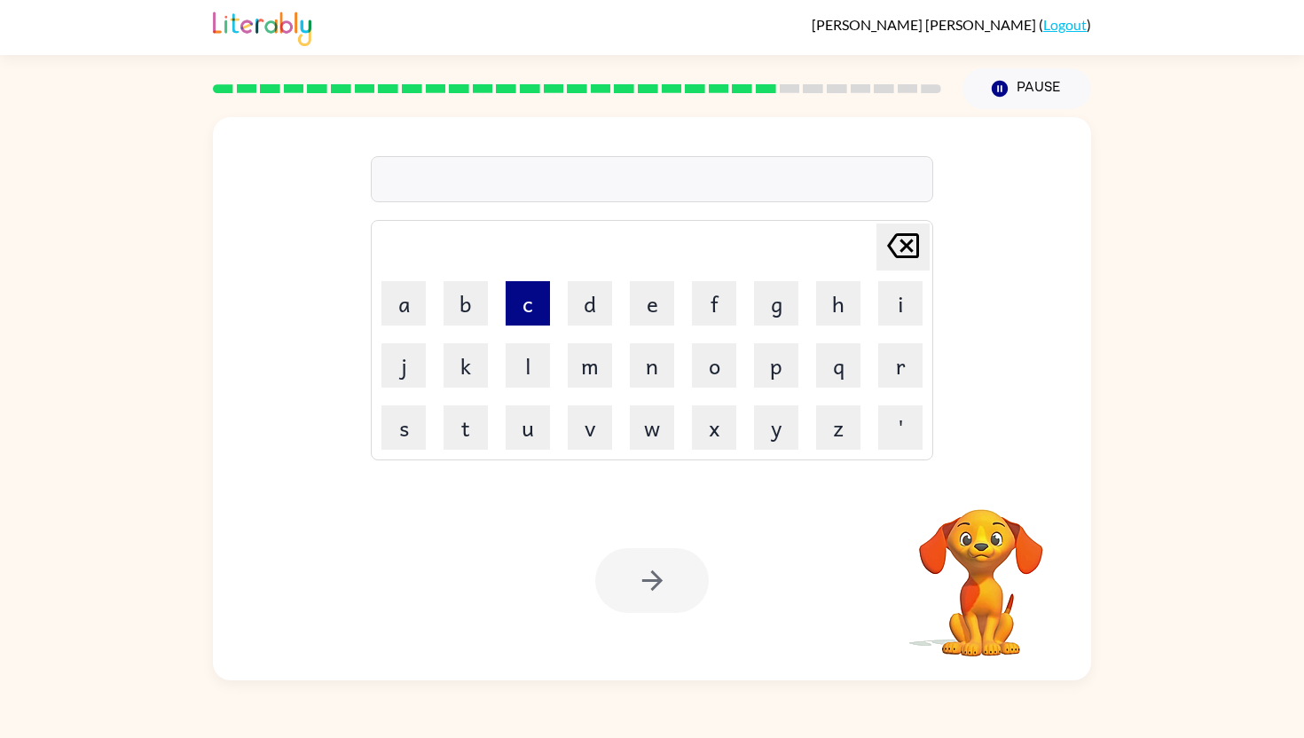
click at [538, 293] on button "c" at bounding box center [528, 303] width 44 height 44
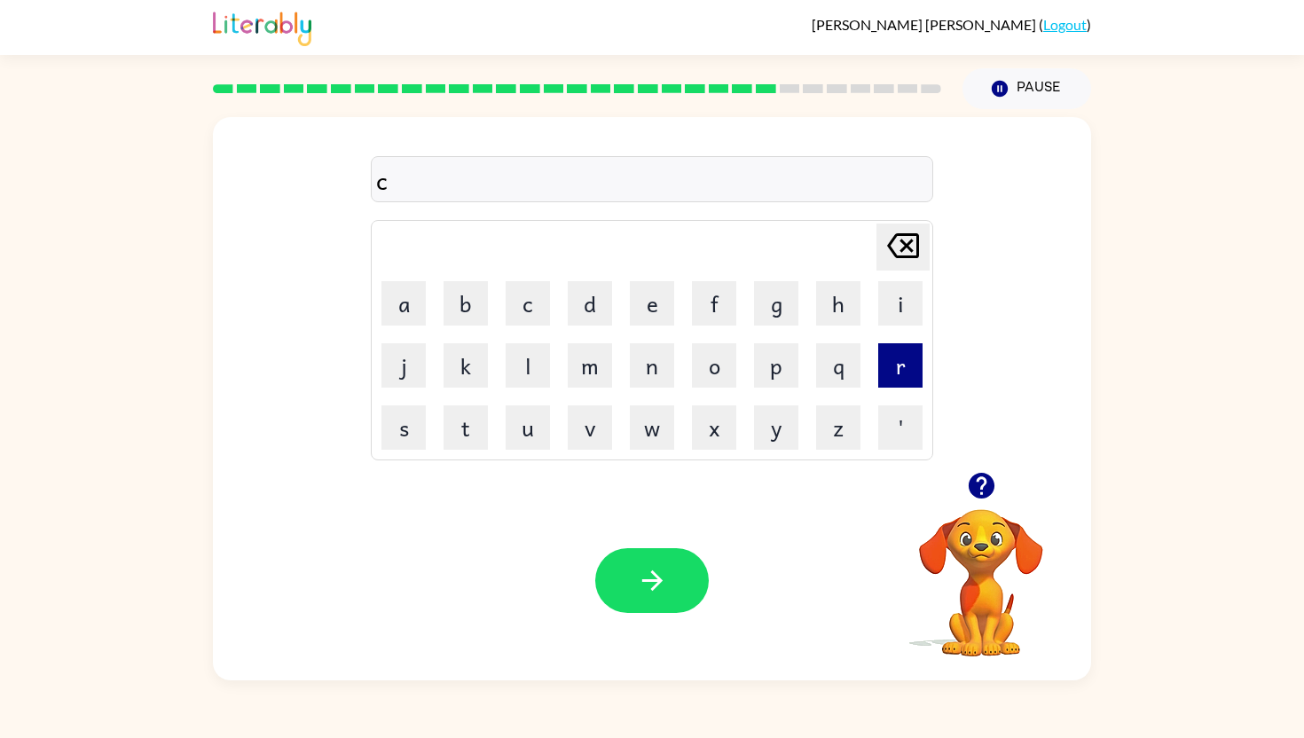
click at [900, 366] on button "r" at bounding box center [900, 365] width 44 height 44
click at [401, 309] on button "a" at bounding box center [404, 303] width 44 height 44
click at [470, 431] on button "t" at bounding box center [466, 428] width 44 height 44
drag, startPoint x: 902, startPoint y: 304, endPoint x: 741, endPoint y: 306, distance: 161.5
click at [902, 304] on button "i" at bounding box center [900, 303] width 44 height 44
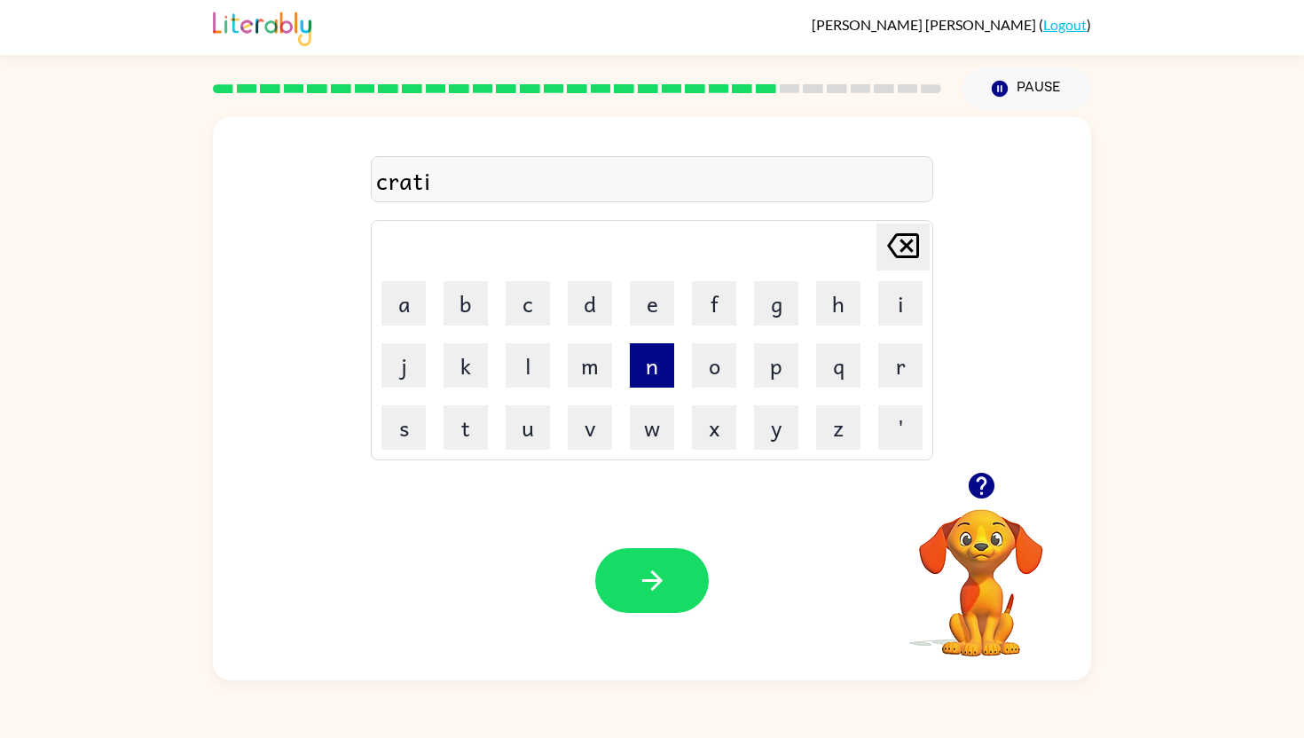
click at [644, 360] on button "n" at bounding box center [652, 365] width 44 height 44
click at [765, 319] on button "g" at bounding box center [776, 303] width 44 height 44
click at [650, 563] on button "button" at bounding box center [652, 580] width 114 height 65
click at [900, 366] on button "r" at bounding box center [900, 365] width 44 height 44
click at [712, 359] on button "o" at bounding box center [714, 365] width 44 height 44
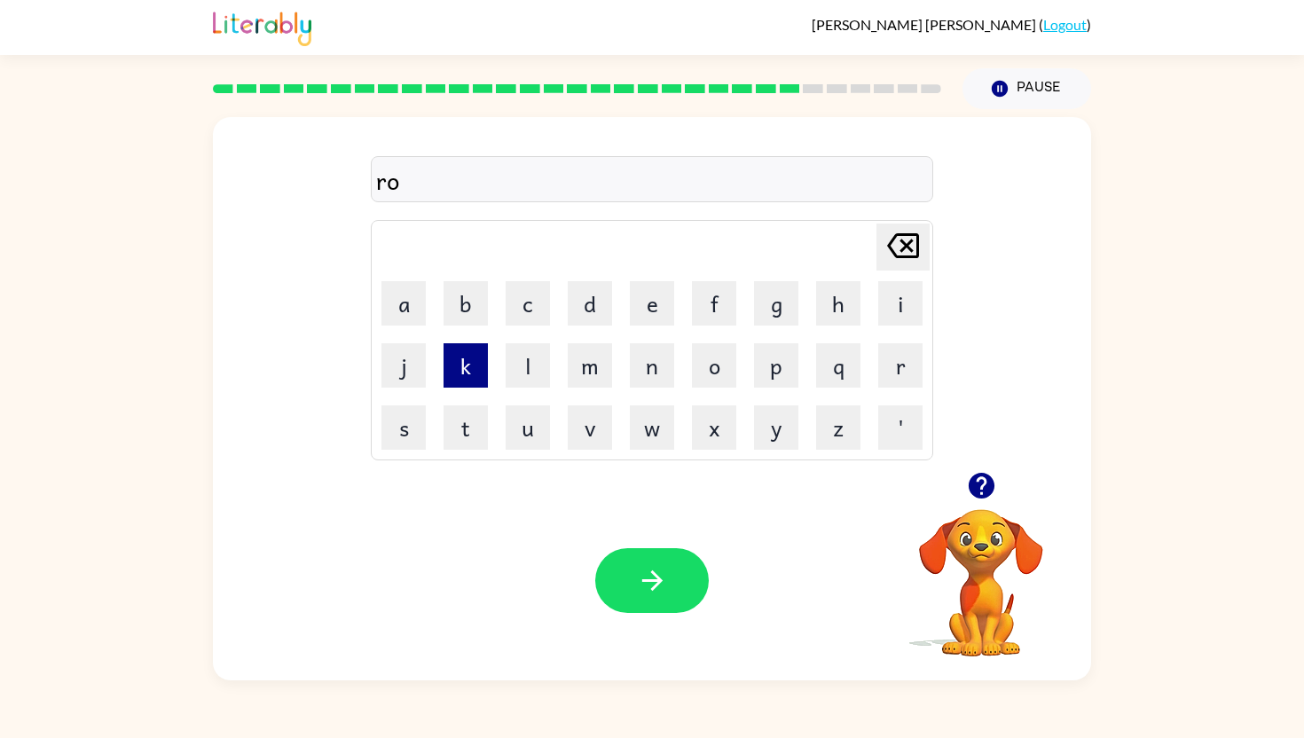
click at [458, 360] on button "k" at bounding box center [466, 365] width 44 height 44
click at [652, 300] on button "e" at bounding box center [652, 303] width 44 height 44
click at [470, 421] on button "t" at bounding box center [466, 428] width 44 height 44
click at [658, 564] on button "button" at bounding box center [652, 580] width 114 height 65
click at [539, 448] on button "u" at bounding box center [528, 428] width 44 height 44
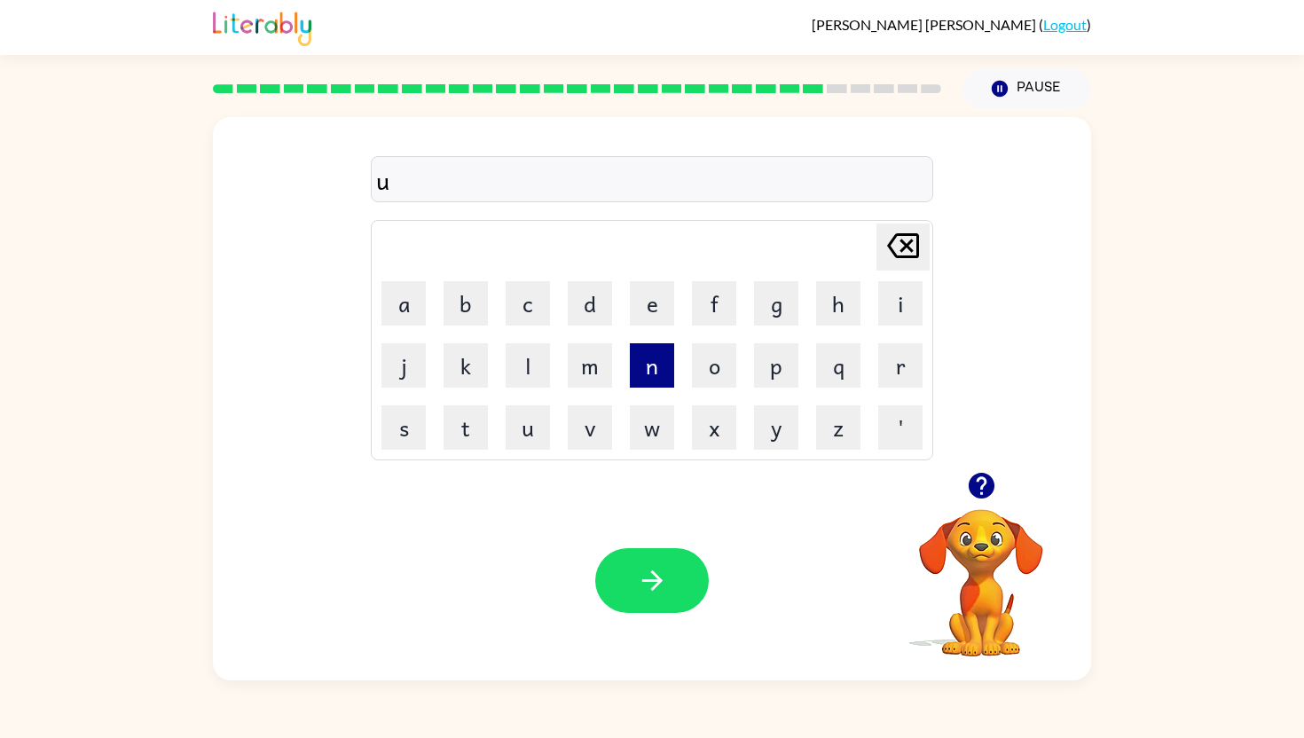
click at [657, 355] on button "n" at bounding box center [652, 365] width 44 height 44
click at [405, 287] on button "a" at bounding box center [404, 303] width 44 height 44
click at [718, 287] on button "f" at bounding box center [714, 303] width 44 height 44
click at [721, 356] on button "o" at bounding box center [714, 365] width 44 height 44
click at [891, 362] on button "r" at bounding box center [900, 365] width 44 height 44
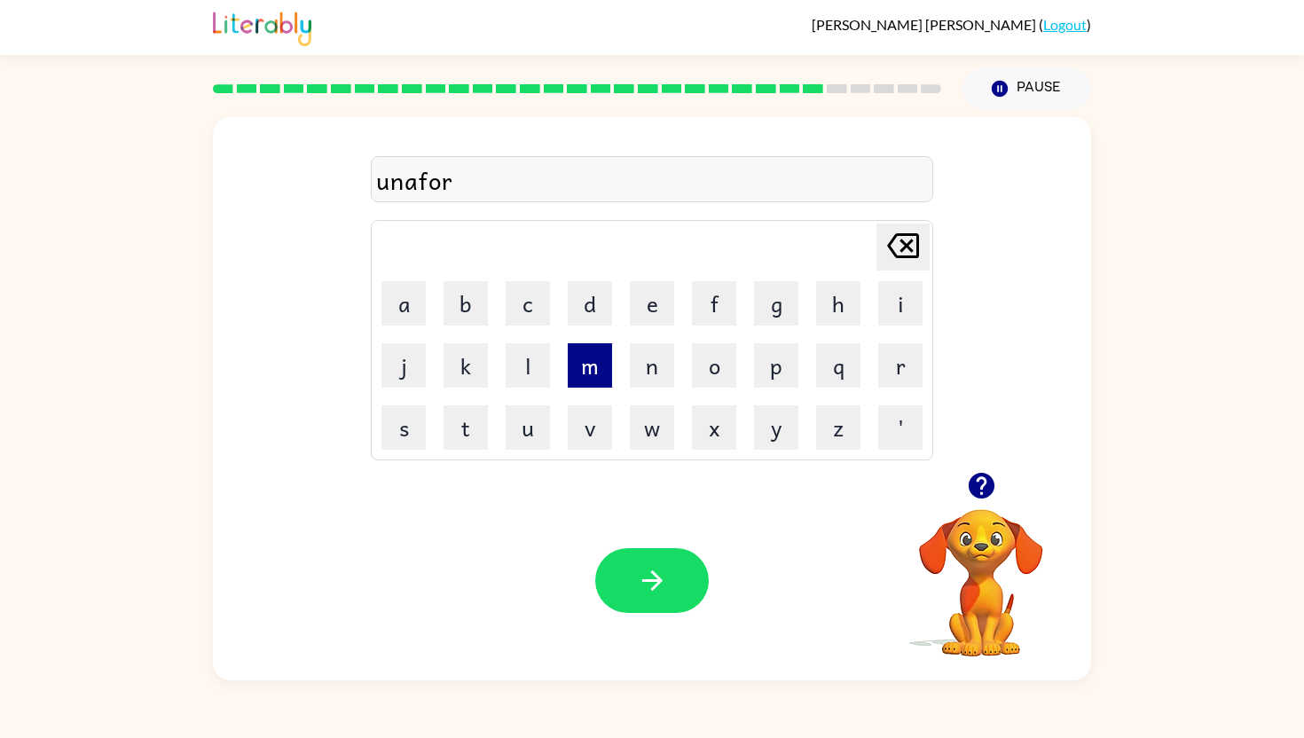
click at [603, 358] on button "m" at bounding box center [590, 365] width 44 height 44
click at [641, 579] on icon "button" at bounding box center [652, 580] width 31 height 31
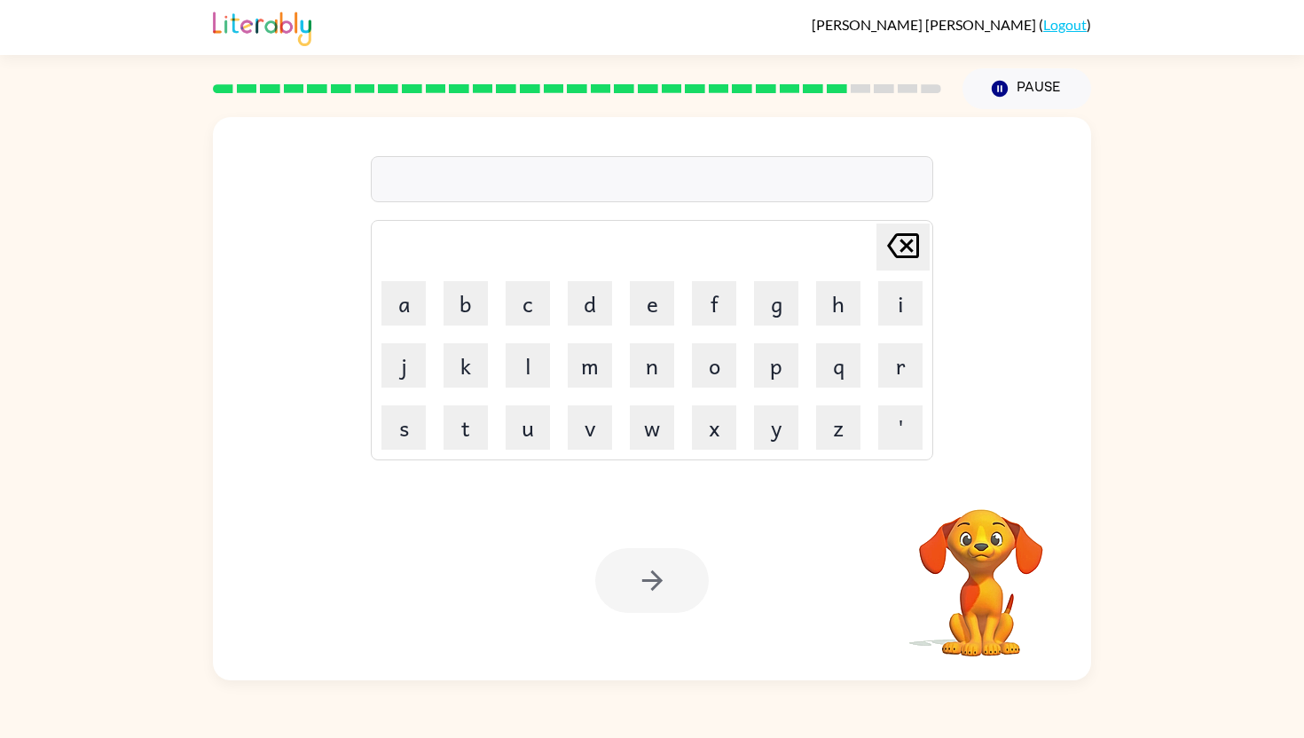
drag, startPoint x: 541, startPoint y: 298, endPoint x: 556, endPoint y: 303, distance: 16.0
click at [541, 298] on button "c" at bounding box center [528, 303] width 44 height 44
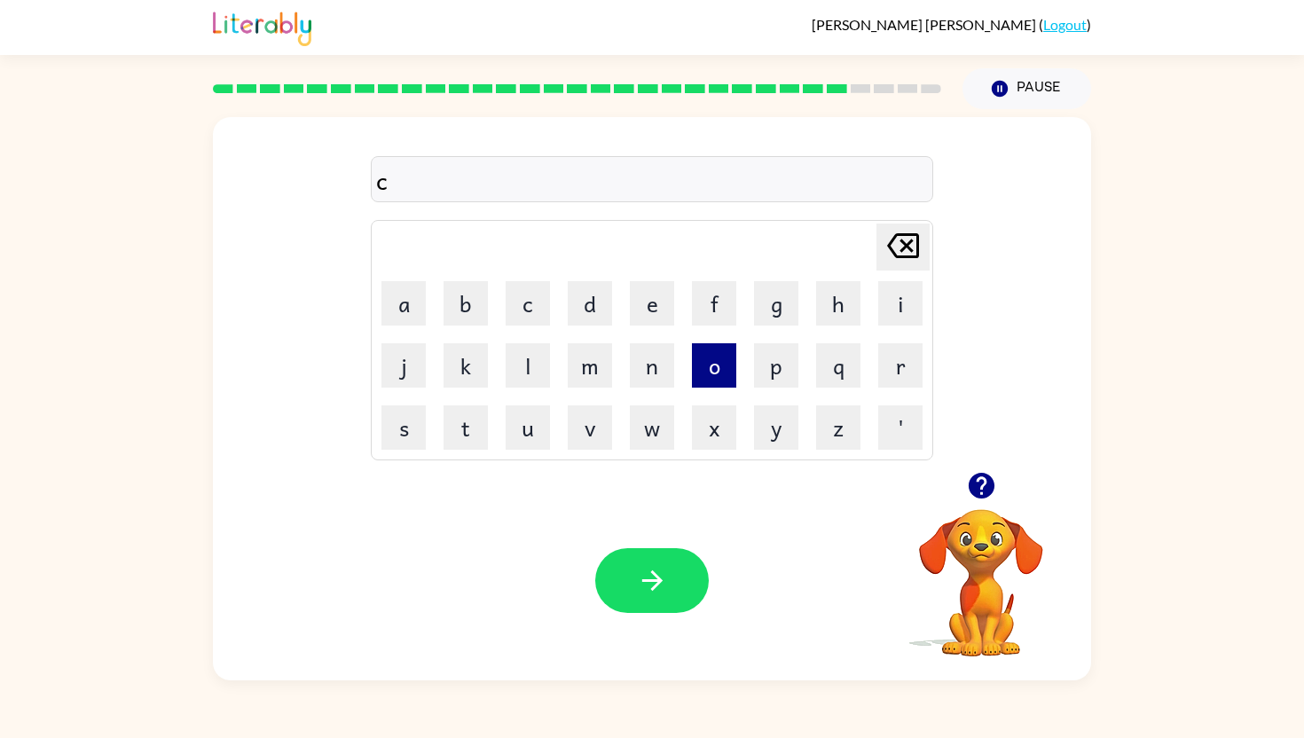
click at [711, 355] on button "o" at bounding box center [714, 365] width 44 height 44
click at [734, 622] on div "Your browser must support playing .mp4 files to use Literably. Please try using…" at bounding box center [652, 581] width 878 height 200
drag, startPoint x: 466, startPoint y: 362, endPoint x: 646, endPoint y: 547, distance: 257.9
click at [641, 545] on div "coo Delete Delete last character input a b c d e f g h i j k l m n o p q r s t …" at bounding box center [652, 398] width 878 height 563
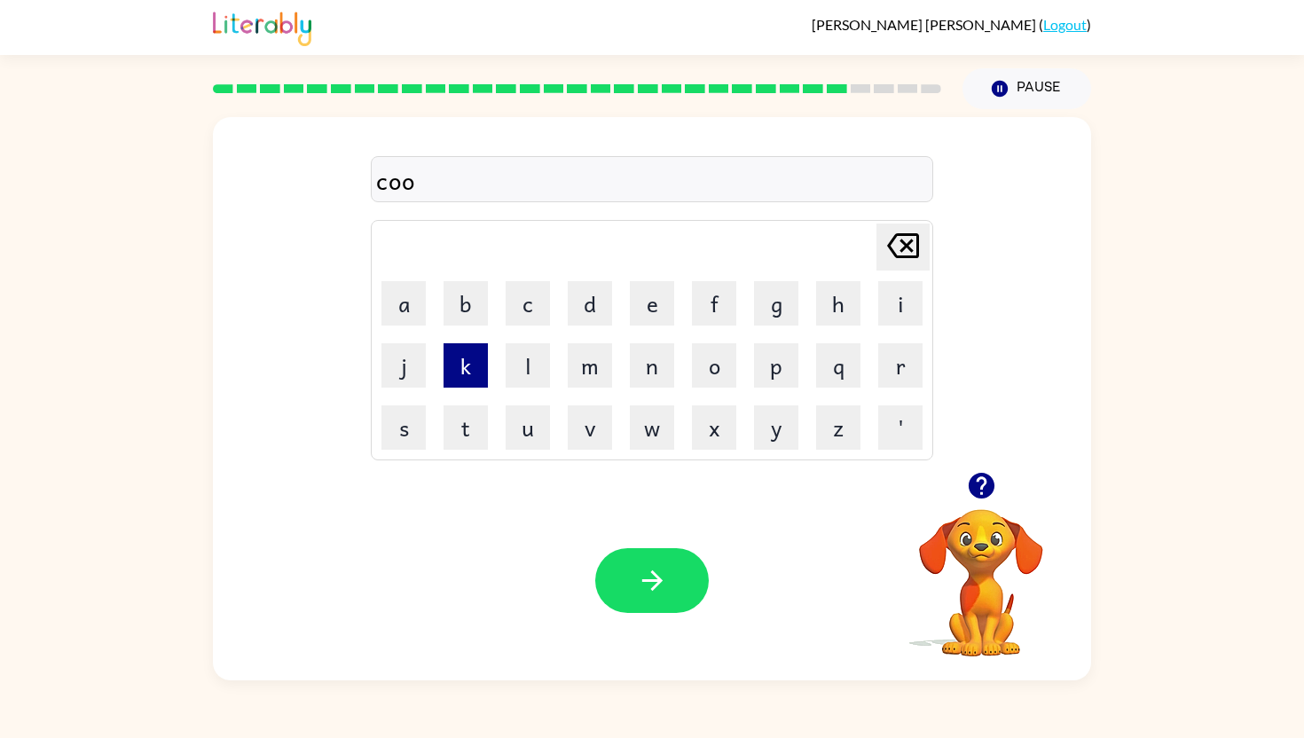
click at [464, 357] on button "k" at bounding box center [466, 365] width 44 height 44
click at [653, 555] on button "button" at bounding box center [652, 580] width 114 height 65
drag, startPoint x: 520, startPoint y: 297, endPoint x: 886, endPoint y: 327, distance: 367.6
click at [886, 327] on tr "a b c d e f g h i" at bounding box center [652, 303] width 557 height 60
click at [530, 311] on button "c" at bounding box center [528, 303] width 44 height 44
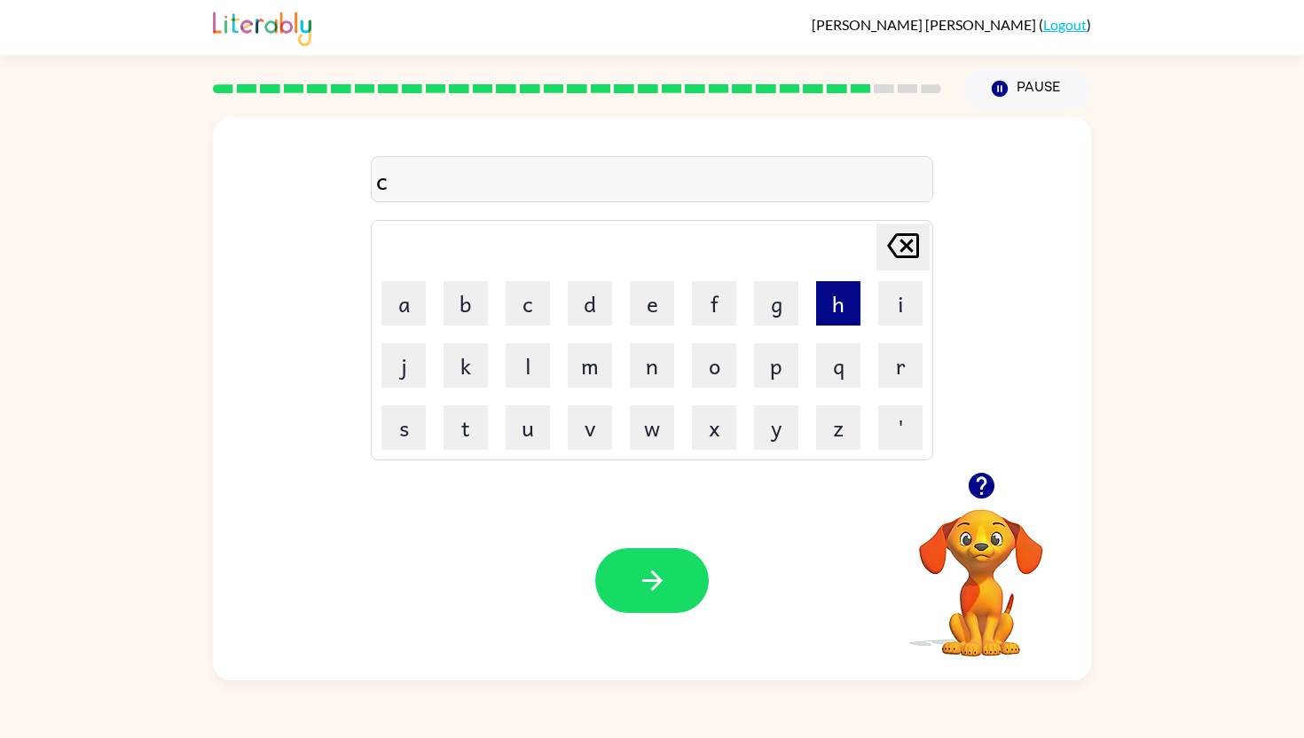
click at [844, 305] on button "h" at bounding box center [838, 303] width 44 height 44
click at [536, 424] on button "u" at bounding box center [528, 428] width 44 height 44
click at [654, 354] on button "n" at bounding box center [652, 365] width 44 height 44
click at [477, 356] on button "k" at bounding box center [466, 365] width 44 height 44
click at [697, 583] on button "button" at bounding box center [652, 580] width 114 height 65
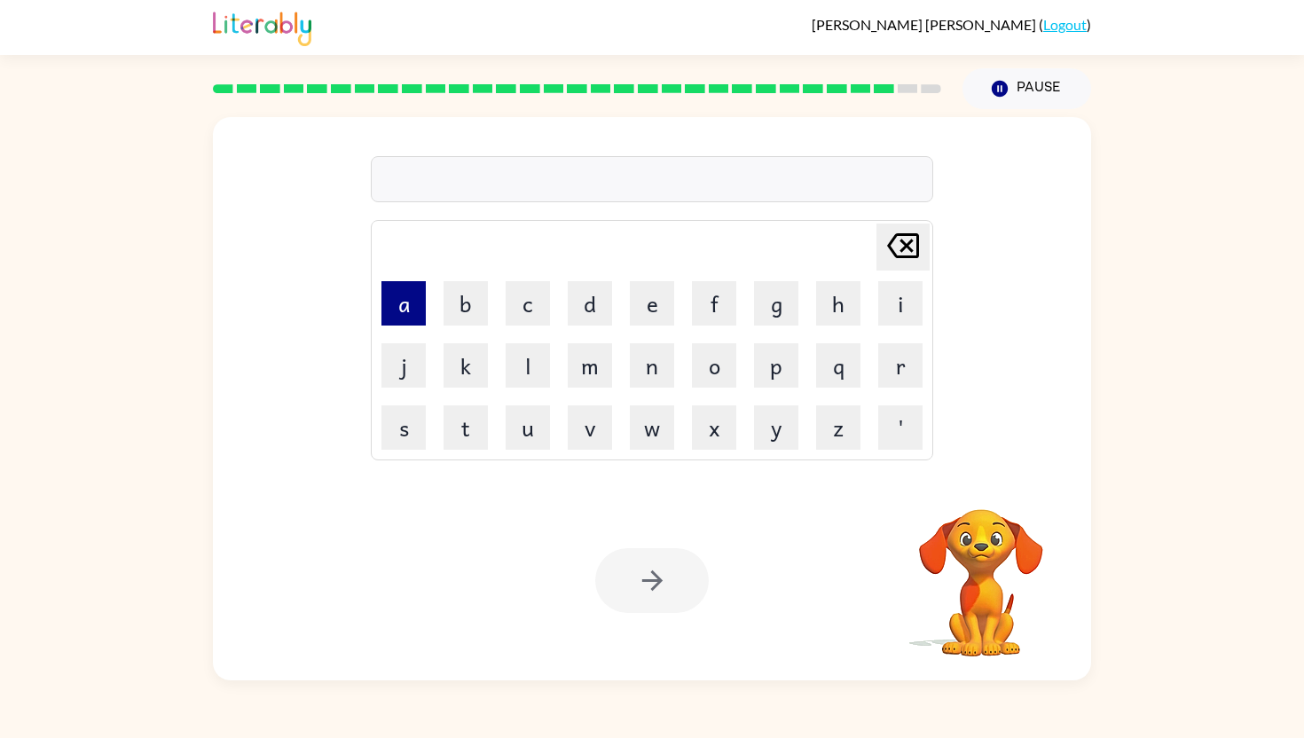
click at [397, 301] on button "a" at bounding box center [404, 303] width 44 height 44
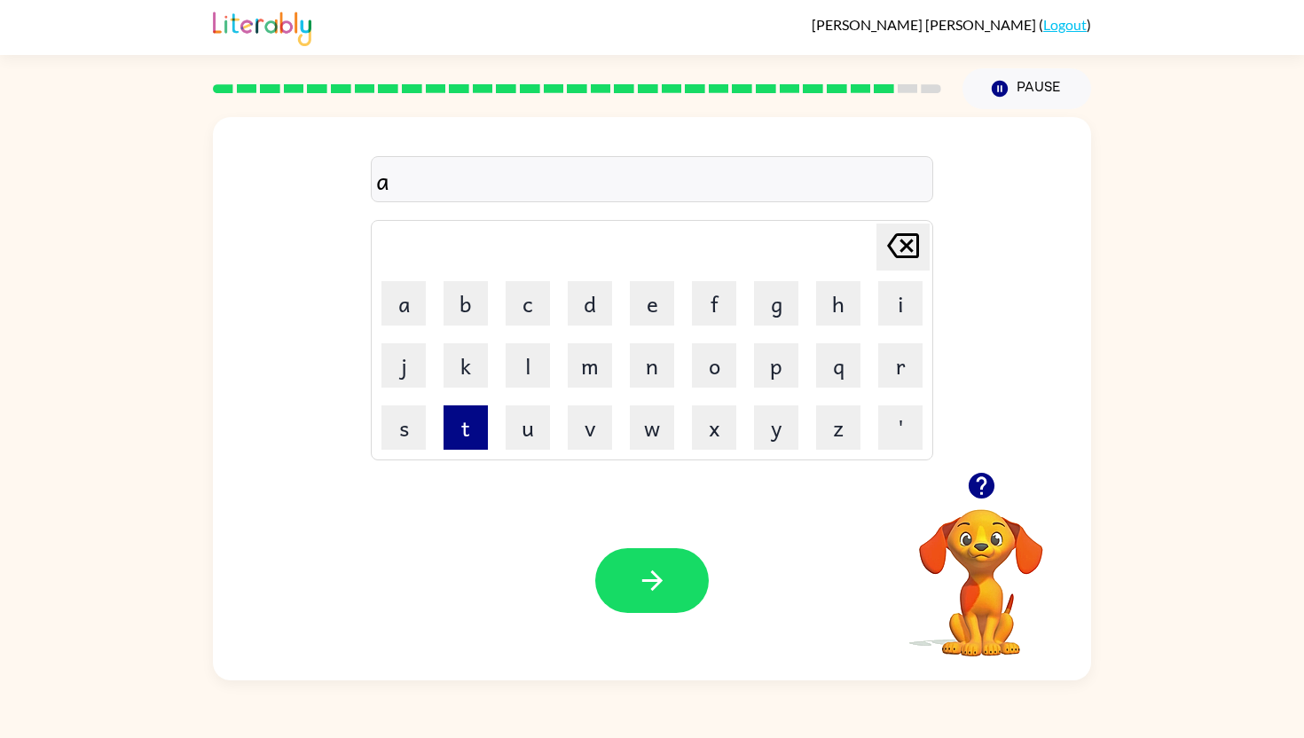
click at [462, 413] on button "t" at bounding box center [466, 428] width 44 height 44
click at [847, 309] on button "h" at bounding box center [838, 303] width 44 height 44
click at [531, 366] on button "l" at bounding box center [528, 365] width 44 height 44
click at [653, 302] on button "e" at bounding box center [652, 303] width 44 height 44
click at [469, 424] on button "t" at bounding box center [466, 428] width 44 height 44
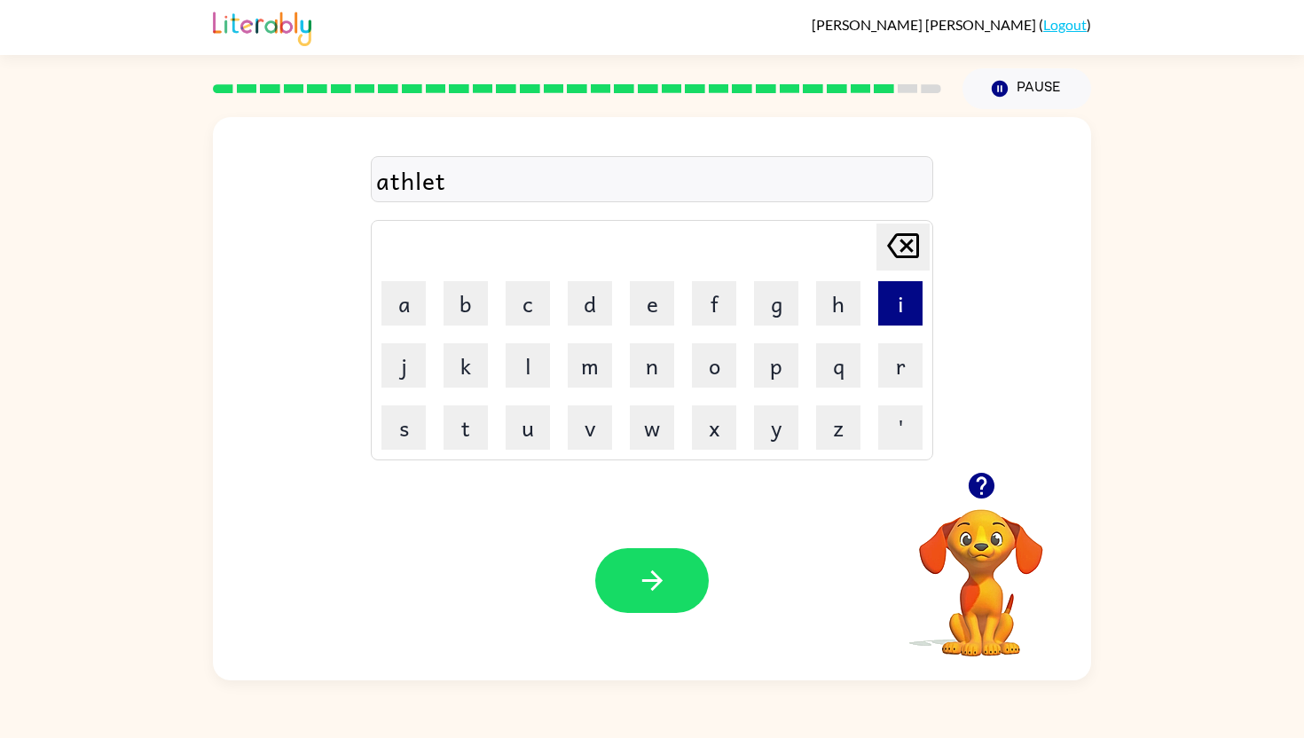
click at [899, 302] on button "i" at bounding box center [900, 303] width 44 height 44
click at [524, 300] on button "c" at bounding box center [528, 303] width 44 height 44
click at [460, 372] on button "k" at bounding box center [466, 365] width 44 height 44
click at [673, 568] on button "button" at bounding box center [652, 580] width 114 height 65
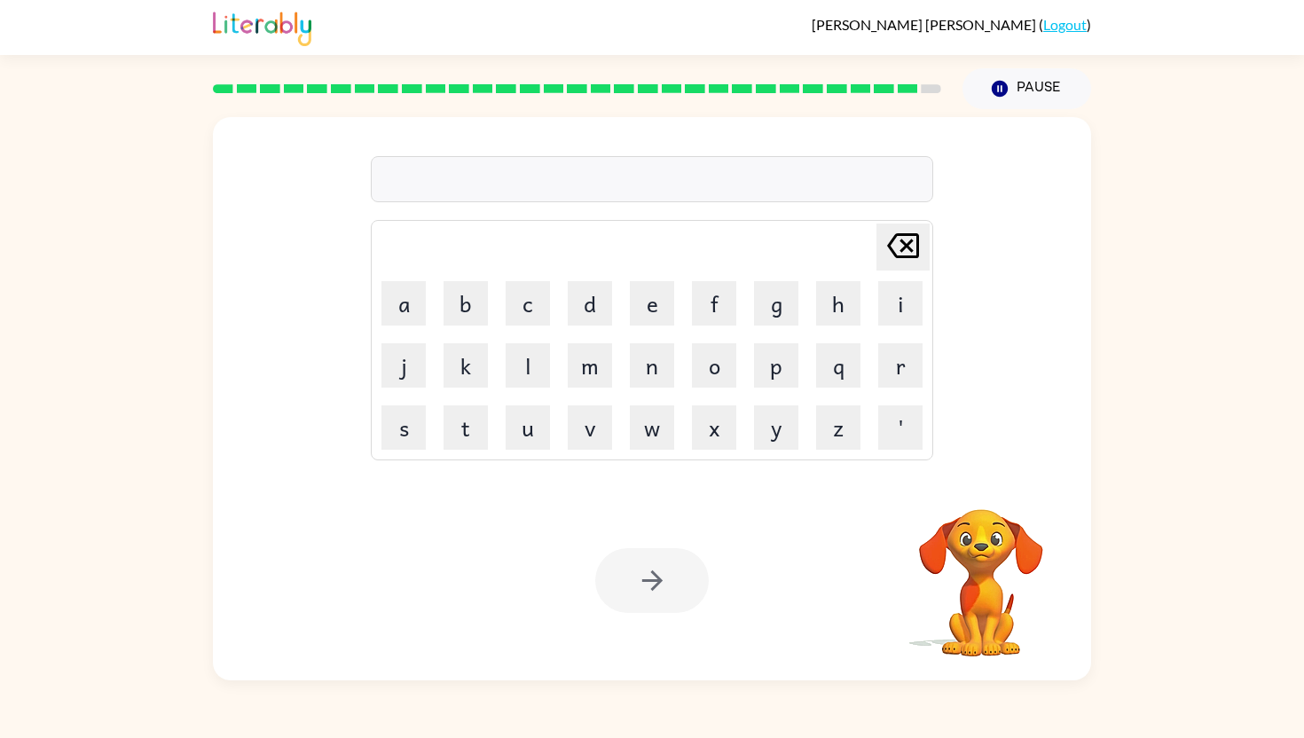
drag, startPoint x: 703, startPoint y: 299, endPoint x: 690, endPoint y: 298, distance: 12.5
click at [703, 298] on button "f" at bounding box center [714, 303] width 44 height 44
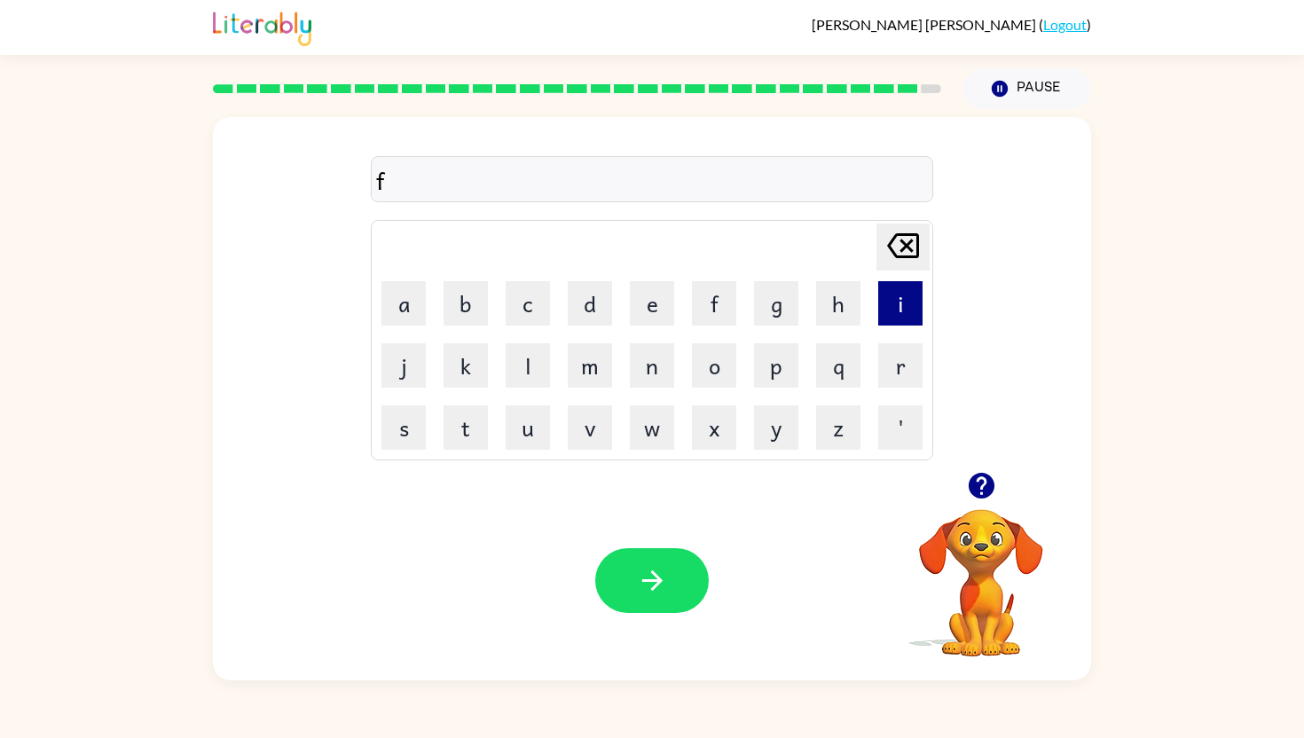
click at [892, 307] on button "i" at bounding box center [900, 303] width 44 height 44
click at [646, 355] on button "n" at bounding box center [652, 365] width 44 height 44
click at [770, 295] on button "g" at bounding box center [776, 303] width 44 height 44
click at [649, 295] on button "e" at bounding box center [652, 303] width 44 height 44
click at [651, 356] on button "n" at bounding box center [652, 365] width 44 height 44
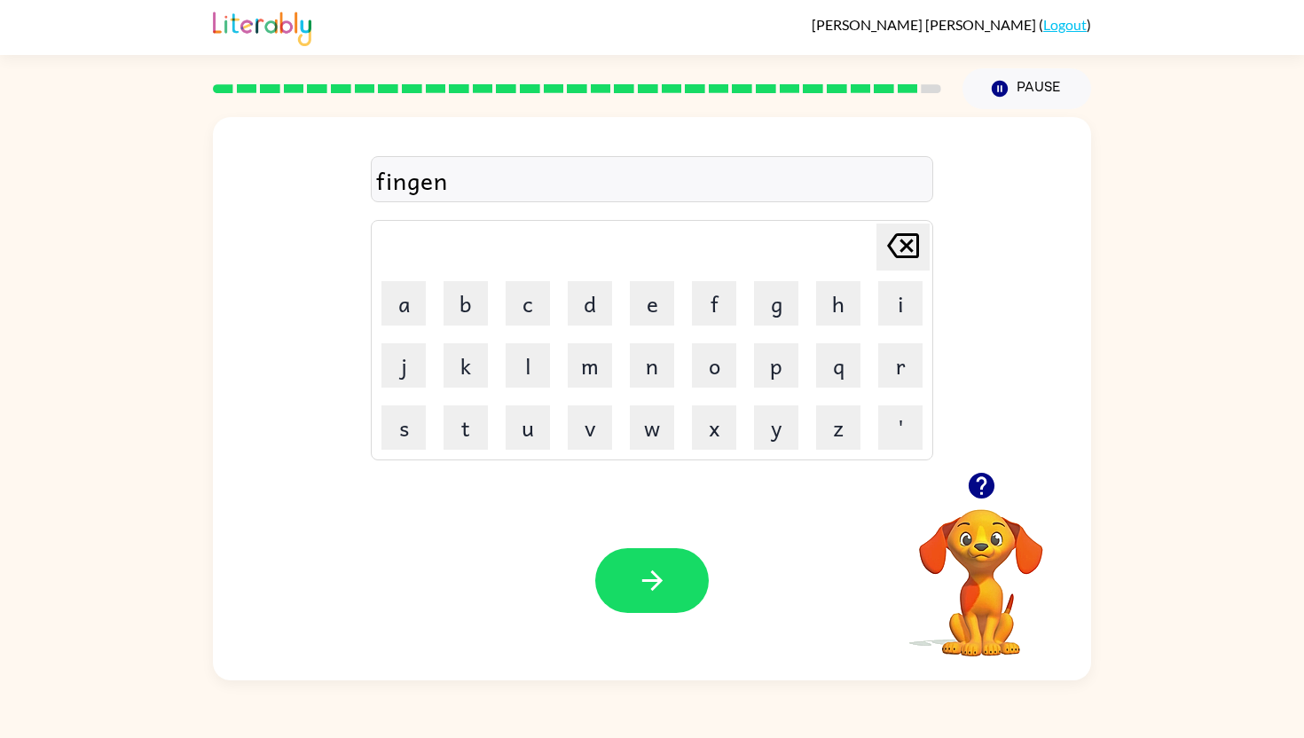
drag, startPoint x: 407, startPoint y: 302, endPoint x: 438, endPoint y: 319, distance: 35.3
click at [410, 303] on button "a" at bounding box center [404, 303] width 44 height 44
click at [527, 352] on button "l" at bounding box center [528, 365] width 44 height 44
click at [638, 578] on icon "button" at bounding box center [652, 580] width 31 height 31
